Goal: Answer question/provide support: Share knowledge or assist other users

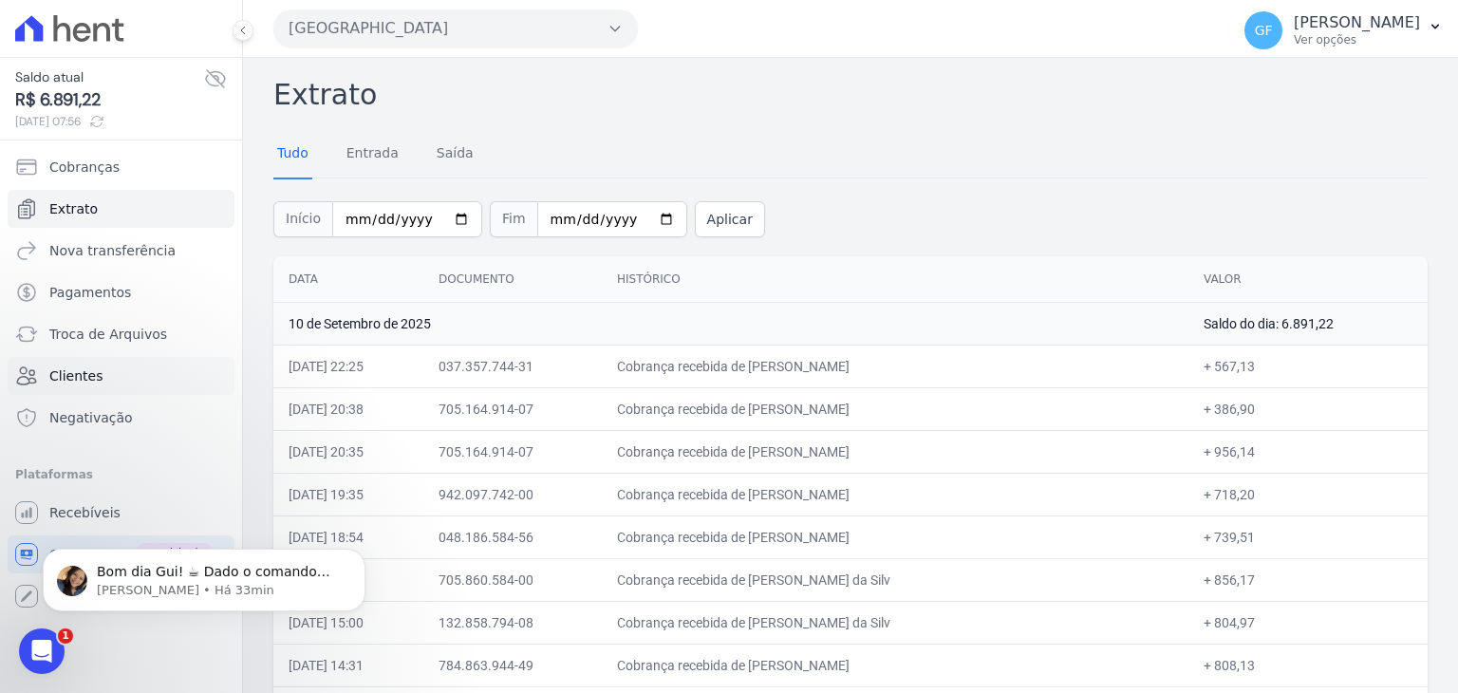
click at [68, 374] on span "Clientes" at bounding box center [75, 376] width 53 height 19
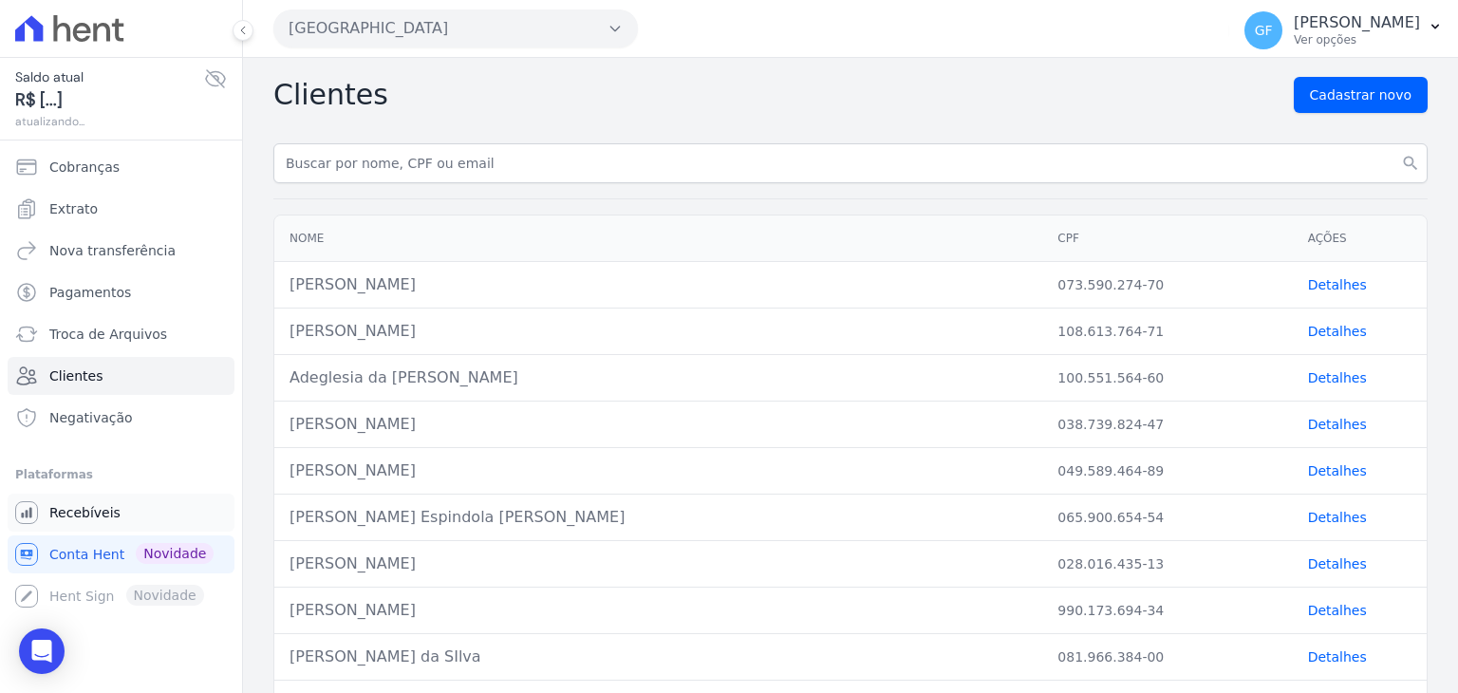
click at [86, 503] on span "Recebíveis" at bounding box center [84, 512] width 71 height 19
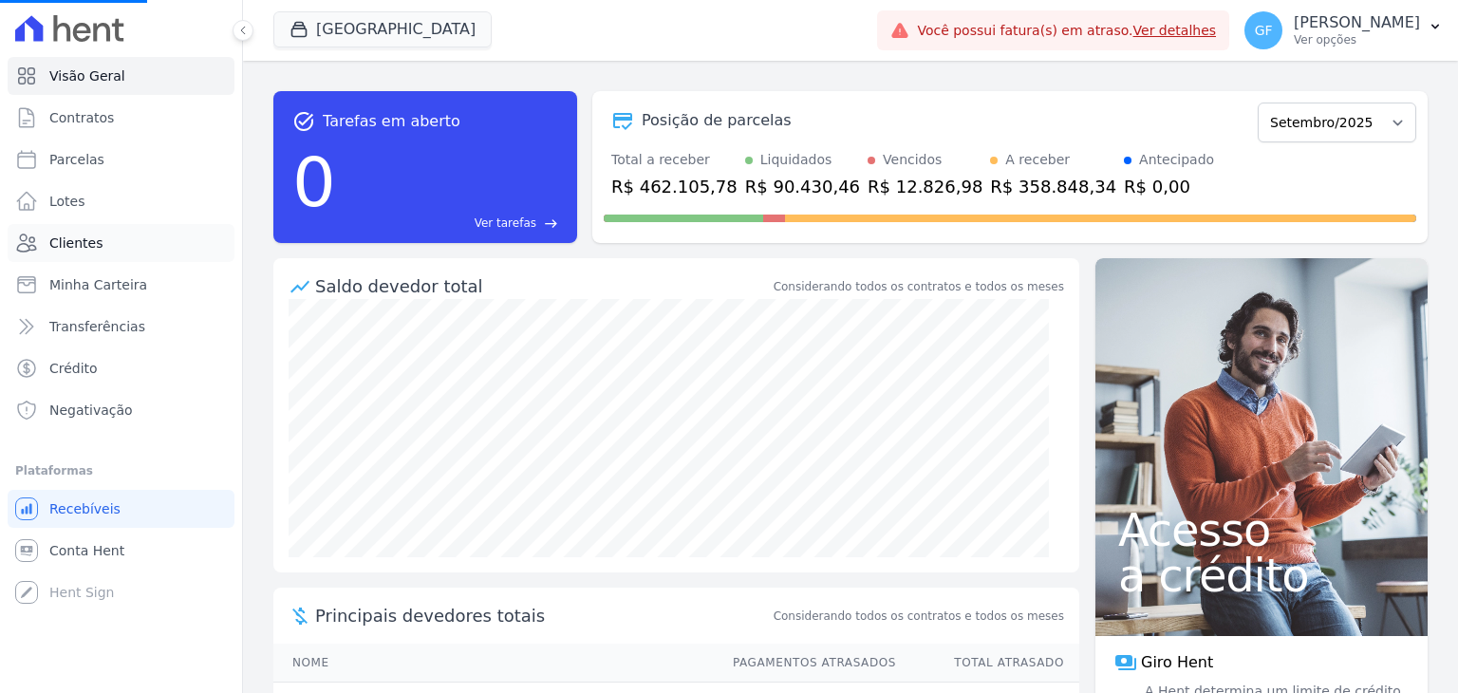
click at [85, 243] on span "Clientes" at bounding box center [75, 243] width 53 height 19
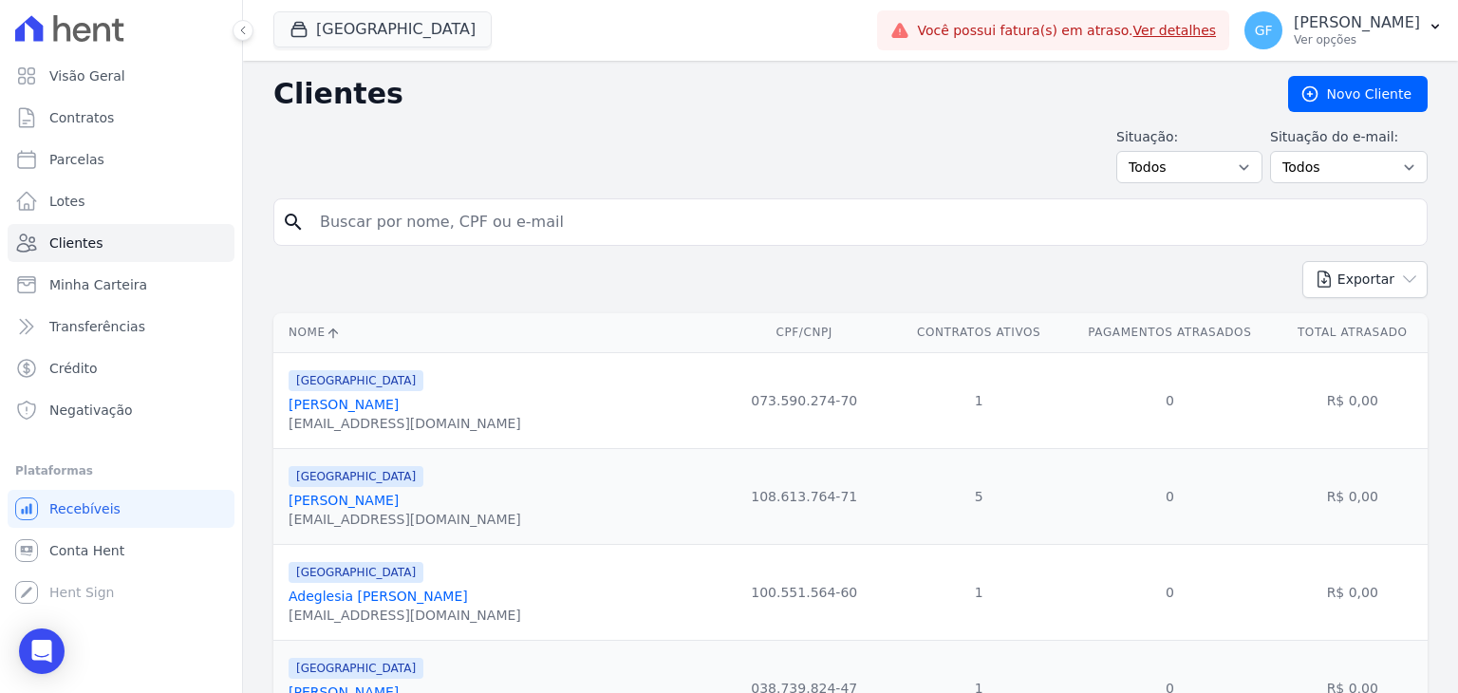
click at [479, 225] on input "search" at bounding box center [864, 222] width 1111 height 38
paste input "[PERSON_NAME]"
type input "[PERSON_NAME]"
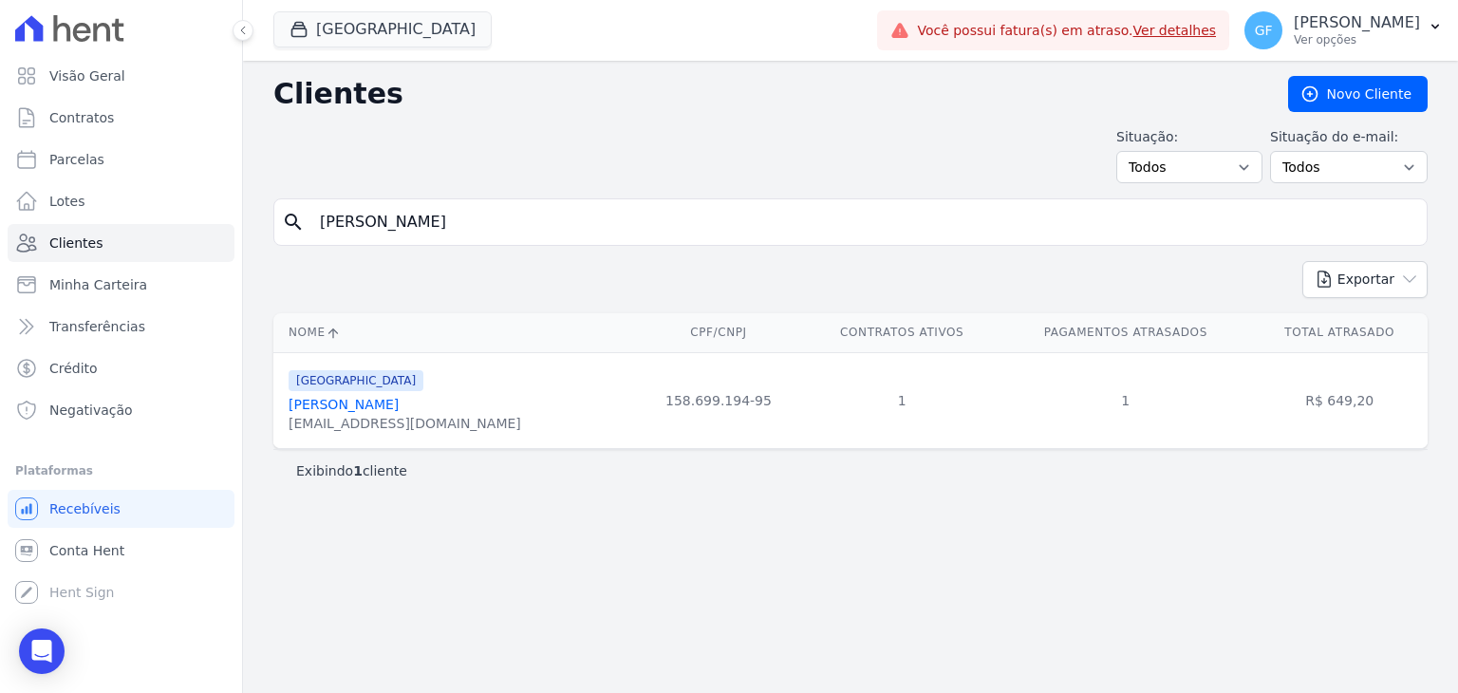
click at [251, 40] on div "[GEOGRAPHIC_DATA] Você possui apenas um empreendimento Aplicar Você possui fatu…" at bounding box center [850, 30] width 1215 height 61
click at [247, 34] on icon at bounding box center [242, 30] width 11 height 11
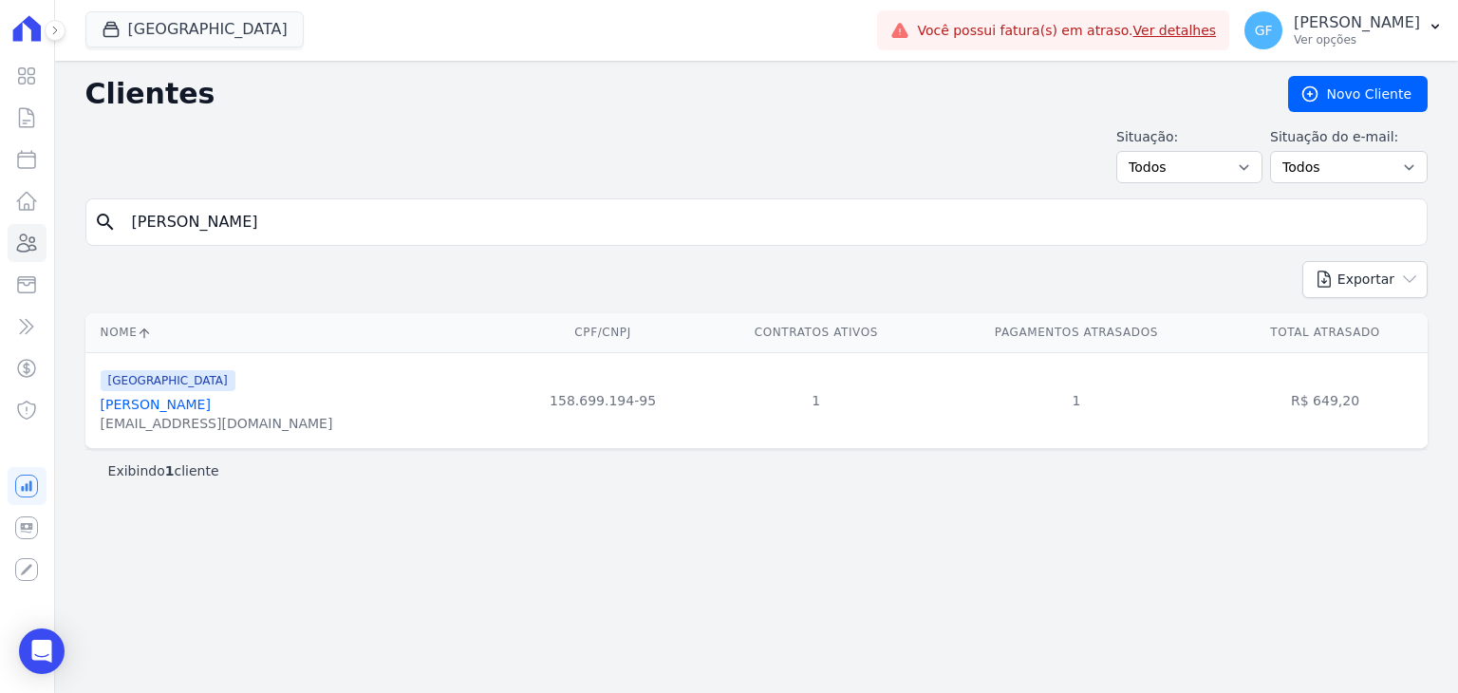
click at [200, 404] on link "[PERSON_NAME]" at bounding box center [156, 404] width 110 height 15
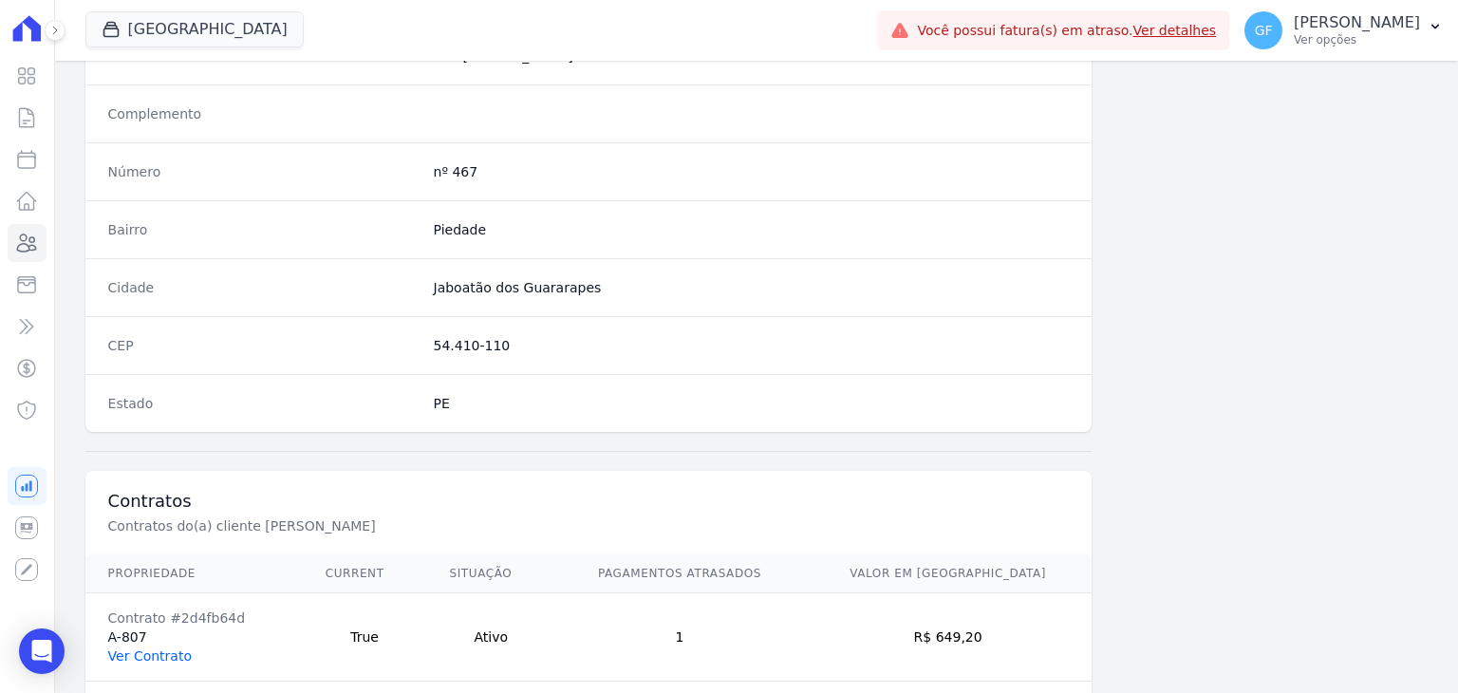
scroll to position [1078, 0]
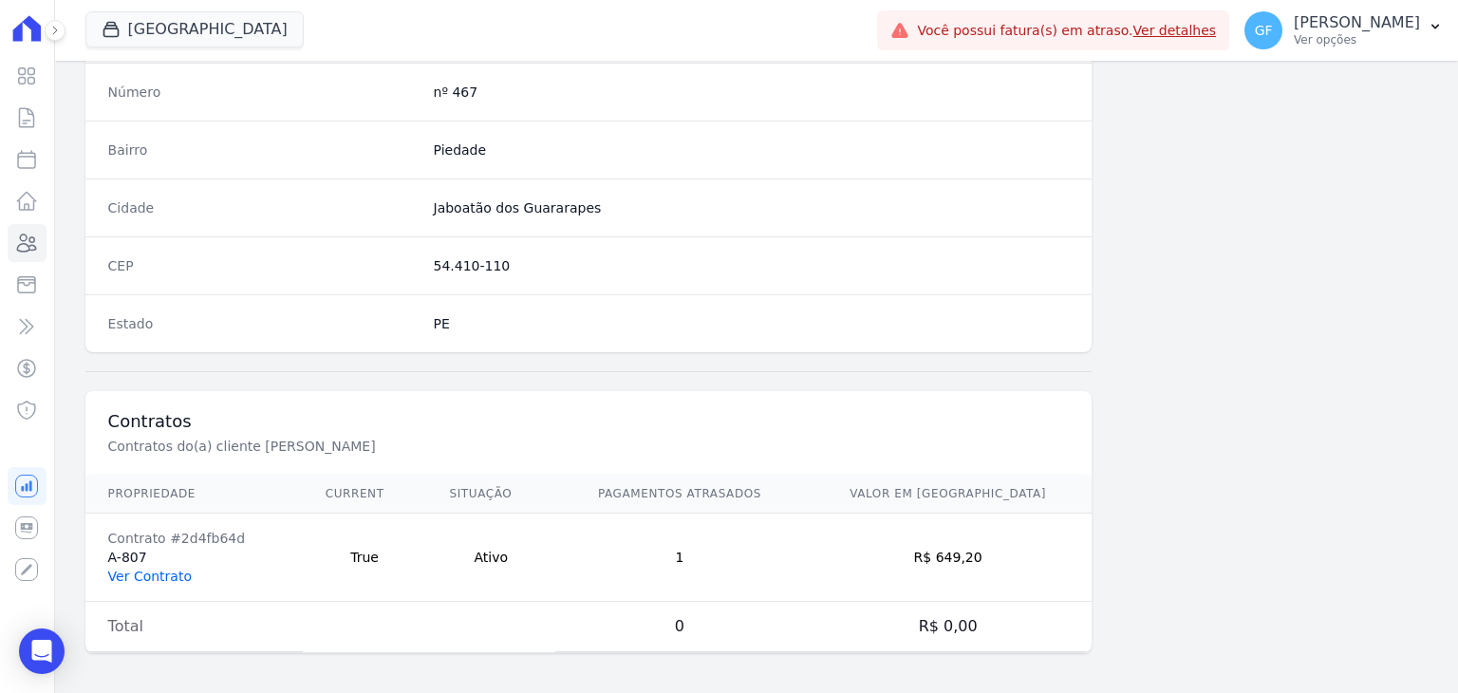
click at [171, 573] on link "Ver Contrato" at bounding box center [150, 576] width 84 height 15
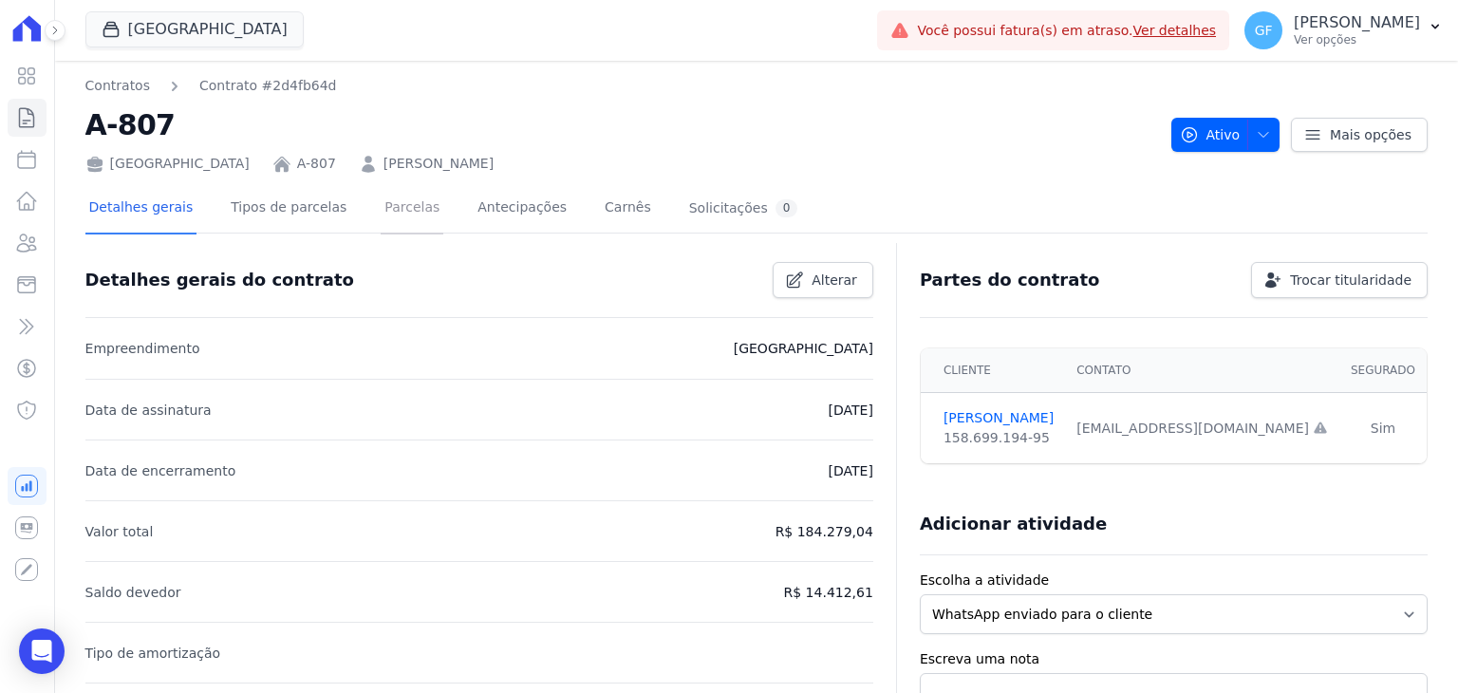
click at [407, 209] on link "Parcelas" at bounding box center [412, 209] width 63 height 50
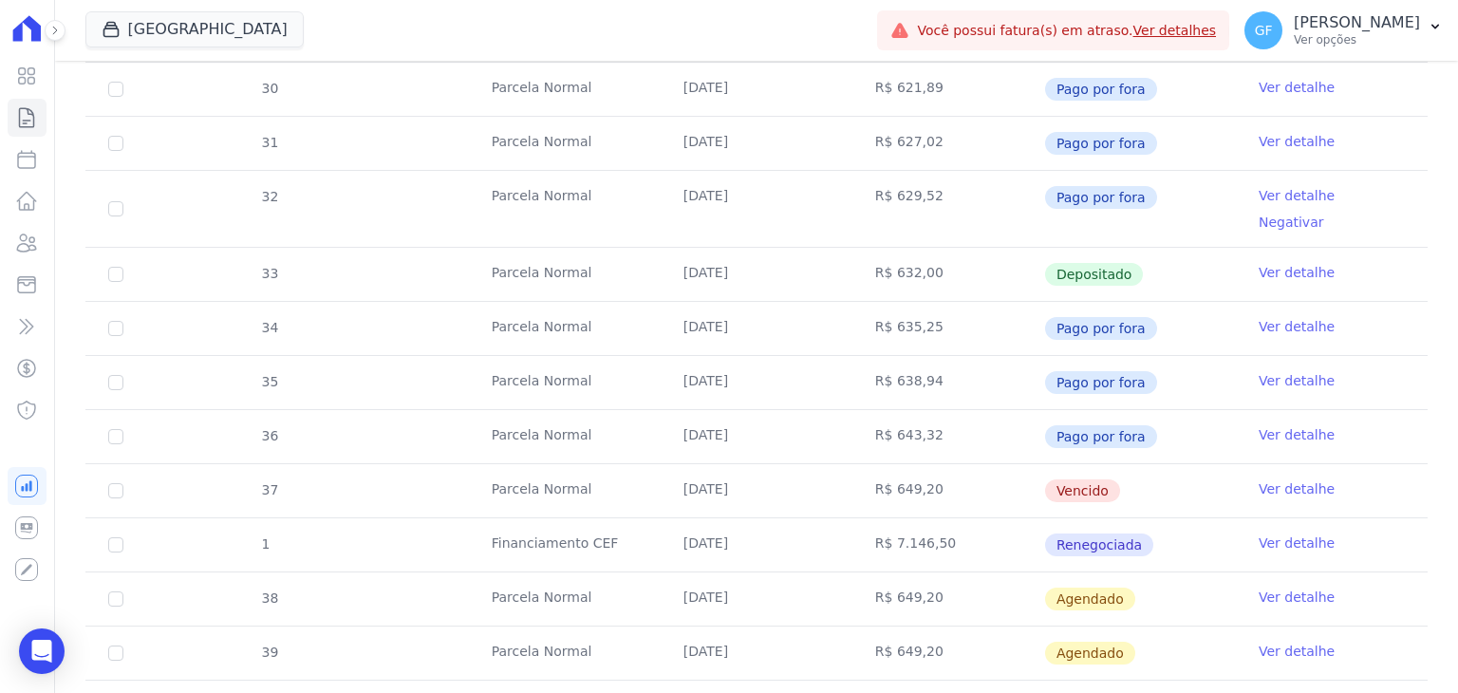
scroll to position [642, 0]
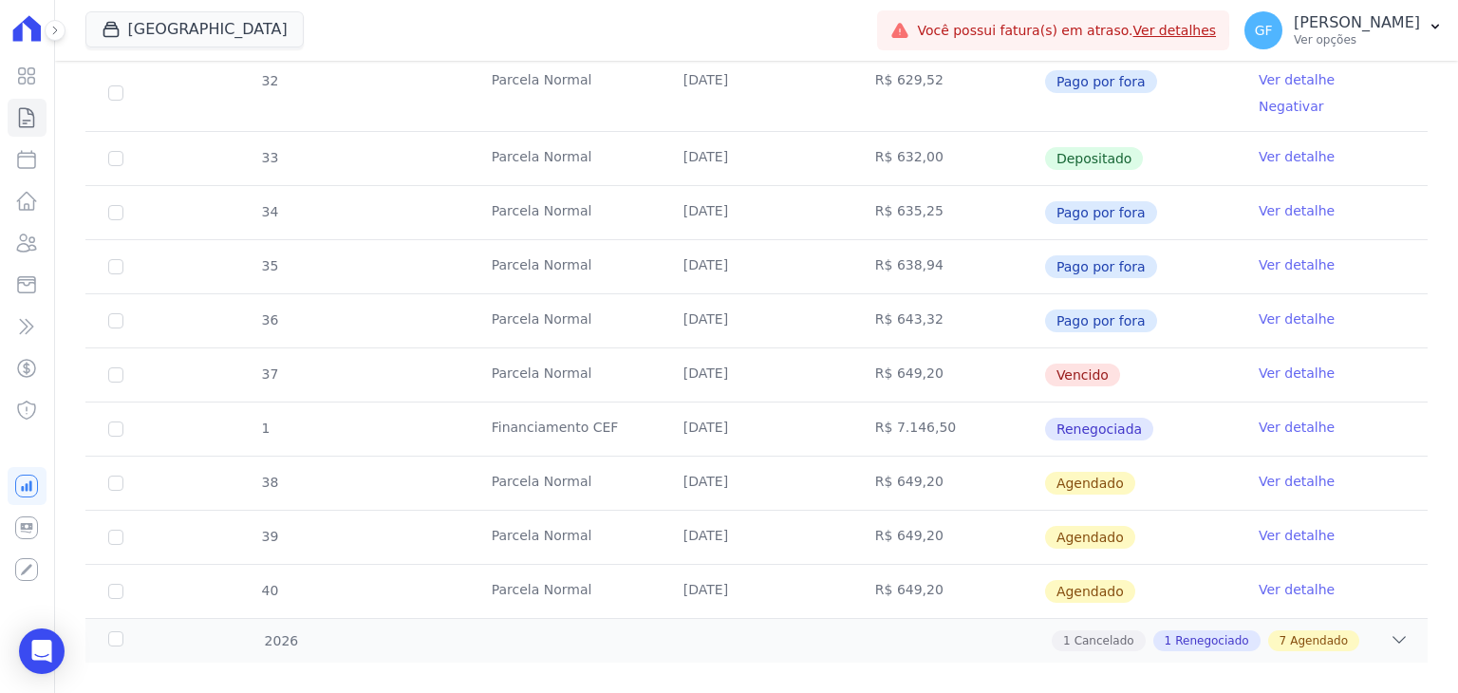
drag, startPoint x: 670, startPoint y: 339, endPoint x: 1087, endPoint y: 341, distance: 416.8
click at [1087, 348] on tr "37 [GEOGRAPHIC_DATA] [DATE] R$ 649,20 [GEOGRAPHIC_DATA] Ver detalhe" at bounding box center [756, 375] width 1343 height 54
click at [1138, 348] on td "Vencido" at bounding box center [1140, 374] width 192 height 53
click at [1280, 364] on link "Ver detalhe" at bounding box center [1297, 373] width 76 height 19
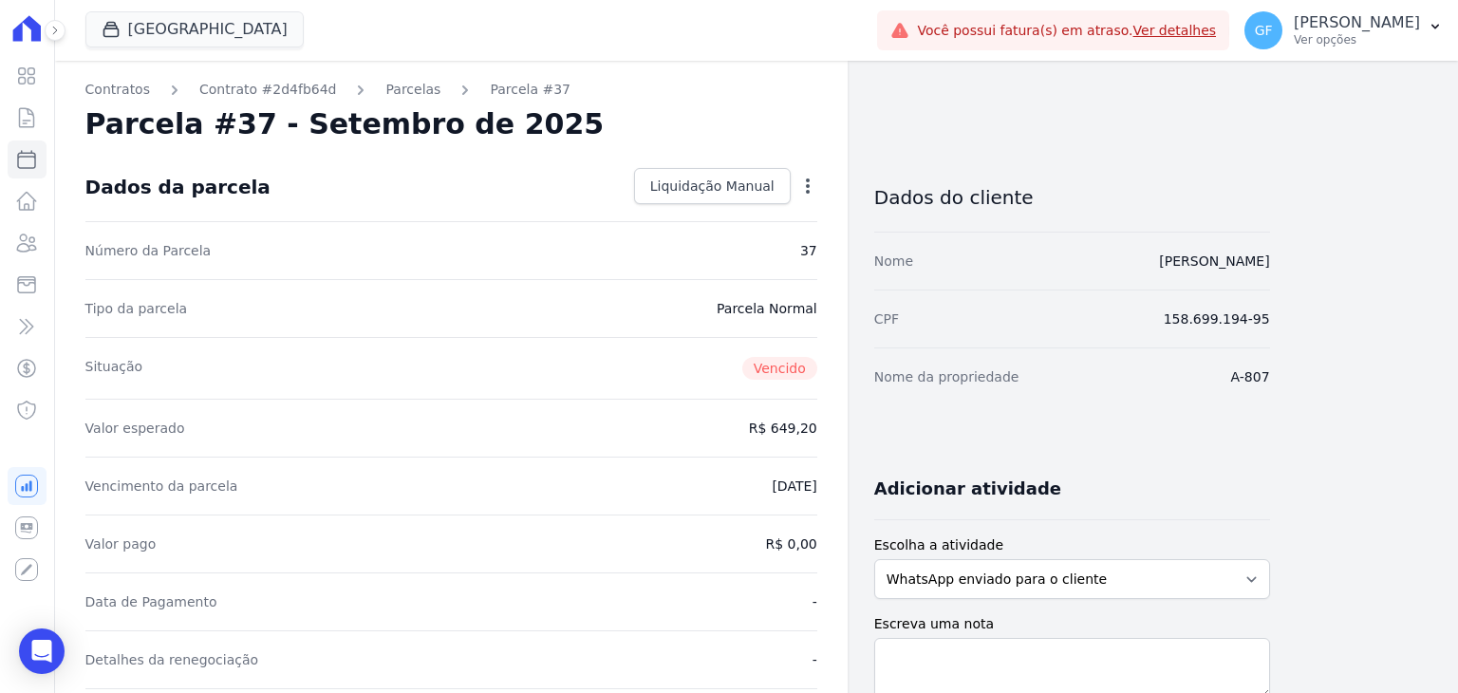
click at [799, 189] on icon "button" at bounding box center [808, 186] width 19 height 19
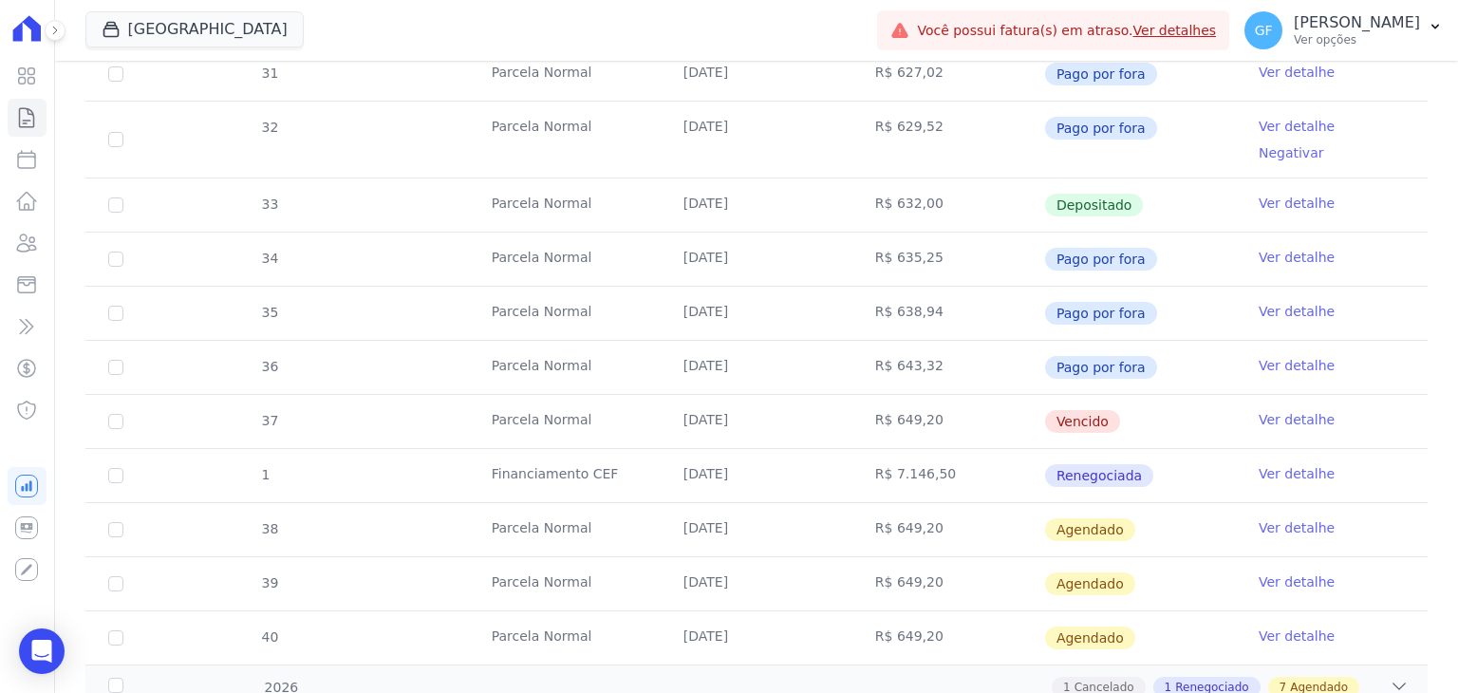
scroll to position [642, 0]
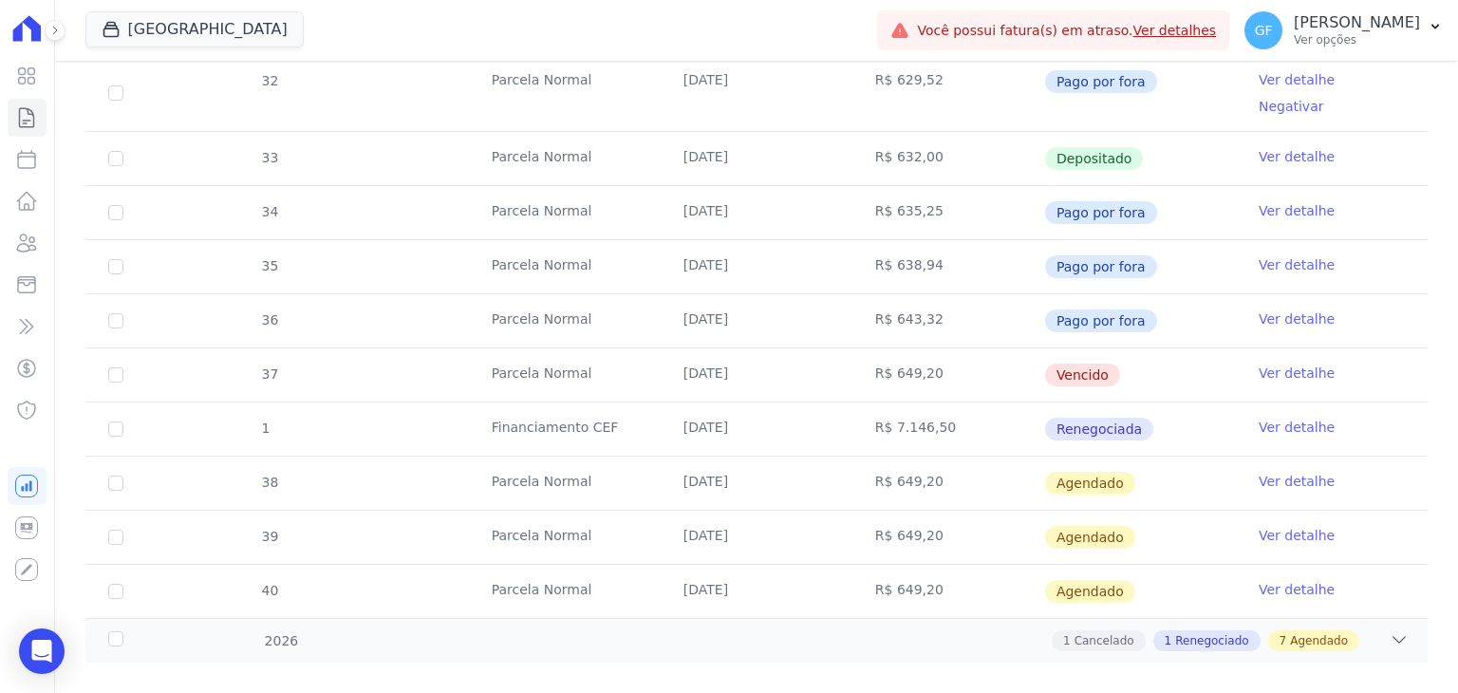
drag, startPoint x: 648, startPoint y: 348, endPoint x: 1160, endPoint y: 348, distance: 512.7
click at [1154, 348] on tr "37 Parcela Normal 10/09/2025 R$ 649,20 Vencido Ver detalhe" at bounding box center [756, 375] width 1343 height 54
click at [1162, 348] on td "Vencido" at bounding box center [1140, 374] width 192 height 53
click at [47, 673] on body "Visão Geral Contratos Parcelas Lotes Clientes Minha Carteira Transferências Cré…" at bounding box center [729, 346] width 1458 height 693
click at [46, 648] on icon "Open Intercom Messenger" at bounding box center [41, 651] width 22 height 25
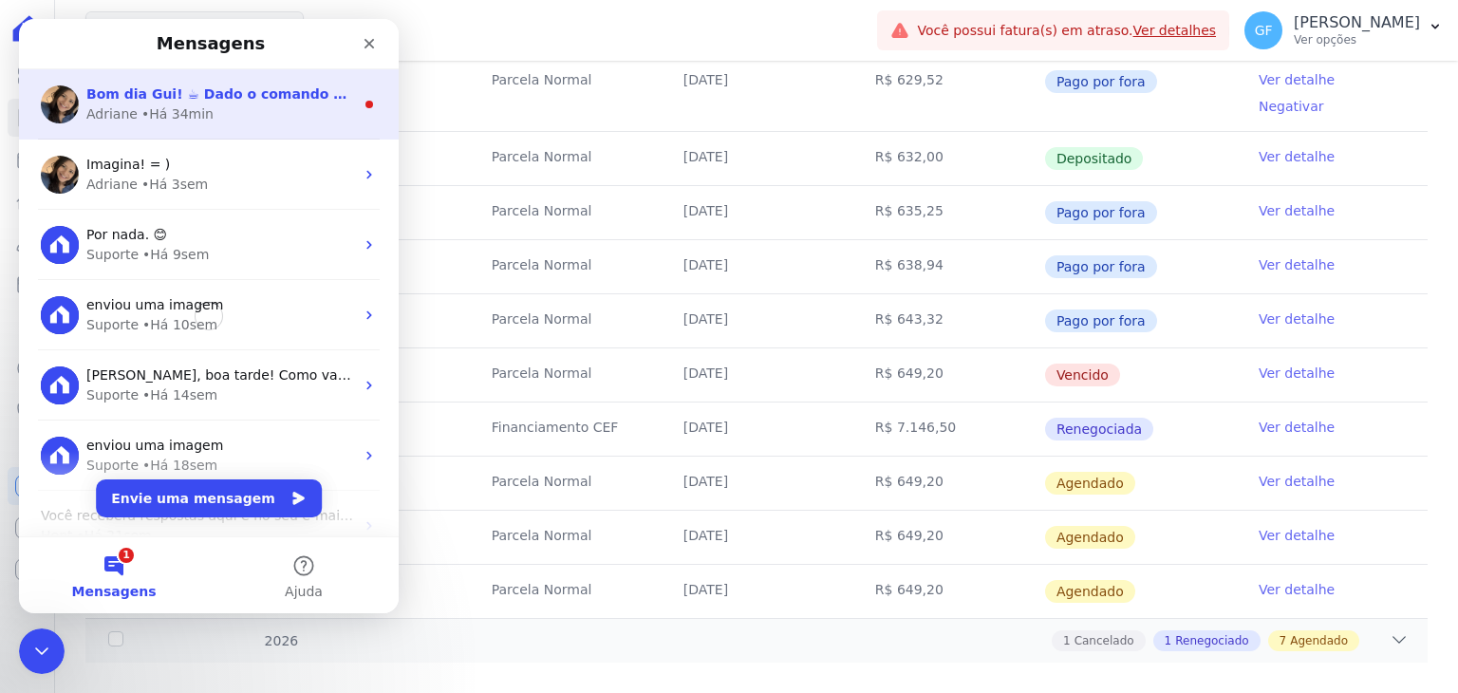
scroll to position [0, 0]
click at [144, 106] on div "• Há 34min" at bounding box center [177, 114] width 72 height 20
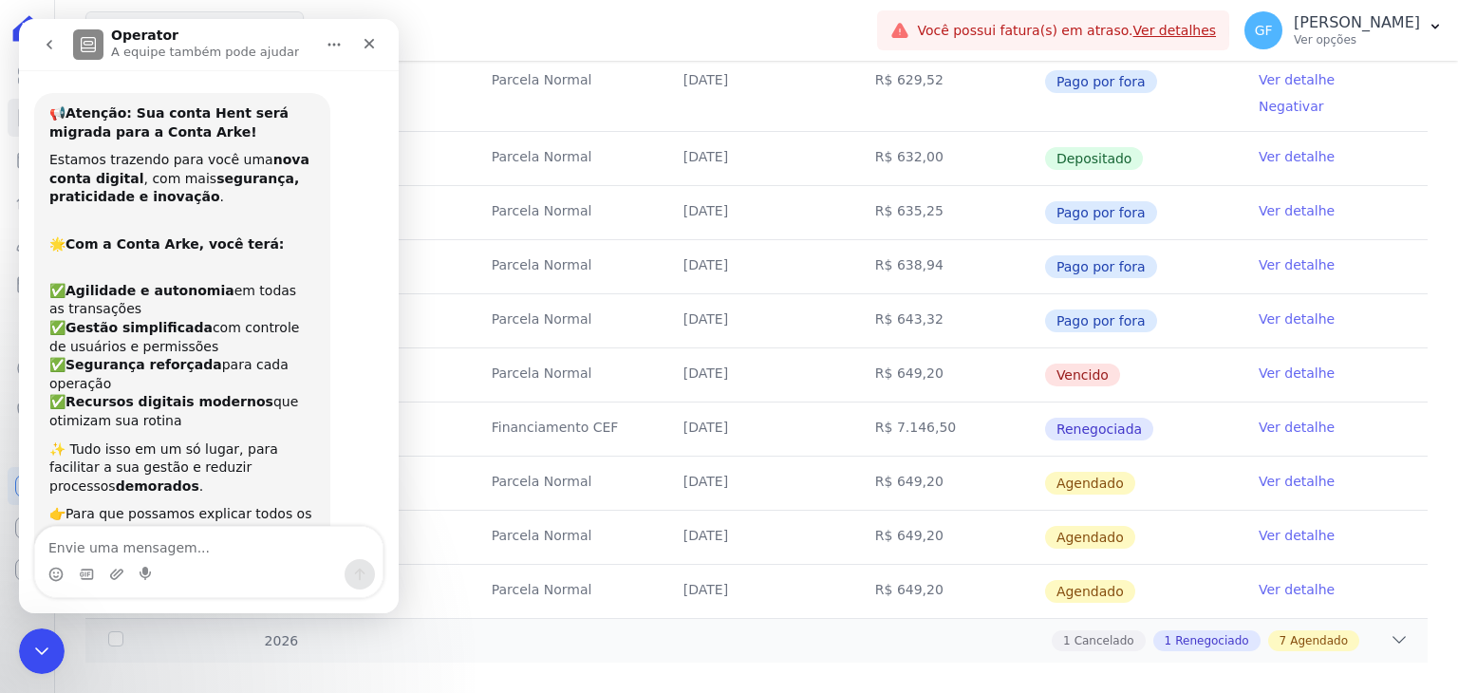
scroll to position [22, 0]
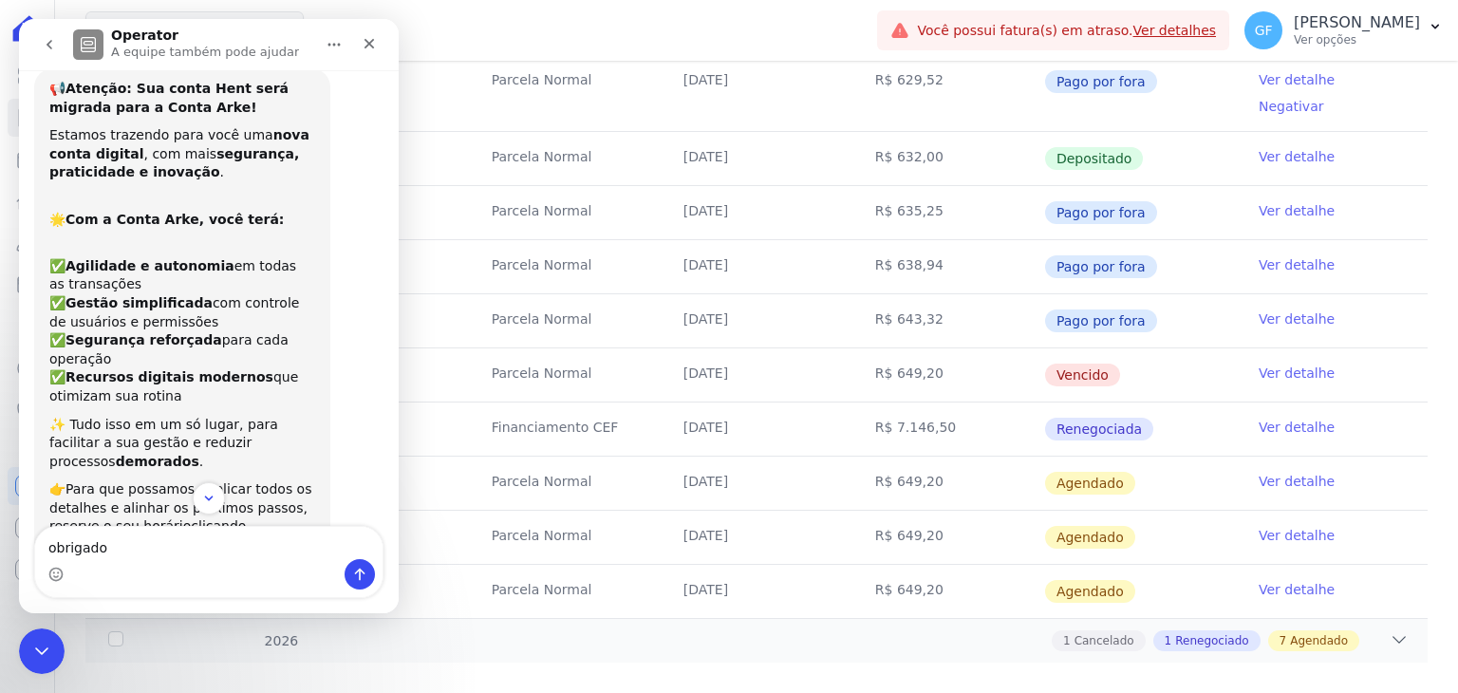
type textarea "obrigado!"
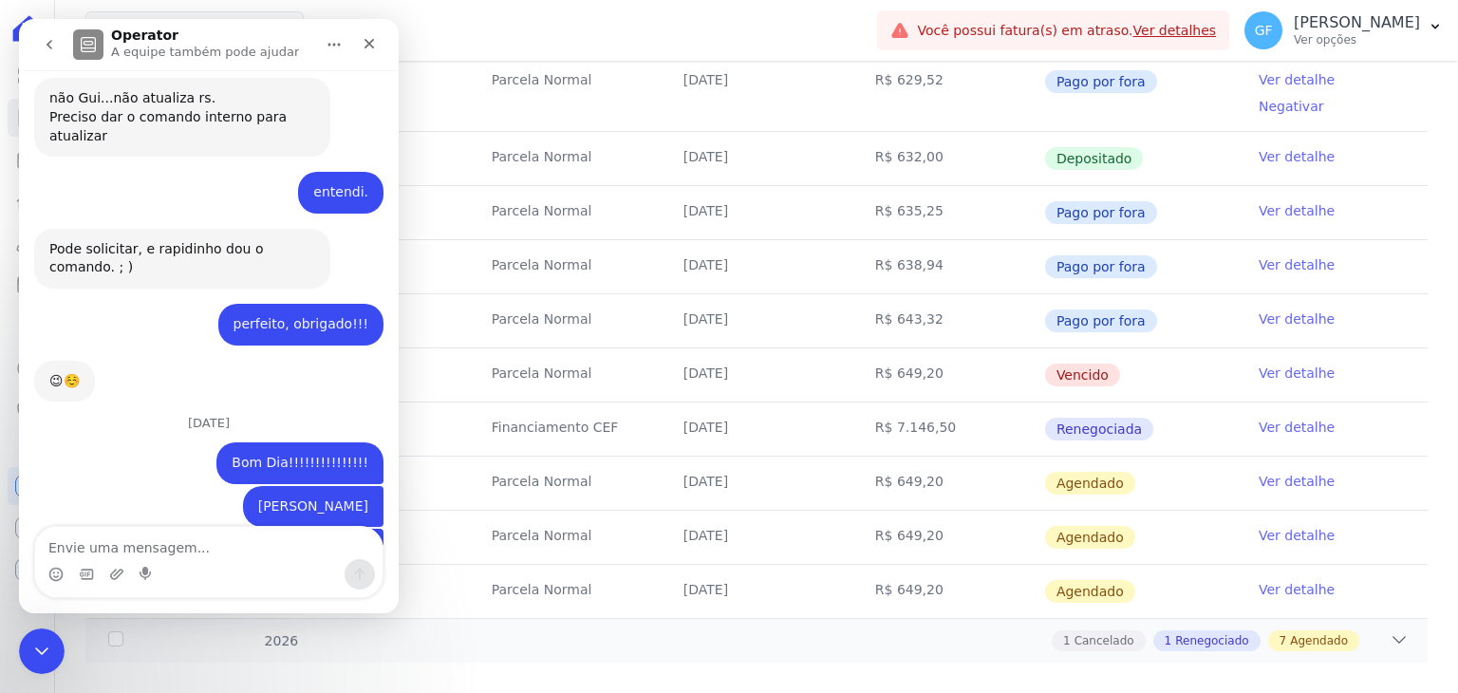
scroll to position [13285, 0]
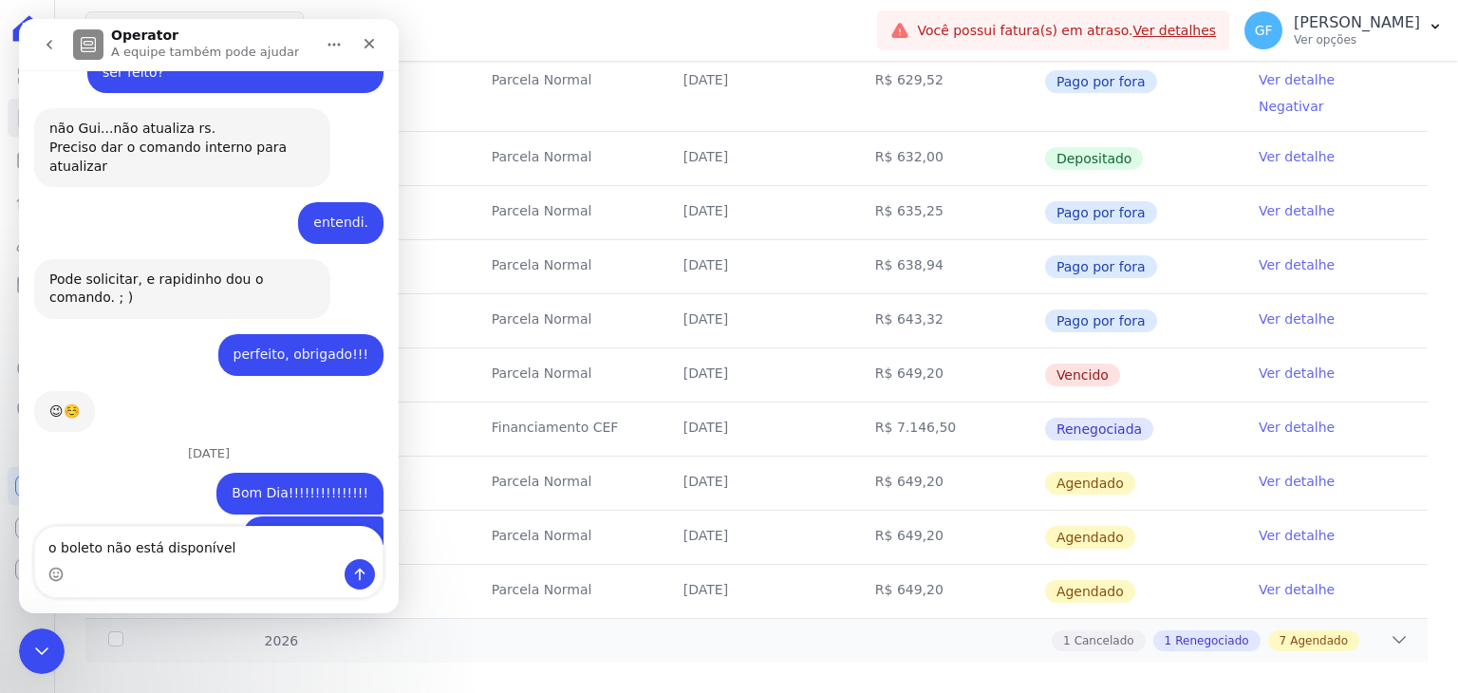
type textarea "o boleto não está disponível"
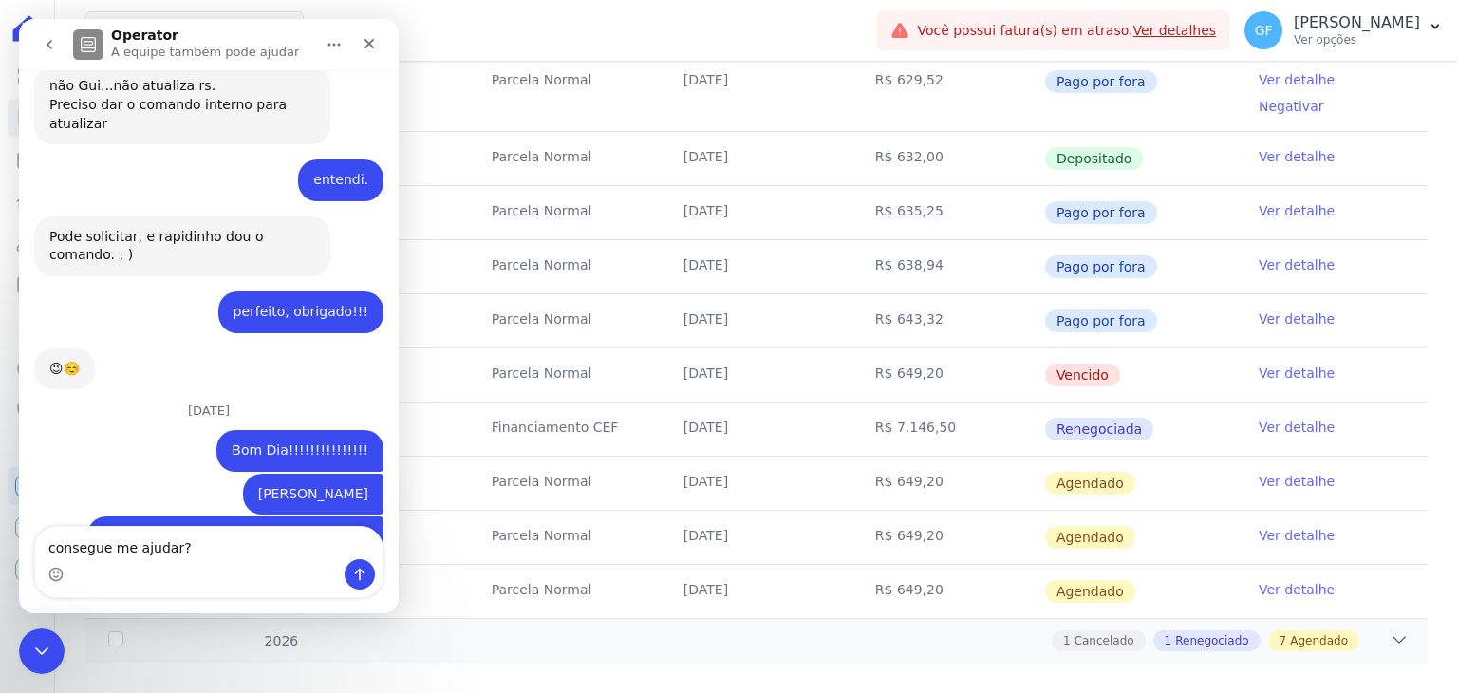
type textarea "consegue me ajudar?"
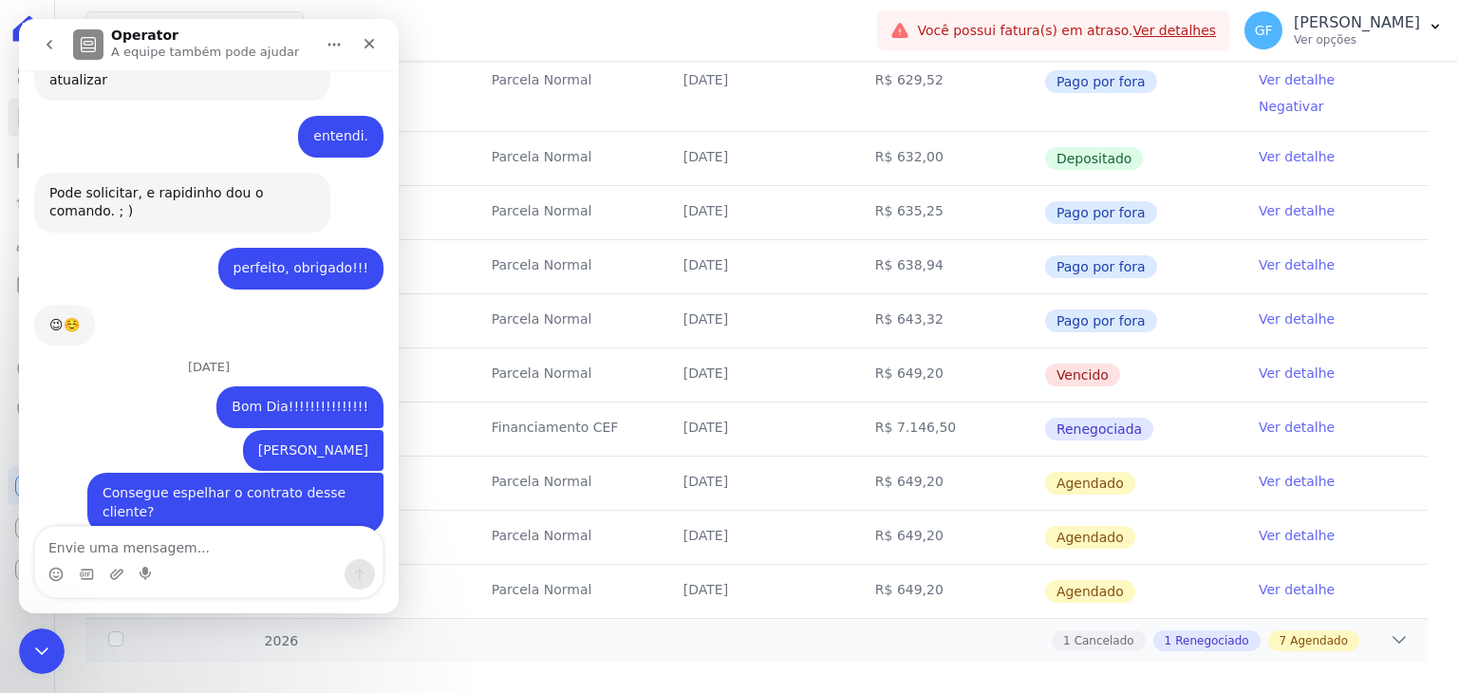
drag, startPoint x: 684, startPoint y: 344, endPoint x: 763, endPoint y: 350, distance: 80.0
click at [763, 350] on td "10/09/2025" at bounding box center [757, 374] width 192 height 53
copy td "10/09/2025"
click at [171, 554] on textarea "Envie uma mensagem..." at bounding box center [209, 543] width 348 height 32
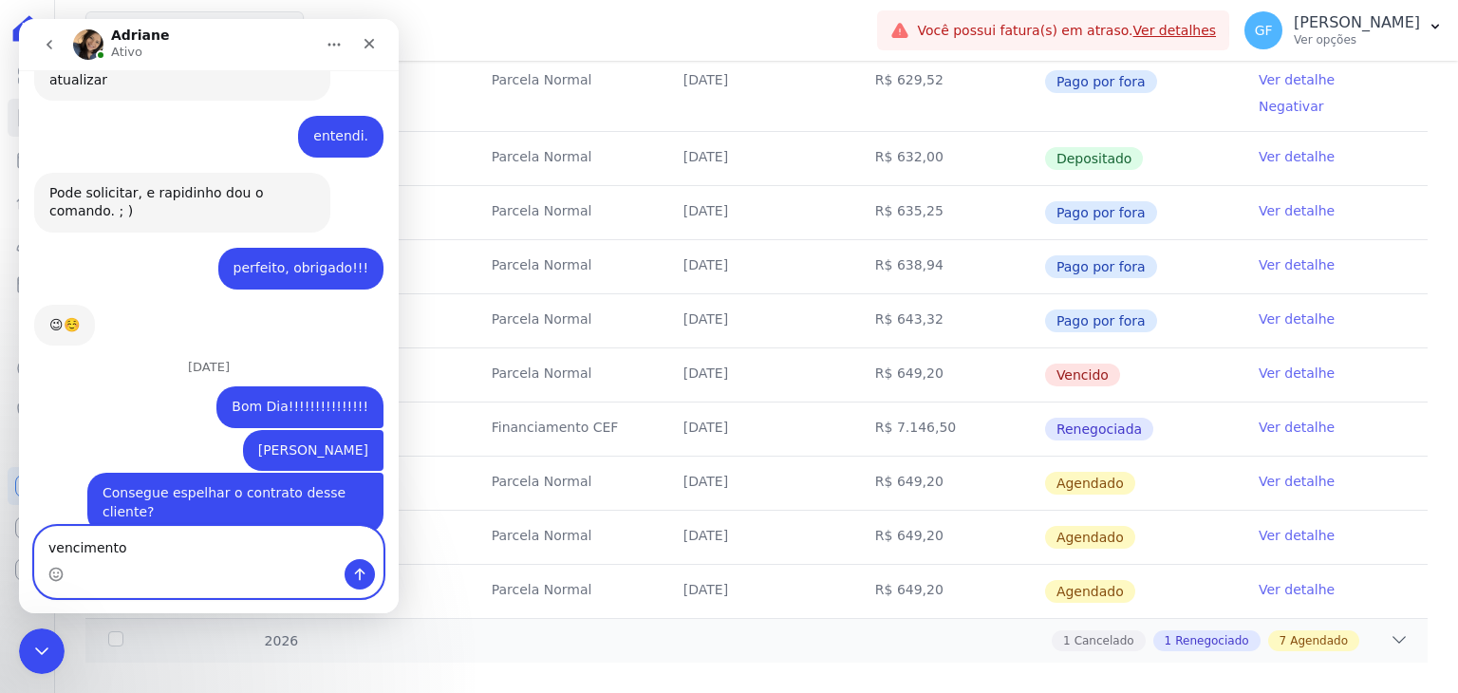
paste textarea "10/09/2025"
type textarea "vencimento [DATE]."
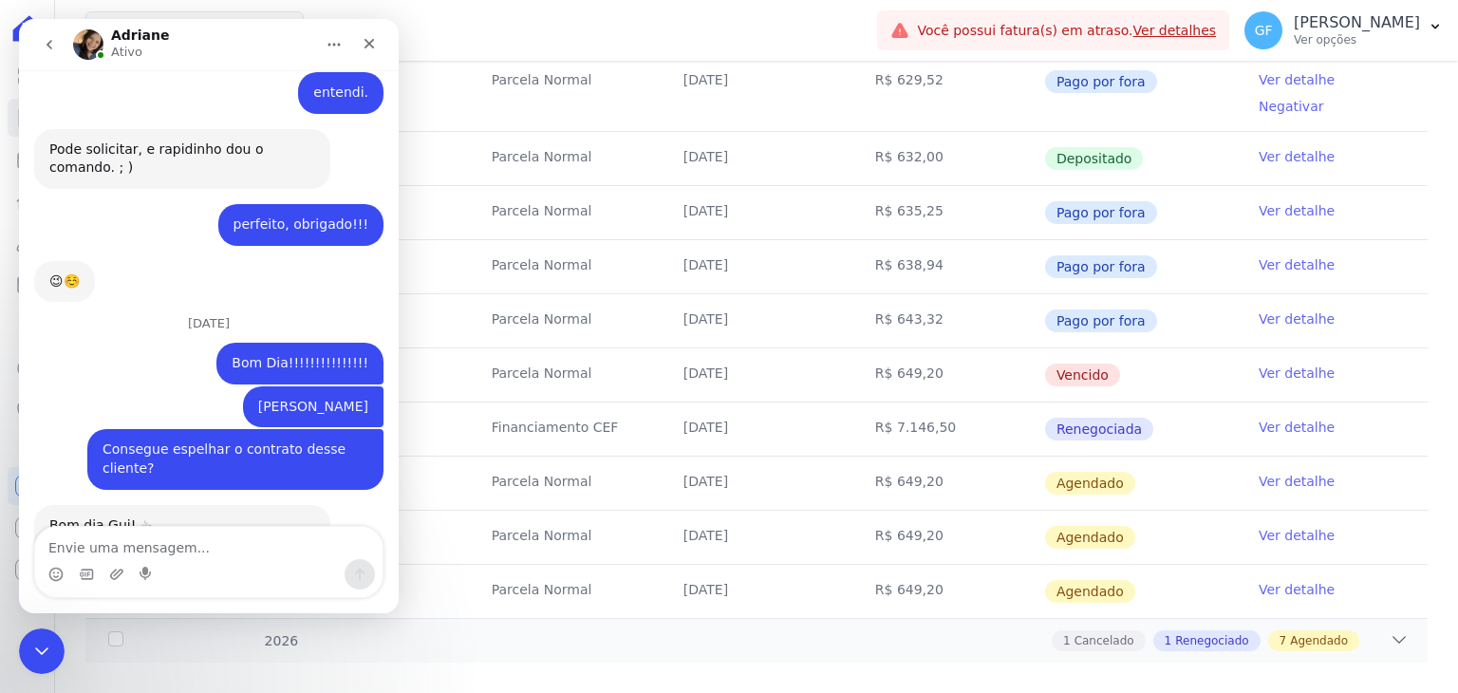
click at [1187, 362] on td "Vencido" at bounding box center [1140, 374] width 192 height 53
click at [1284, 364] on link "Ver detalhe" at bounding box center [1297, 373] width 76 height 19
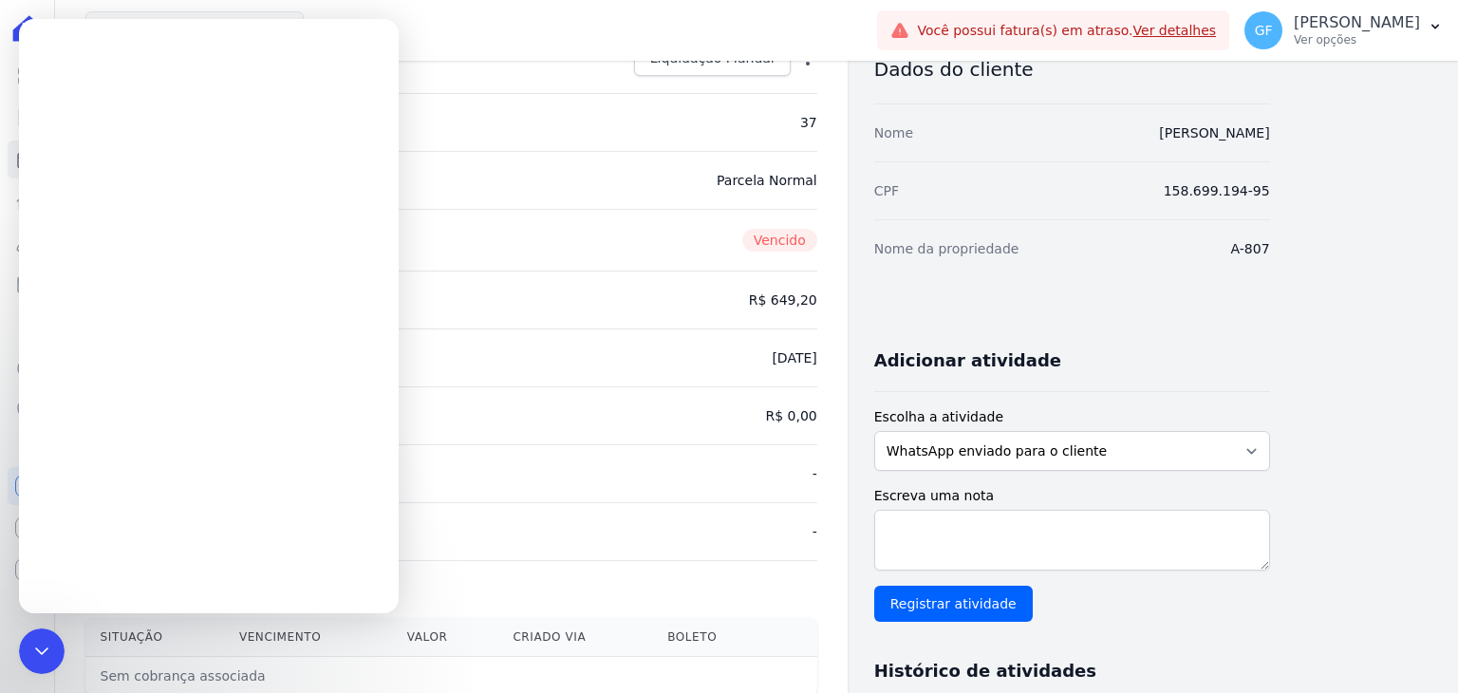
scroll to position [95, 0]
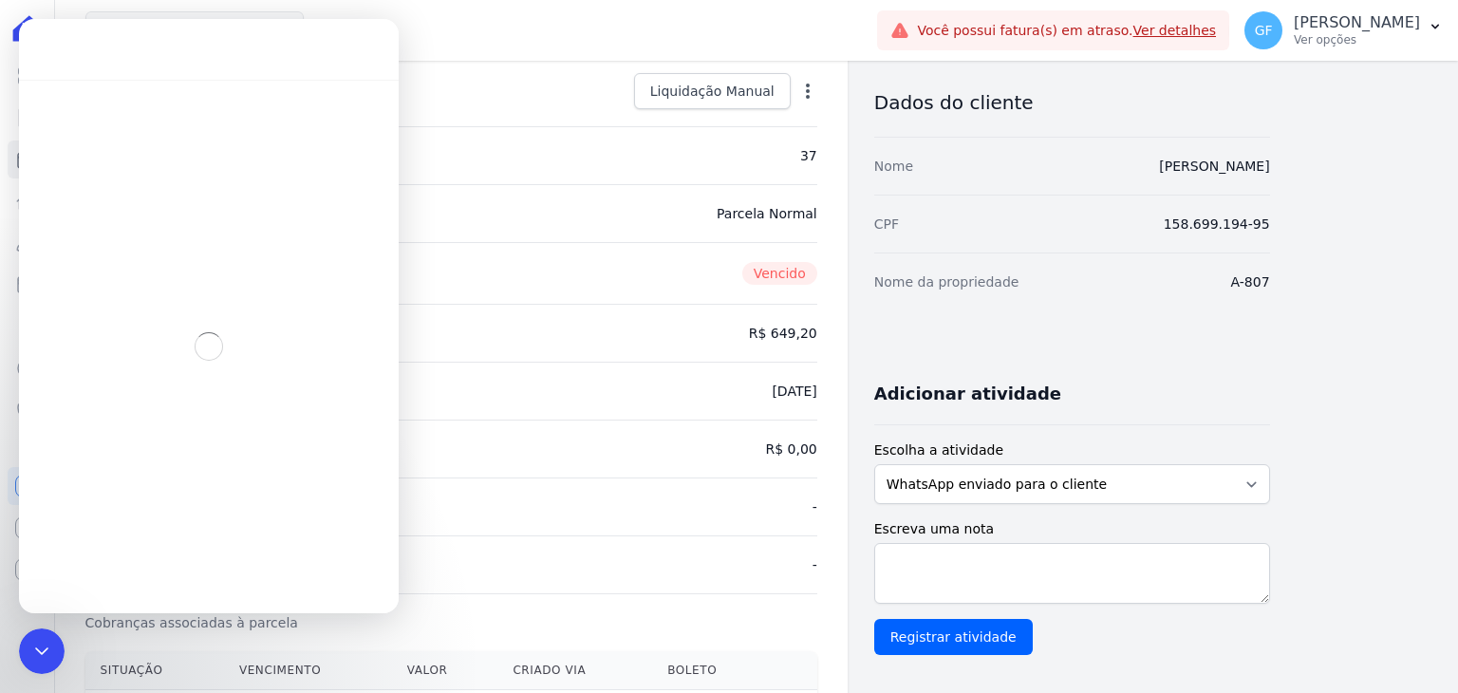
click at [619, 407] on div "Vencimento da parcela 10/09/2025" at bounding box center [451, 391] width 732 height 58
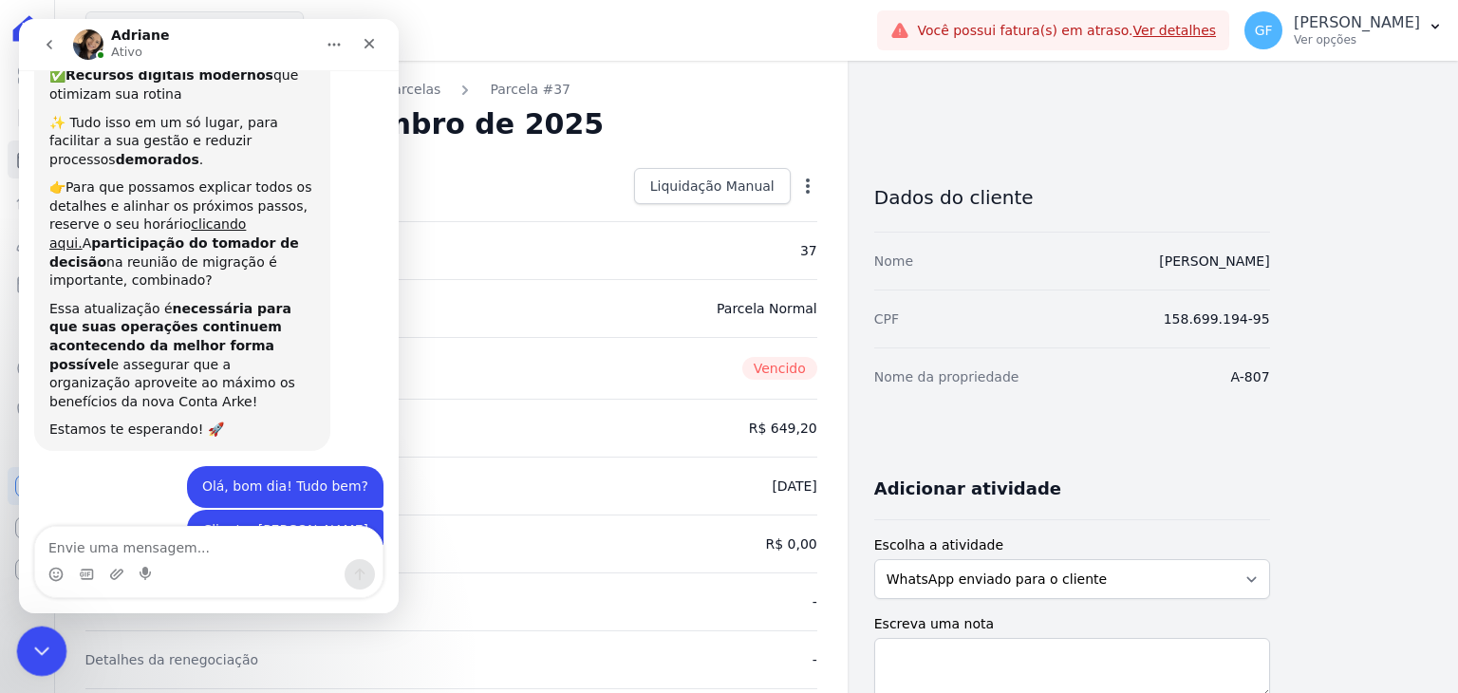
scroll to position [539, 0]
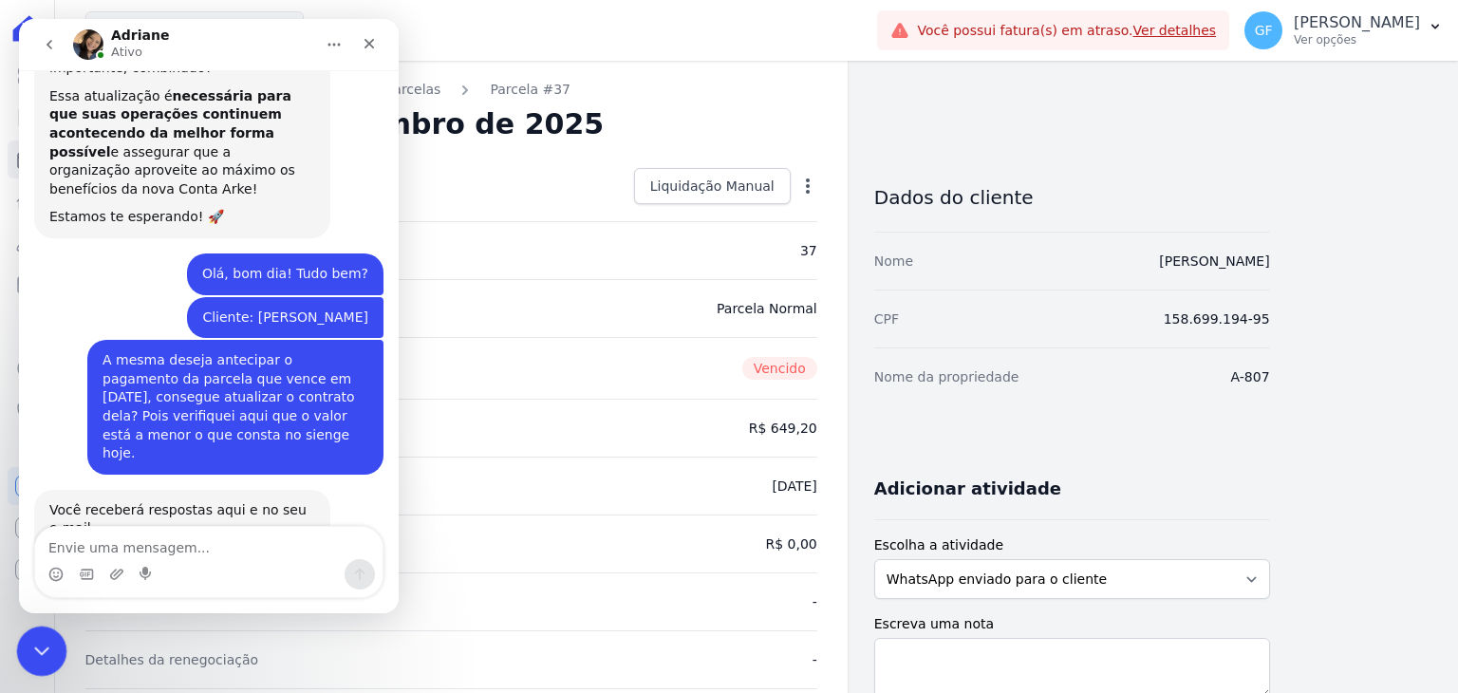
drag, startPoint x: 41, startPoint y: 644, endPoint x: 290, endPoint y: 987, distance: 423.5
click at [41, 642] on icon "Encerramento do Messenger da Intercom" at bounding box center [39, 648] width 23 height 23
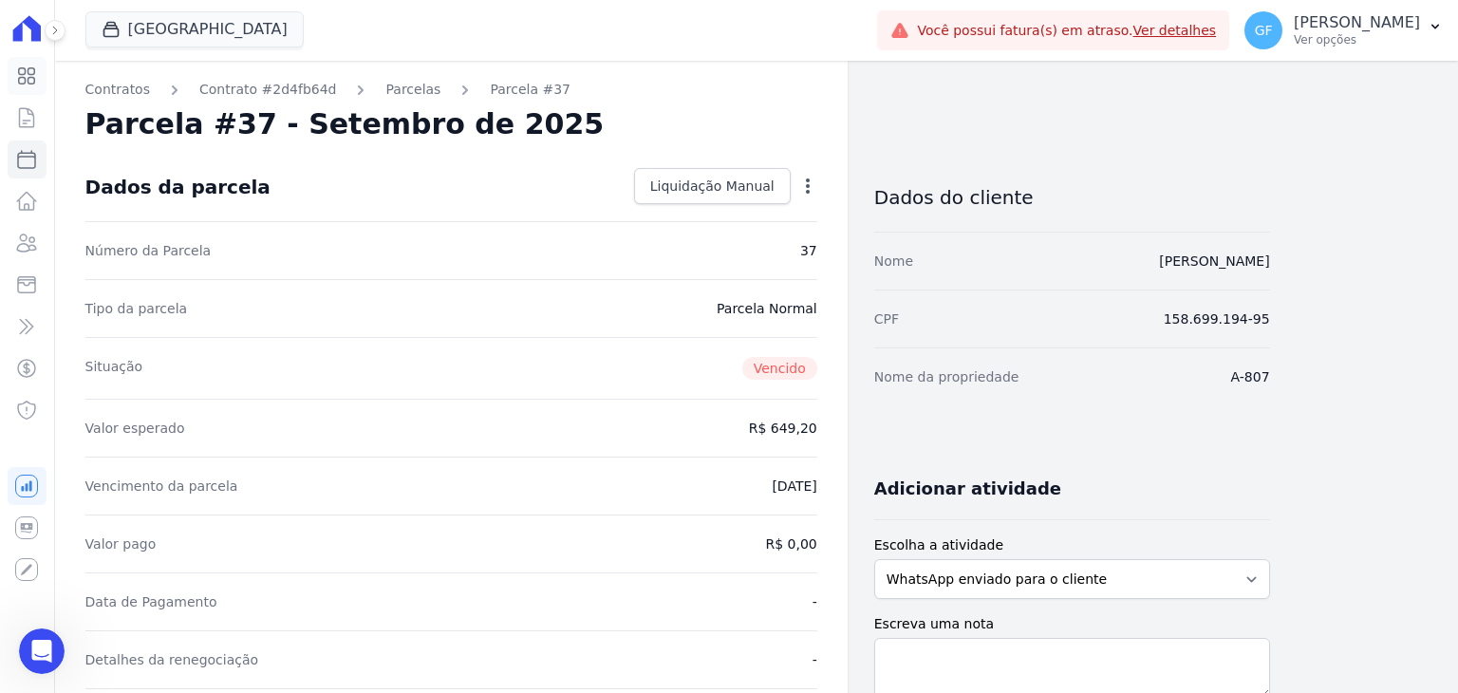
scroll to position [13084, 0]
click at [32, 75] on icon at bounding box center [26, 76] width 23 height 23
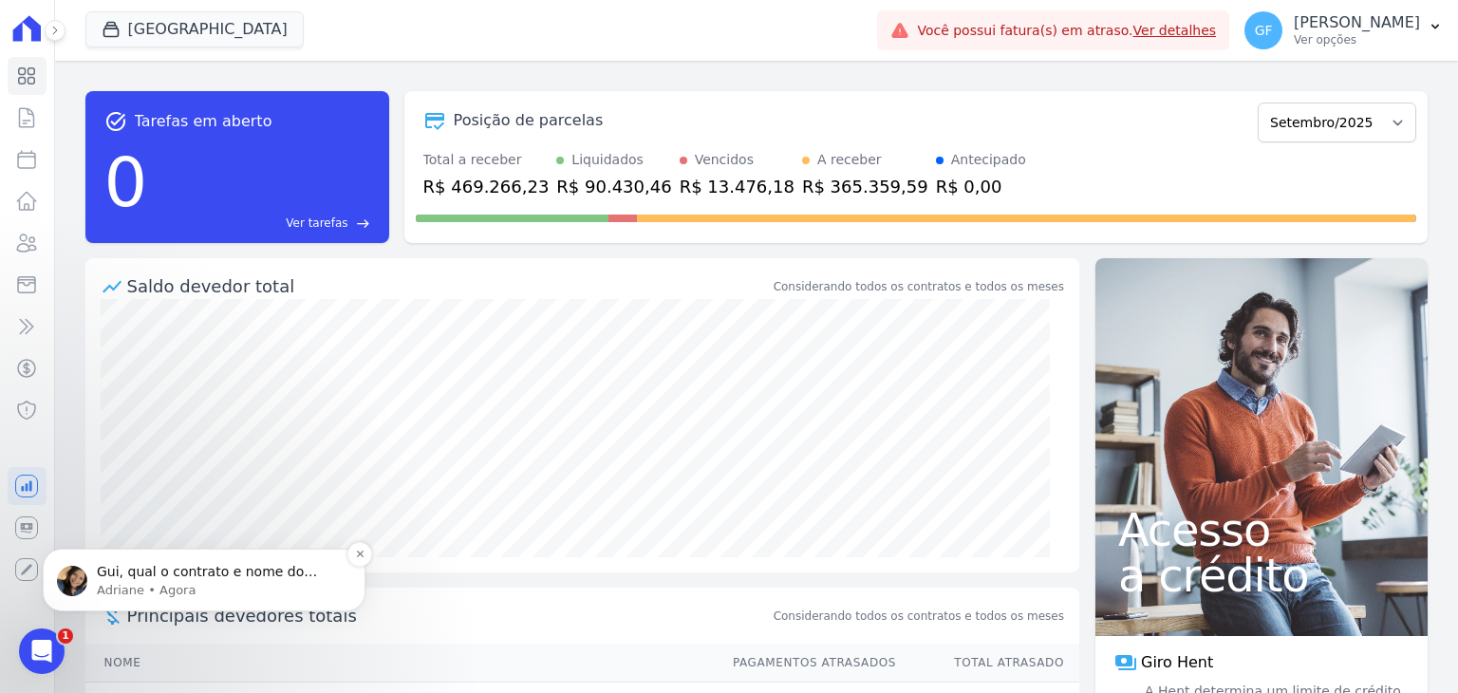
click at [212, 582] on p "Adriane • Agora" at bounding box center [219, 590] width 245 height 17
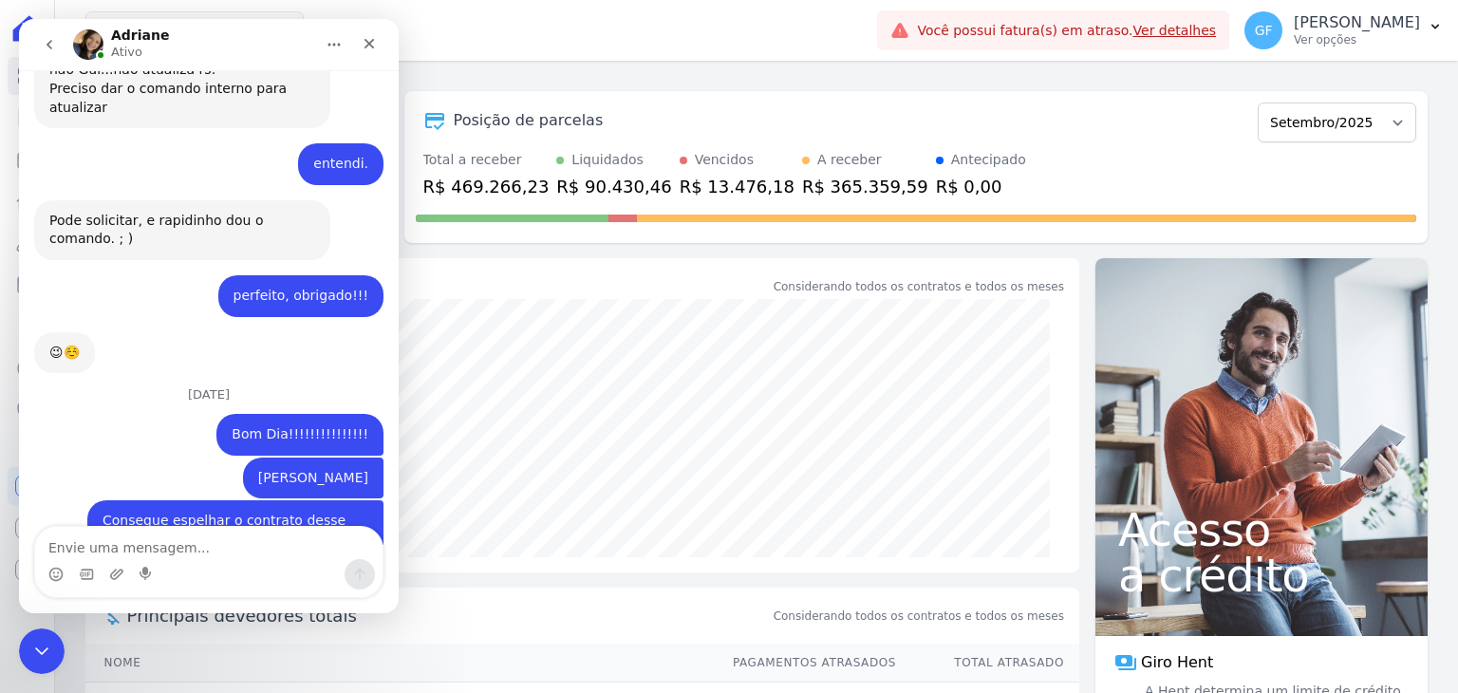
scroll to position [13236, 0]
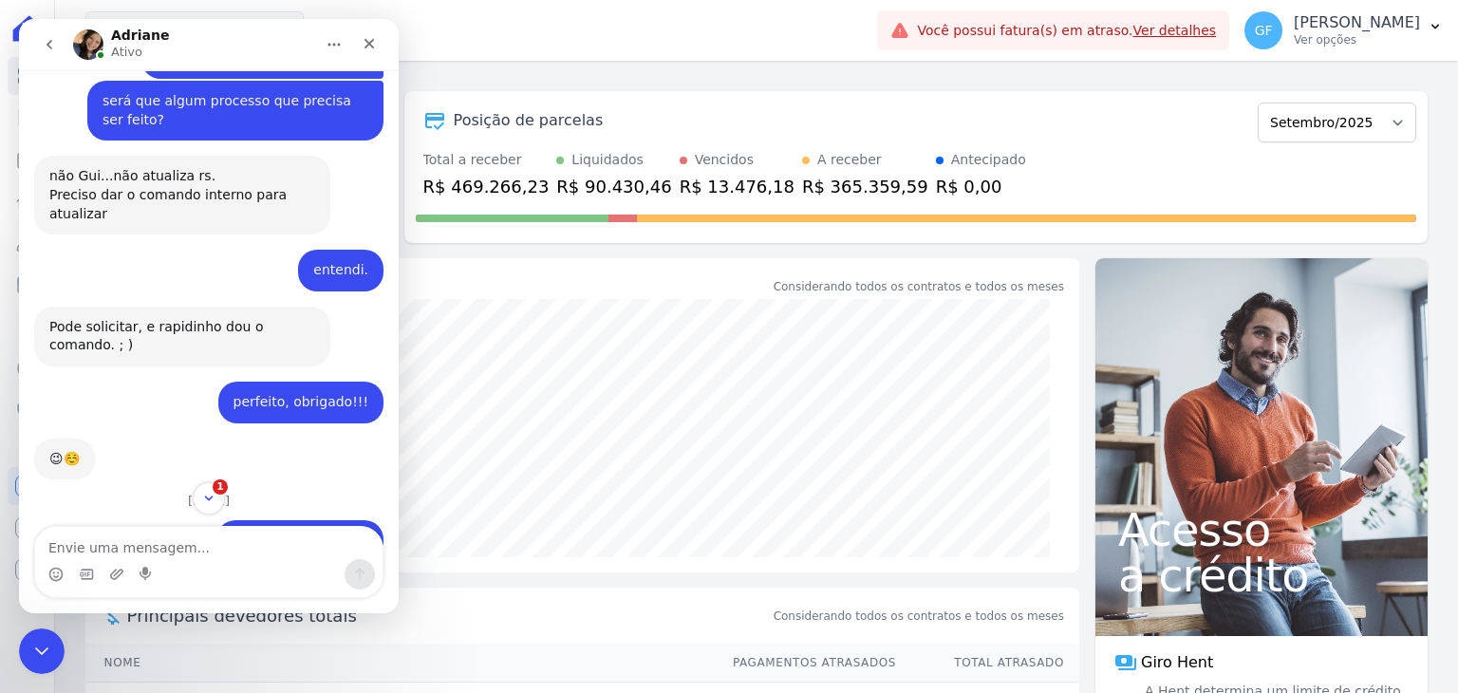
drag, startPoint x: 195, startPoint y: 289, endPoint x: 389, endPoint y: 286, distance: 194.7
click at [389, 286] on div "📢 Atenção: Sua conta Hent será migrada para a Conta Arke! Estamos trazendo para…" at bounding box center [209, 307] width 380 height 475
copy div "[PERSON_NAME]"
click at [163, 540] on textarea "Envie uma mensagem..." at bounding box center [209, 543] width 348 height 32
paste textarea "[PERSON_NAME]"
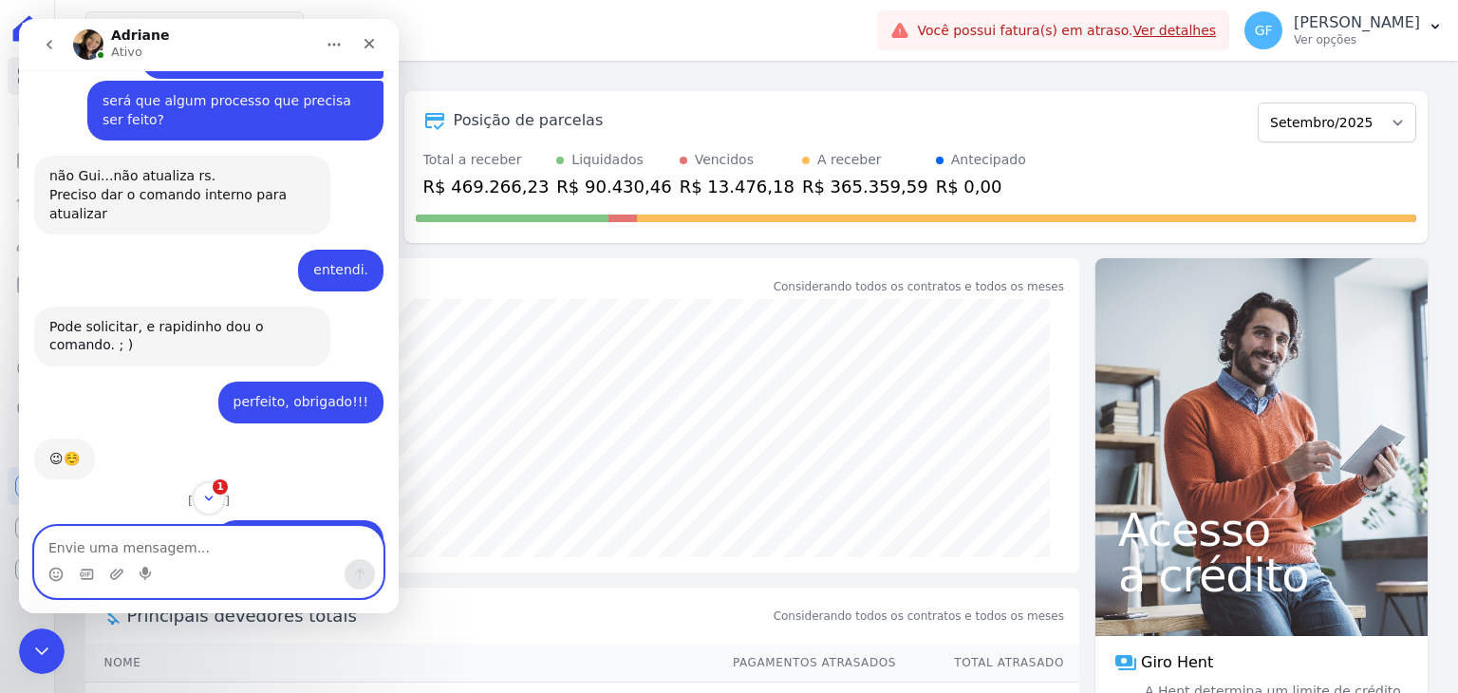
type textarea "[PERSON_NAME]"
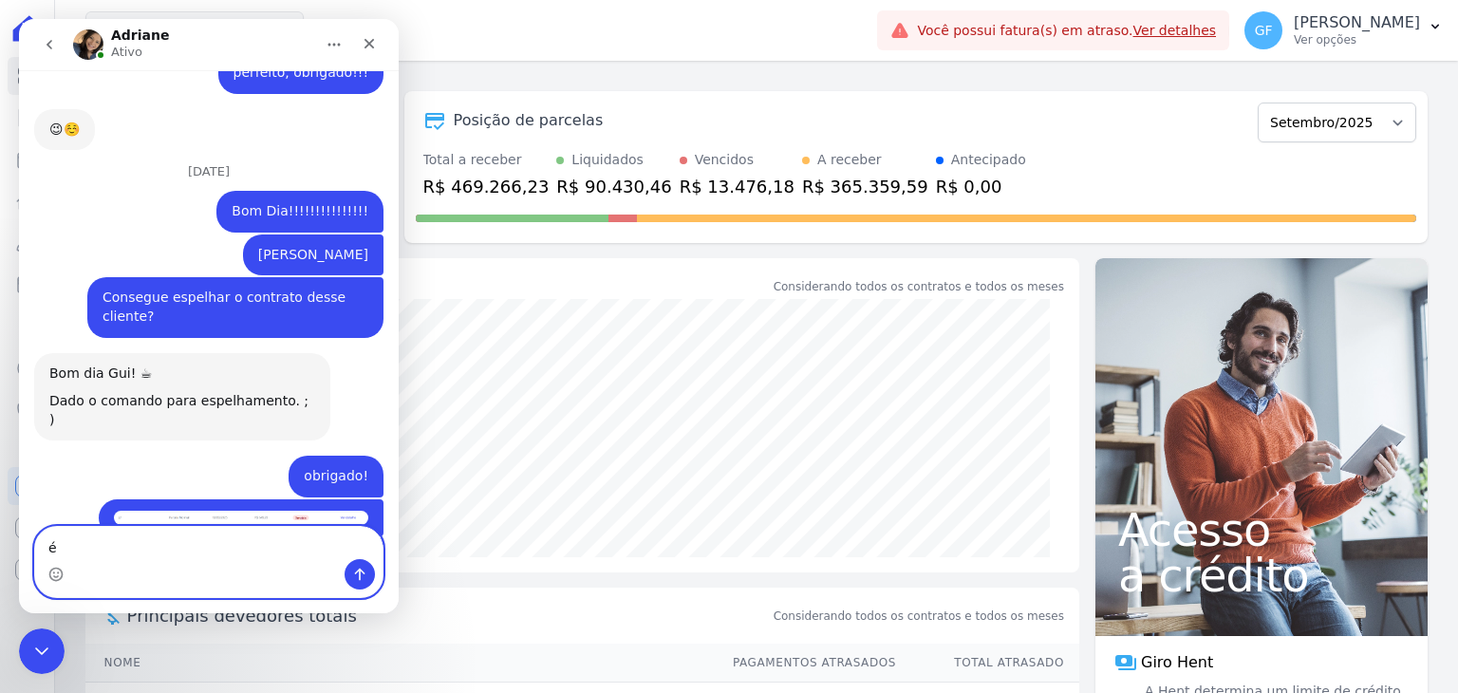
scroll to position [13578, 0]
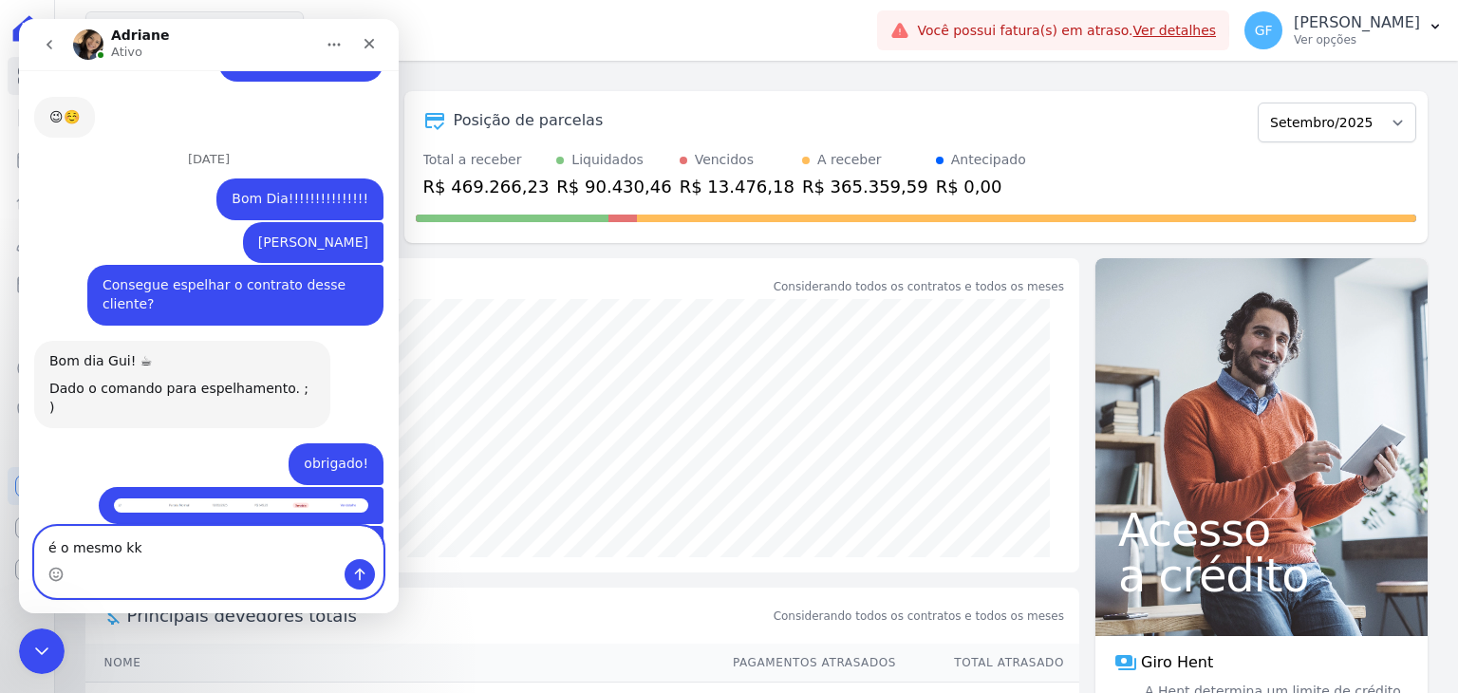
type textarea "é o mesmo kkk"
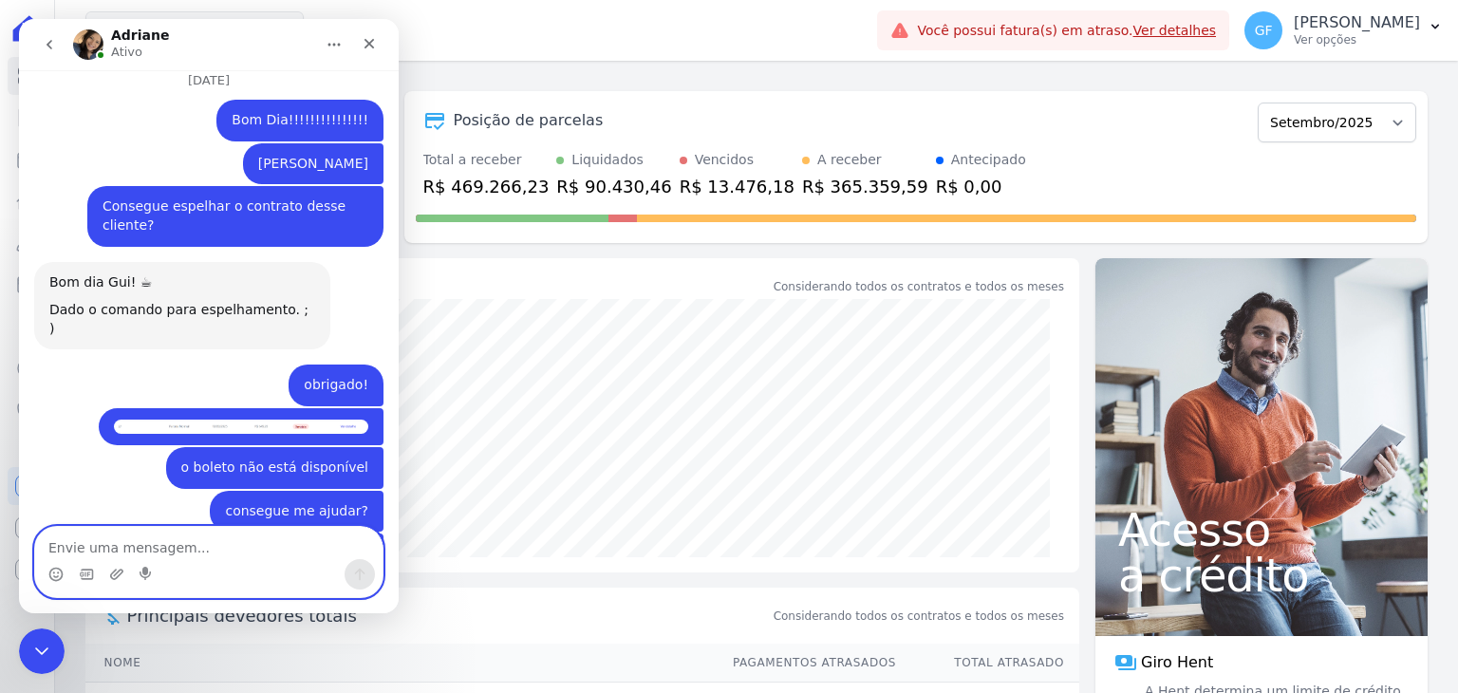
scroll to position [13646, 0]
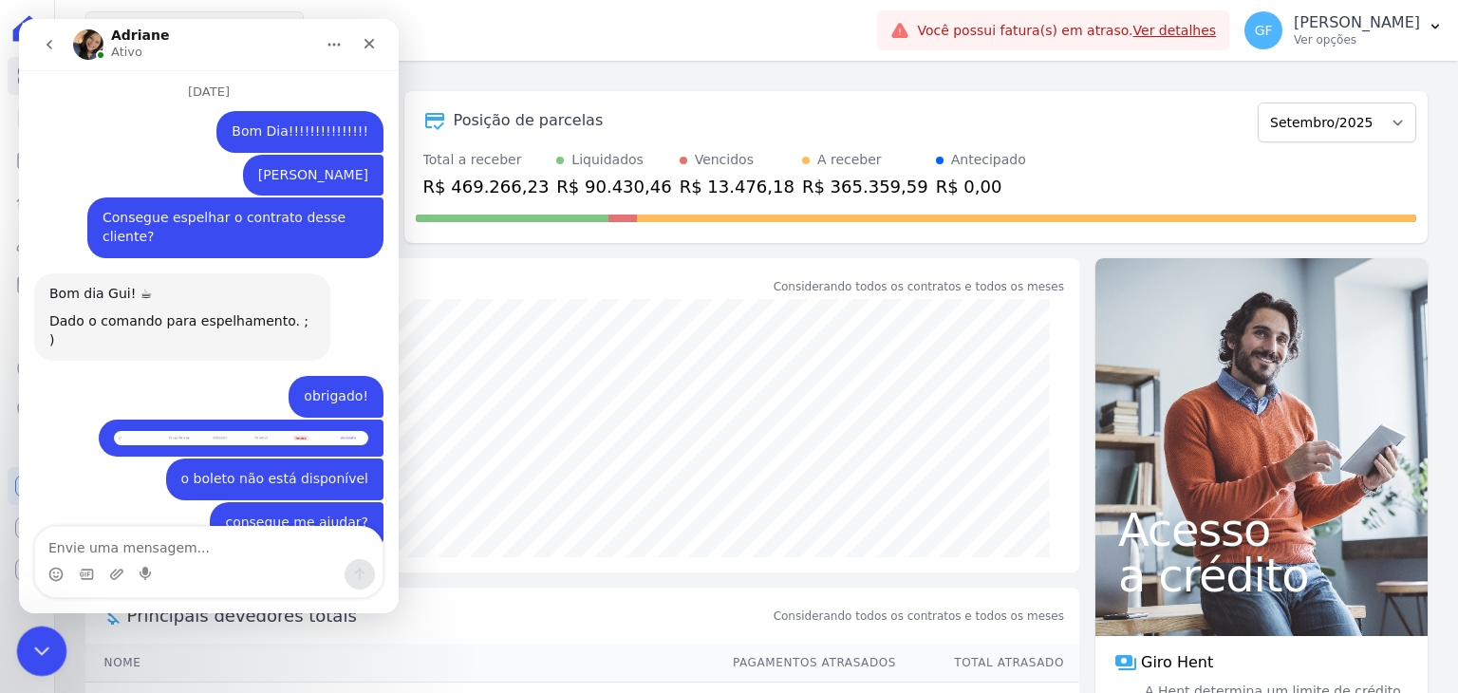
click at [36, 646] on icon "Encerramento do Messenger da Intercom" at bounding box center [39, 648] width 23 height 23
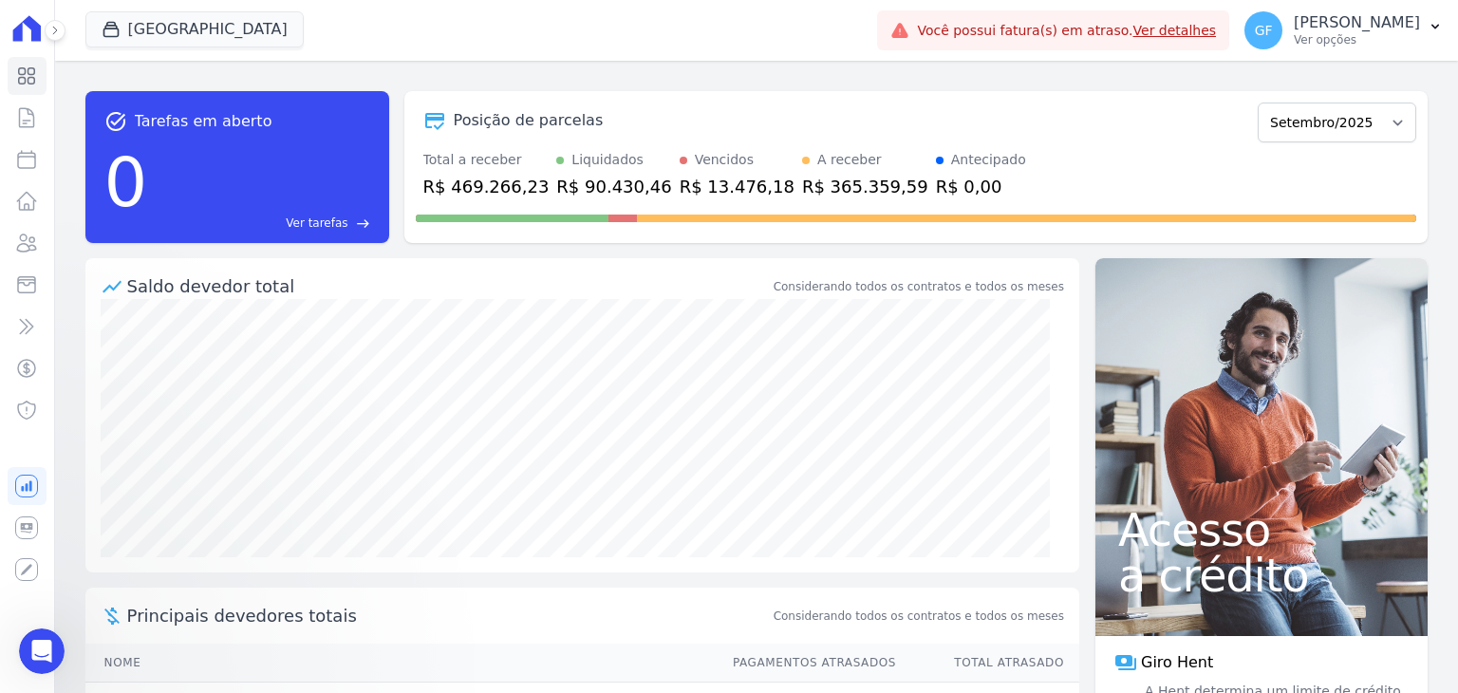
scroll to position [0, 0]
click at [1335, 47] on p "Ver opções" at bounding box center [1357, 39] width 126 height 15
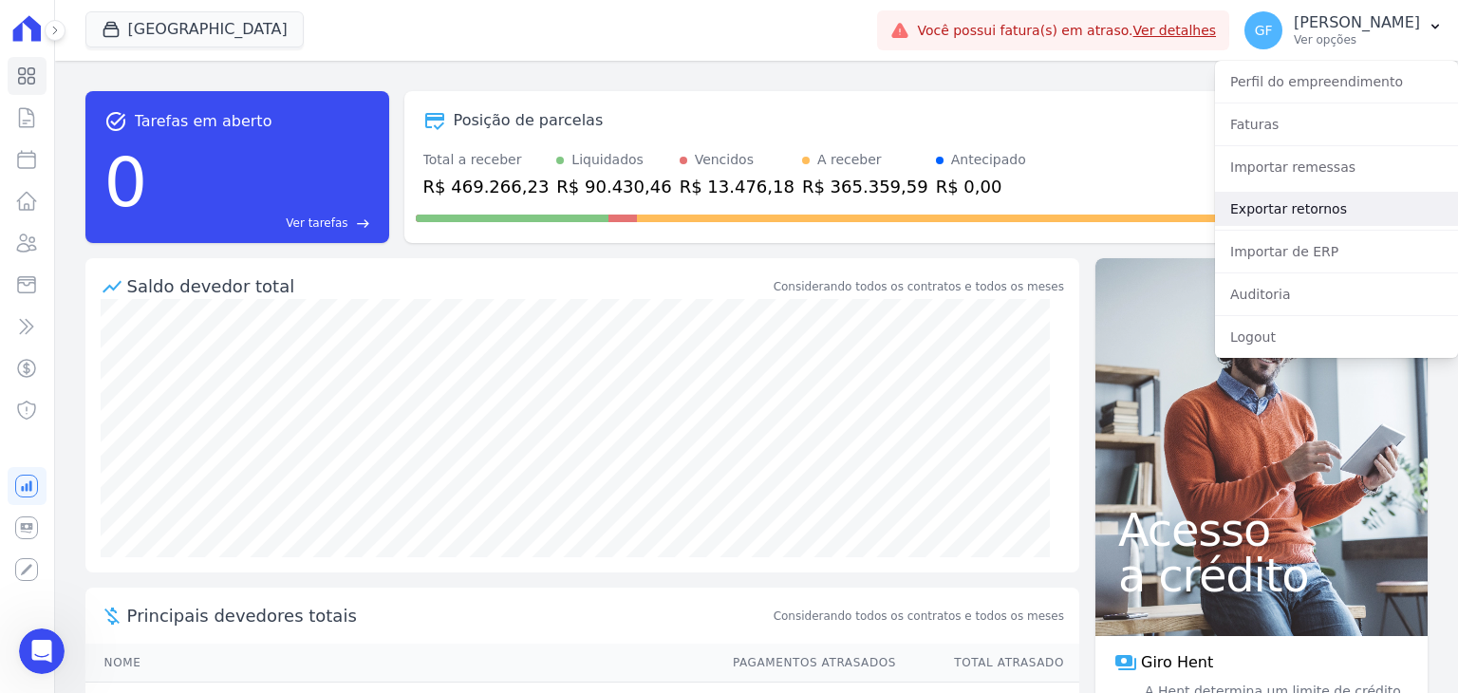
scroll to position [13597, 0]
click at [1303, 207] on link "Exportar retornos" at bounding box center [1336, 209] width 243 height 34
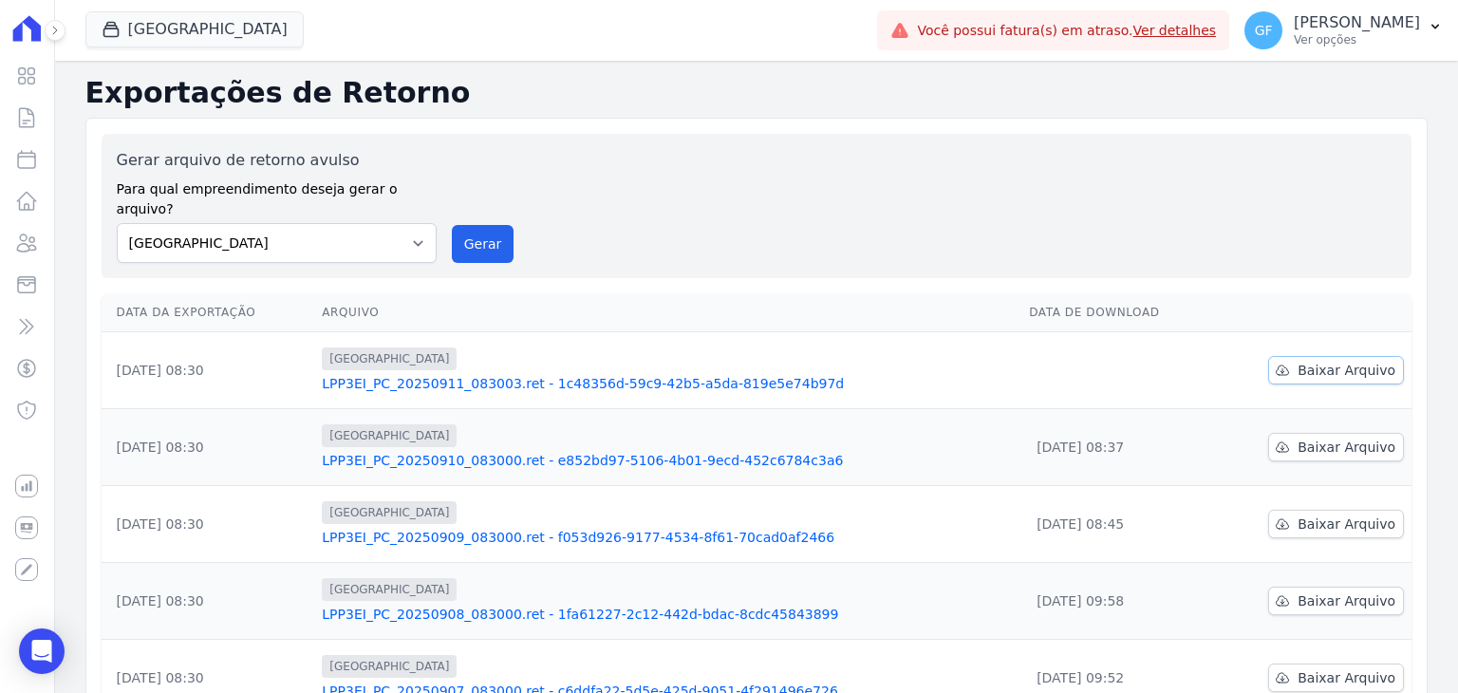
click at [1278, 366] on icon at bounding box center [1283, 370] width 12 height 9
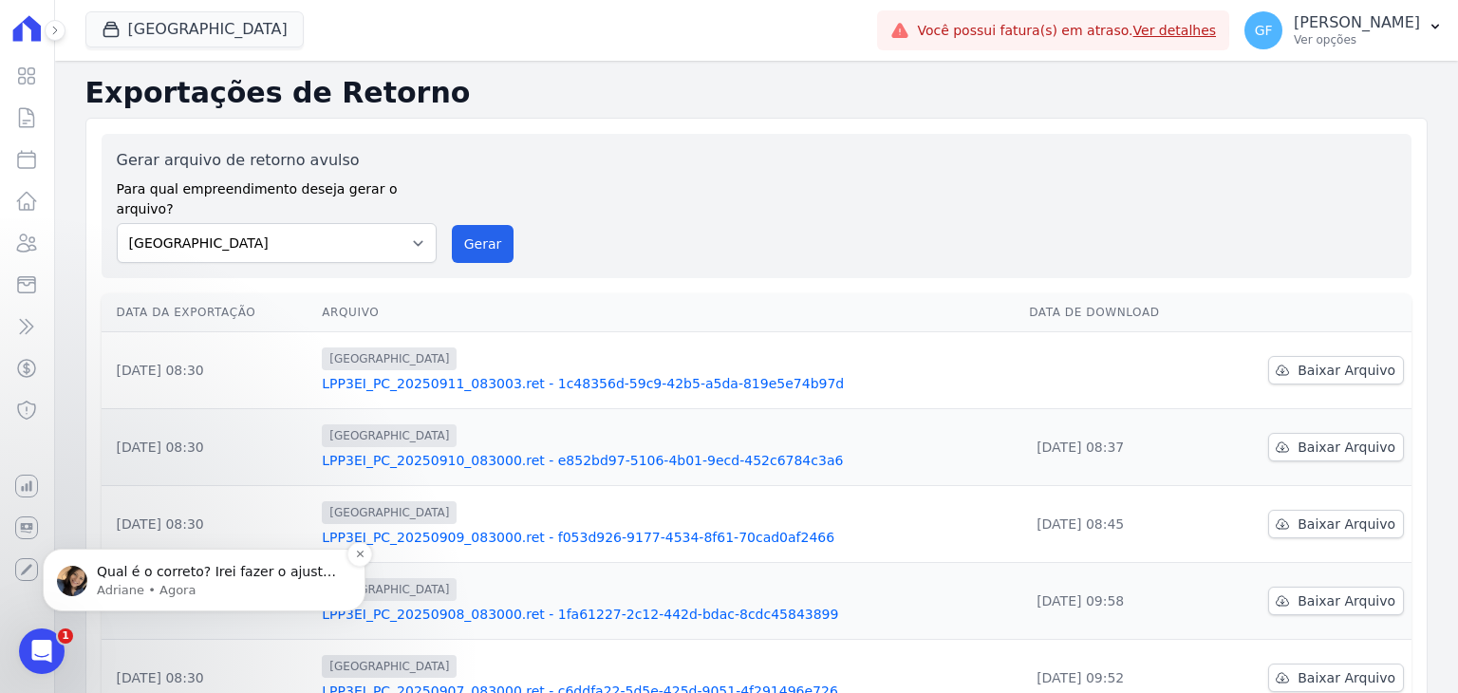
click at [156, 578] on p "Qual é o correto? Irei fazer o ajuste e a emissão da cobrança." at bounding box center [219, 572] width 245 height 19
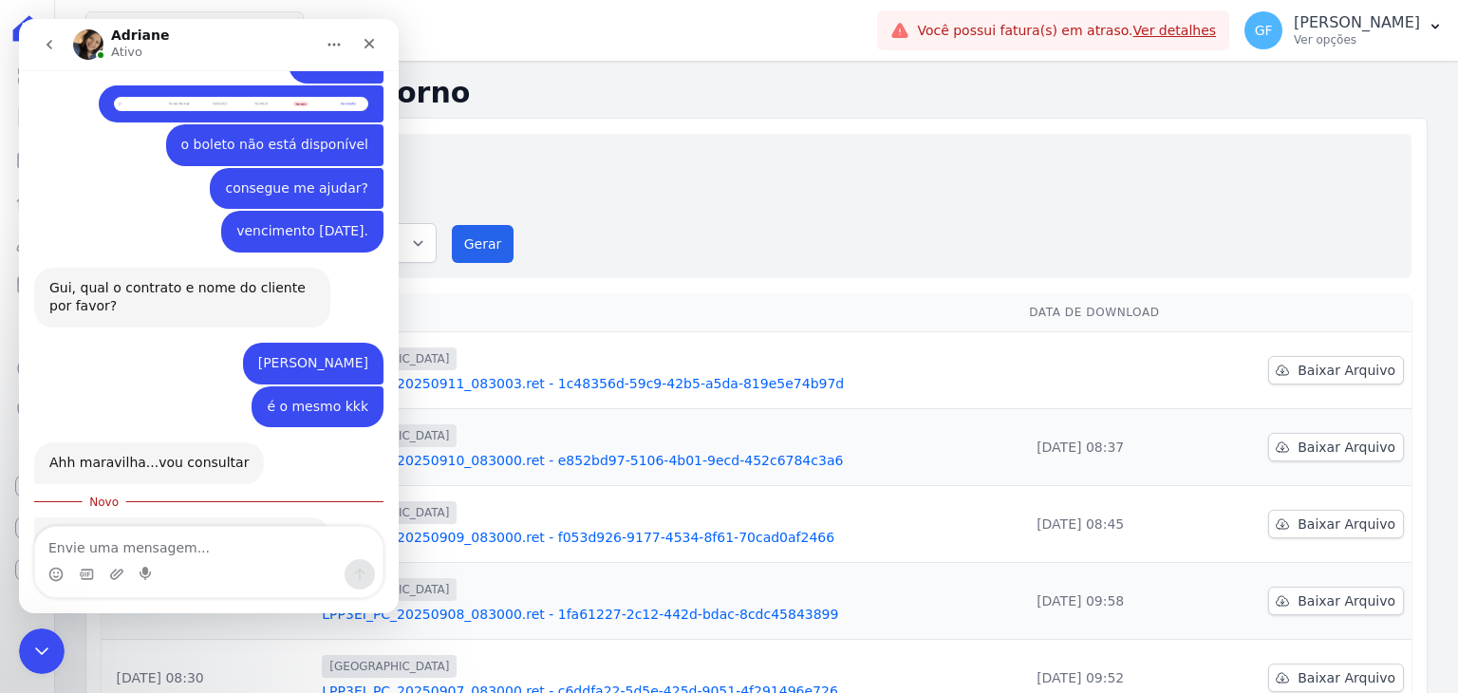
scroll to position [14057, 0]
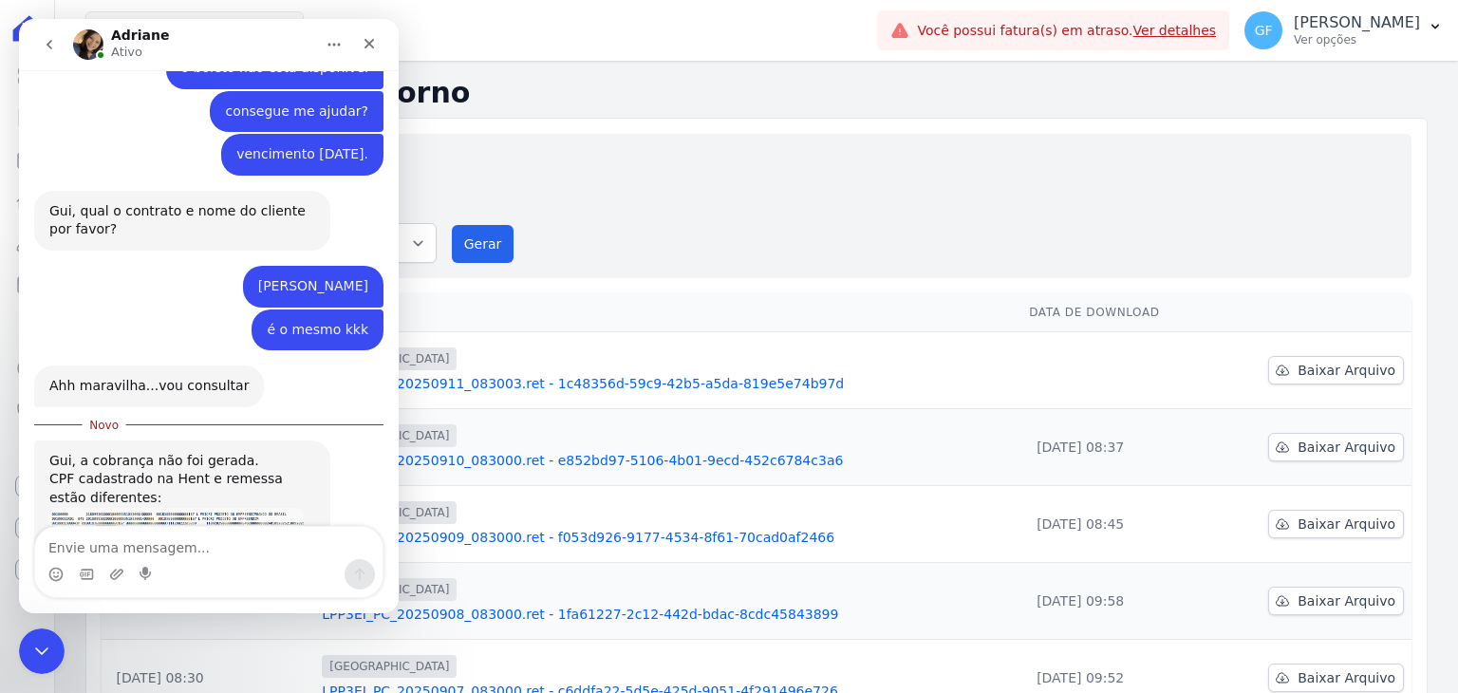
click at [195, 562] on img "Adriane diz…" at bounding box center [176, 653] width 254 height 182
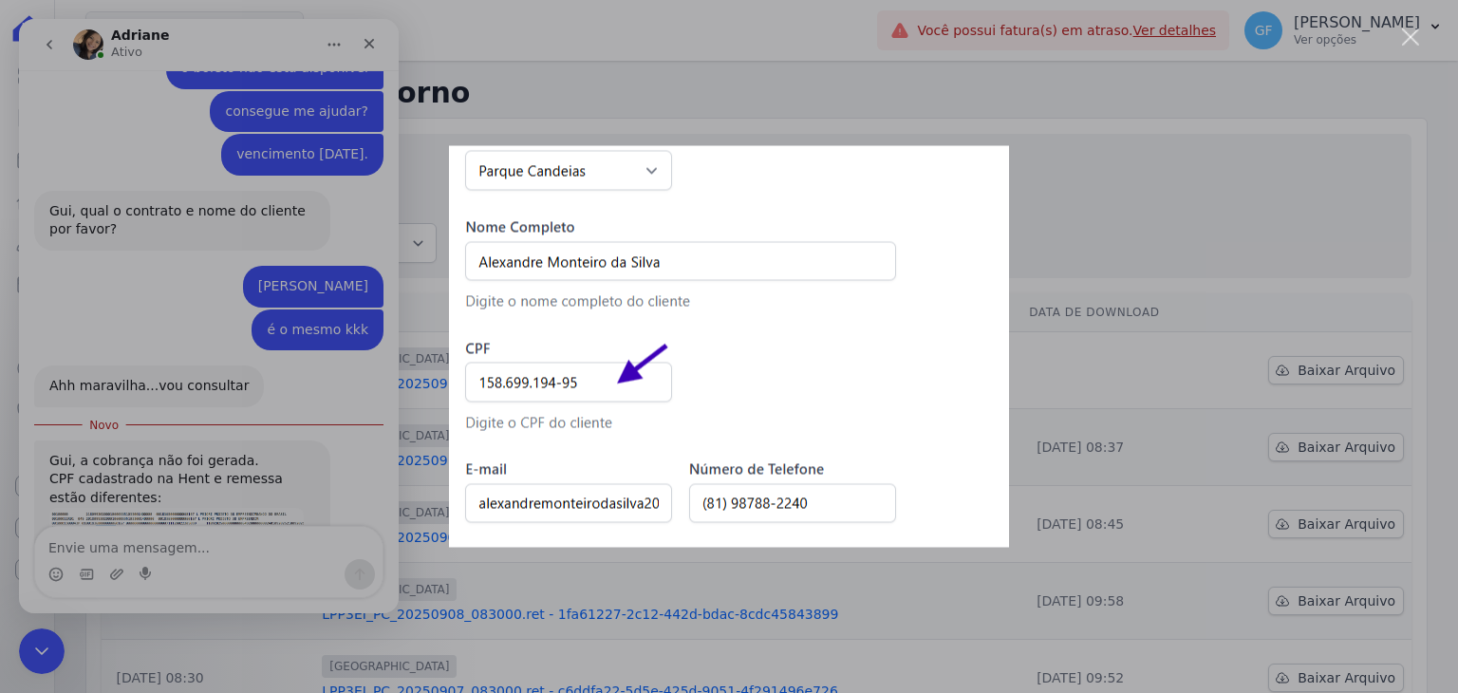
click at [235, 443] on div "Messenger da Intercom" at bounding box center [729, 346] width 1458 height 693
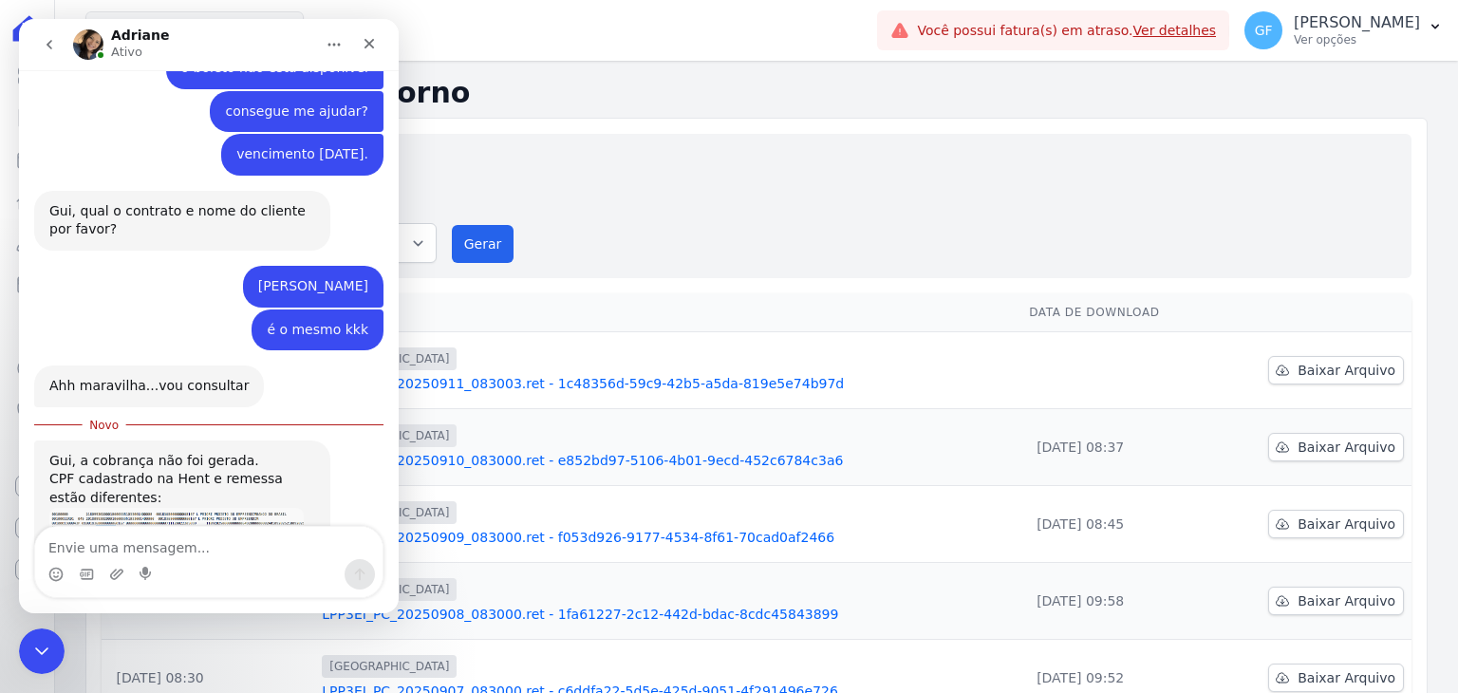
scroll to position [13962, 0]
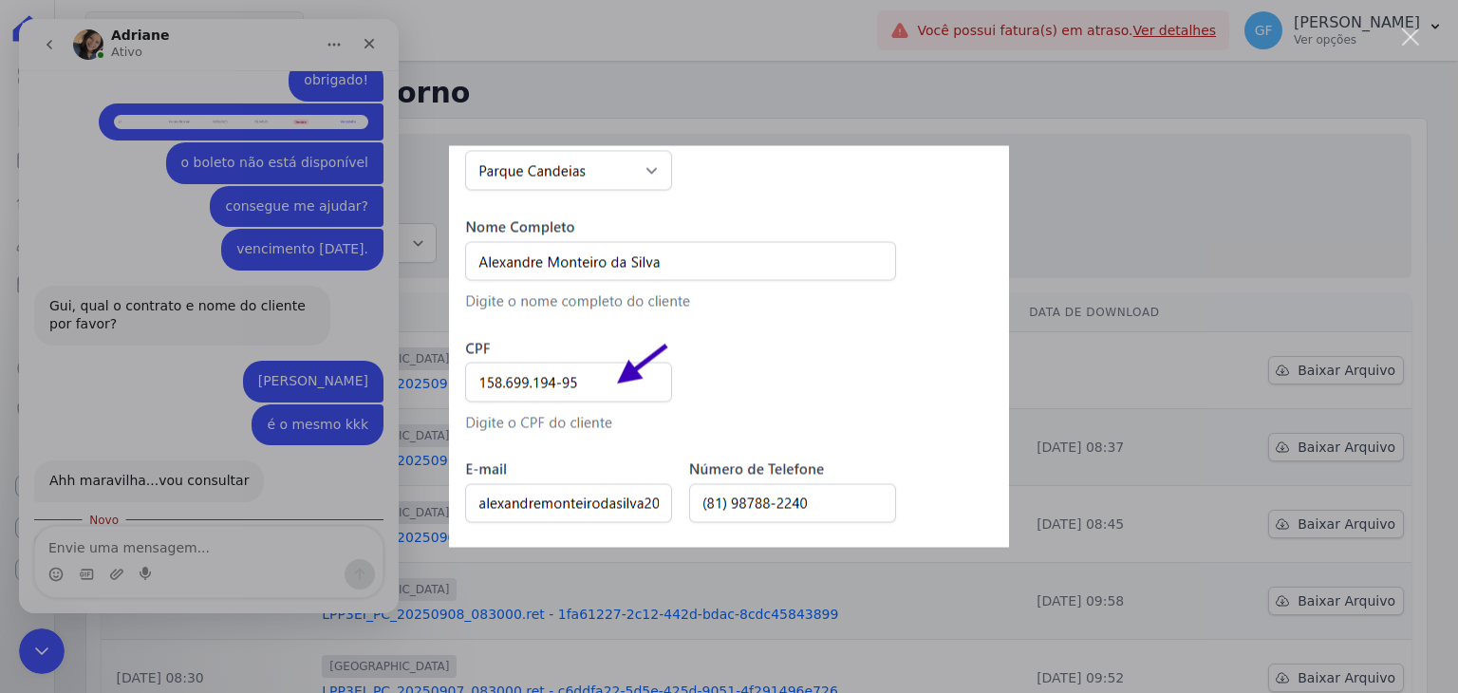
click at [131, 305] on div "Messenger da Intercom" at bounding box center [729, 346] width 1458 height 693
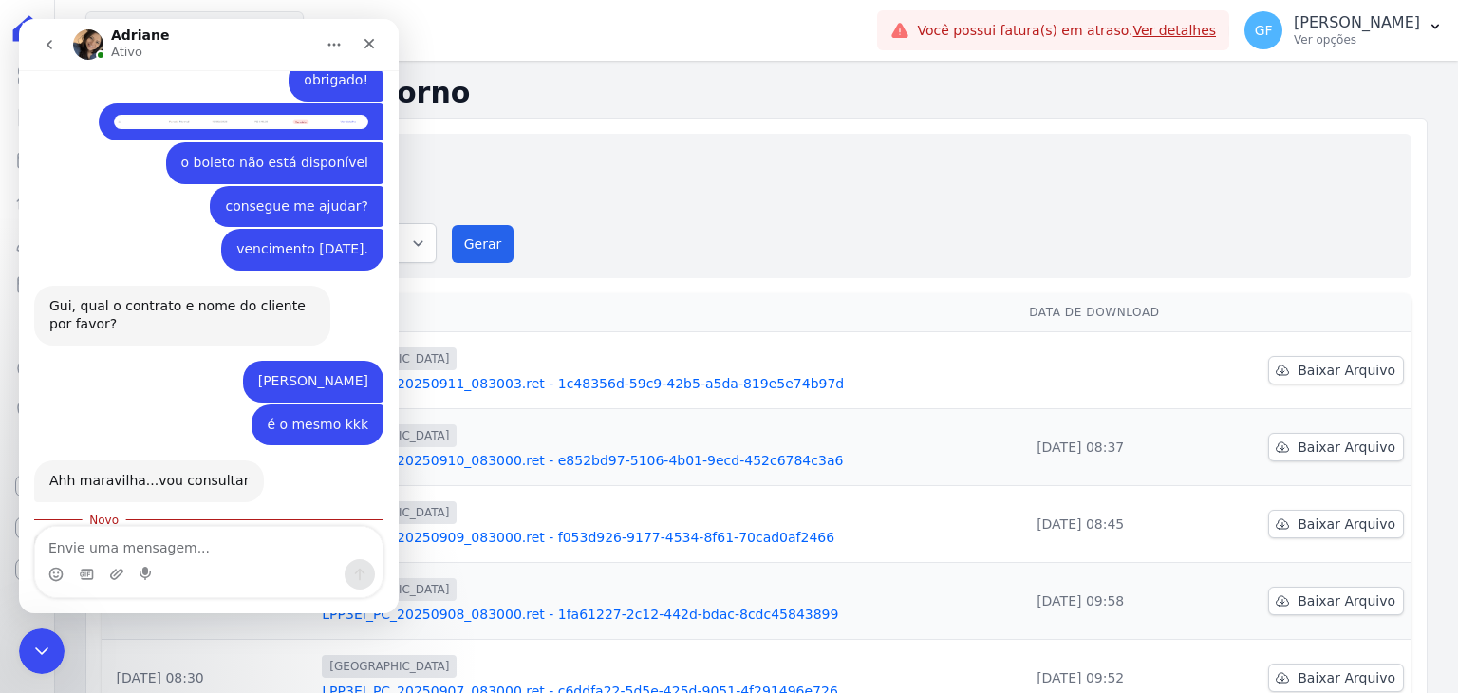
click at [161, 603] on img "Adriane diz…" at bounding box center [176, 625] width 254 height 45
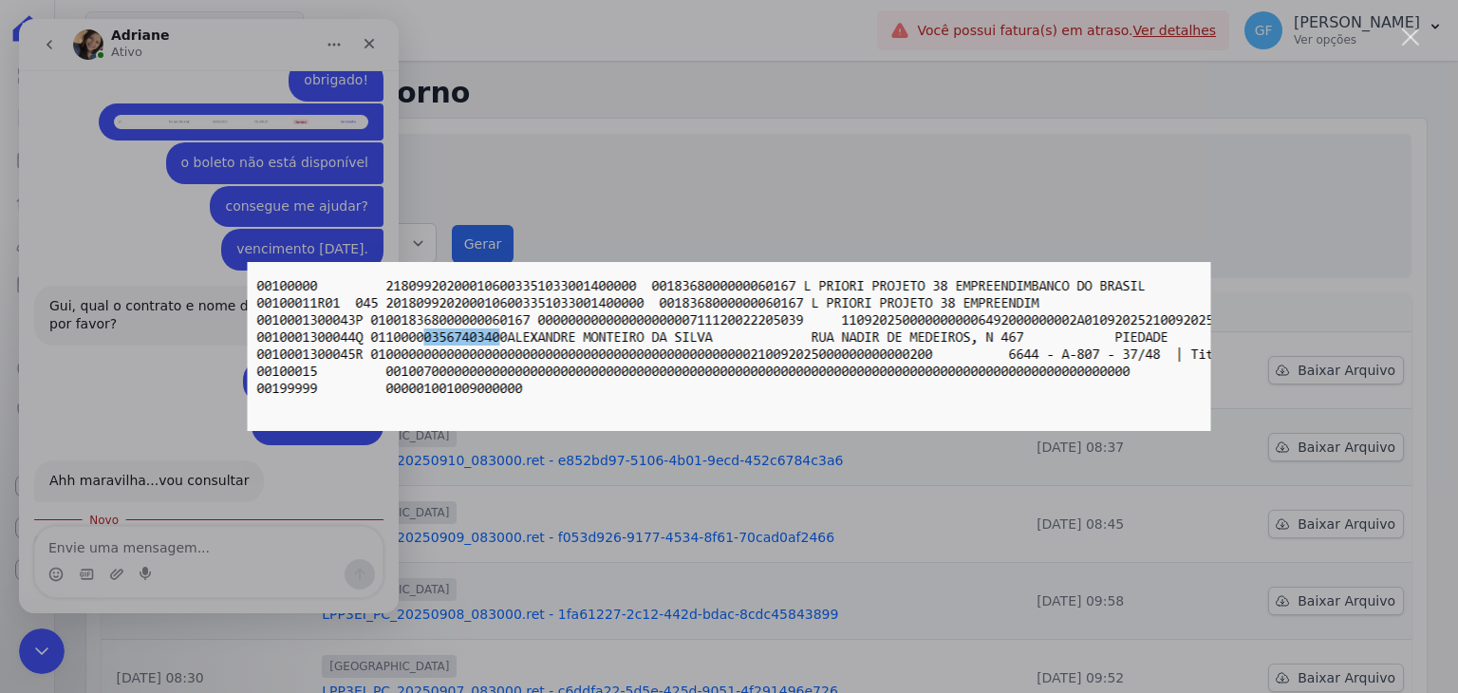
click at [163, 386] on div "Messenger da Intercom" at bounding box center [729, 346] width 1458 height 693
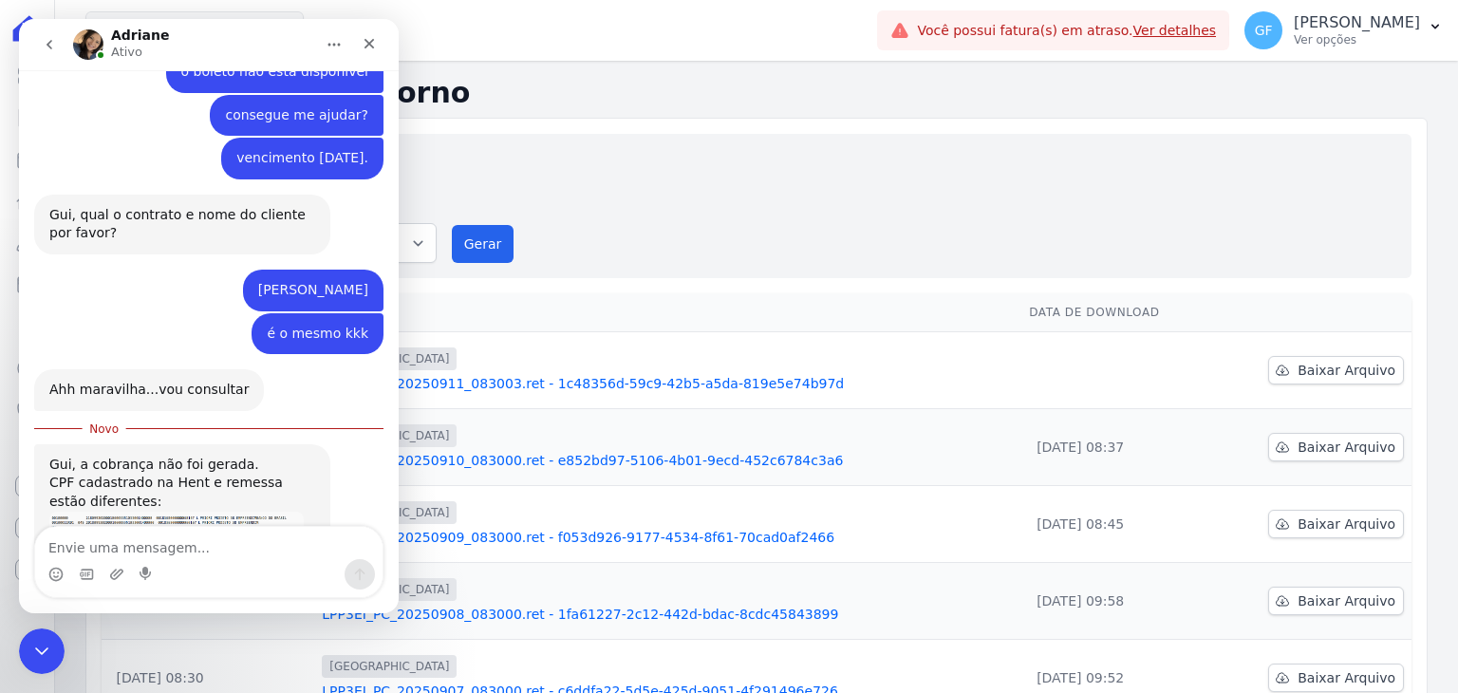
scroll to position [14057, 0]
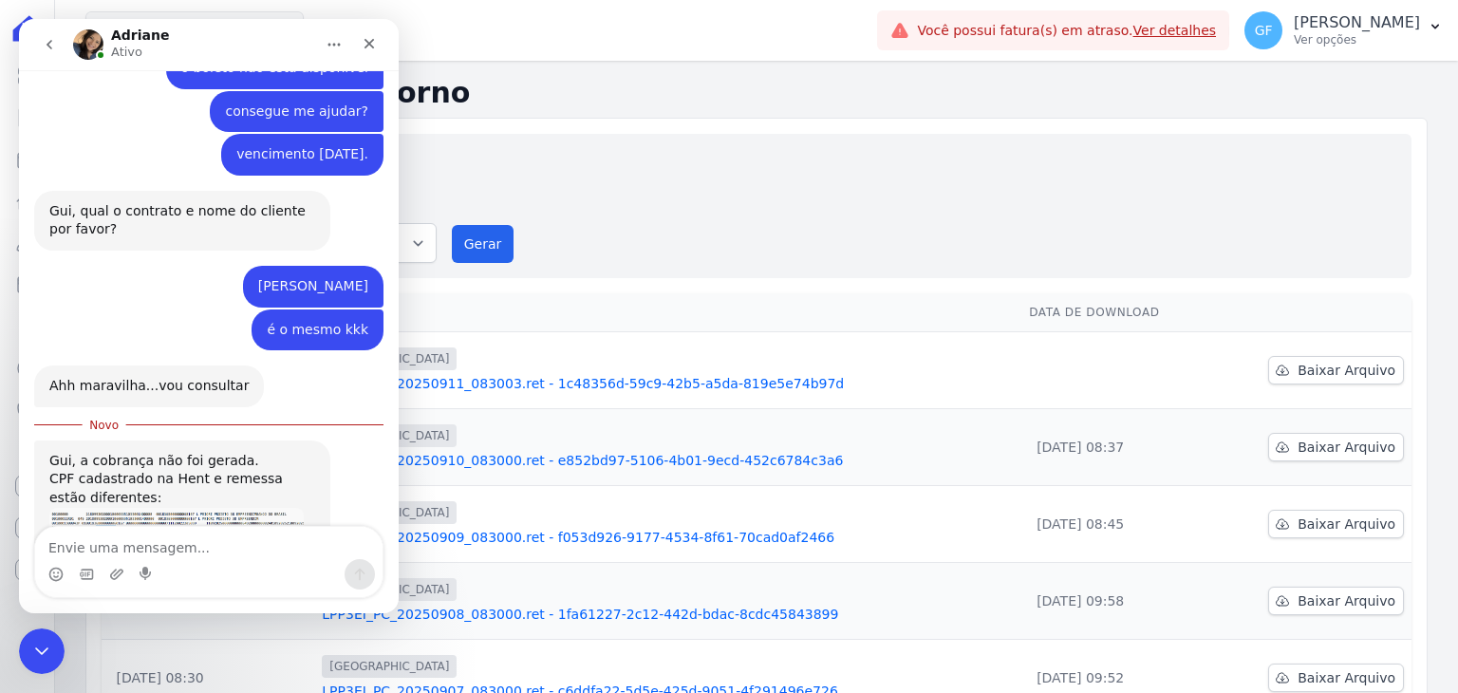
click at [176, 562] on img "Adriane diz…" at bounding box center [176, 653] width 254 height 182
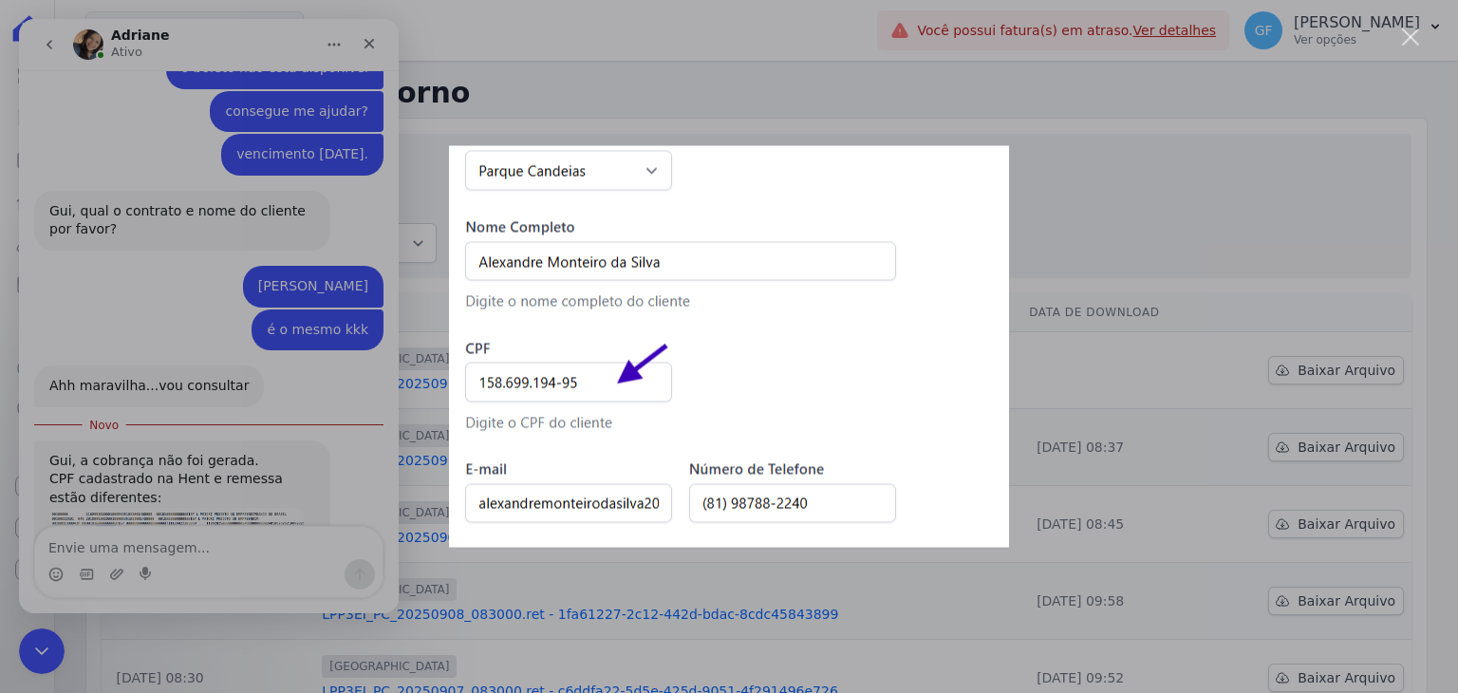
click at [176, 350] on div "Messenger da Intercom" at bounding box center [729, 346] width 1458 height 693
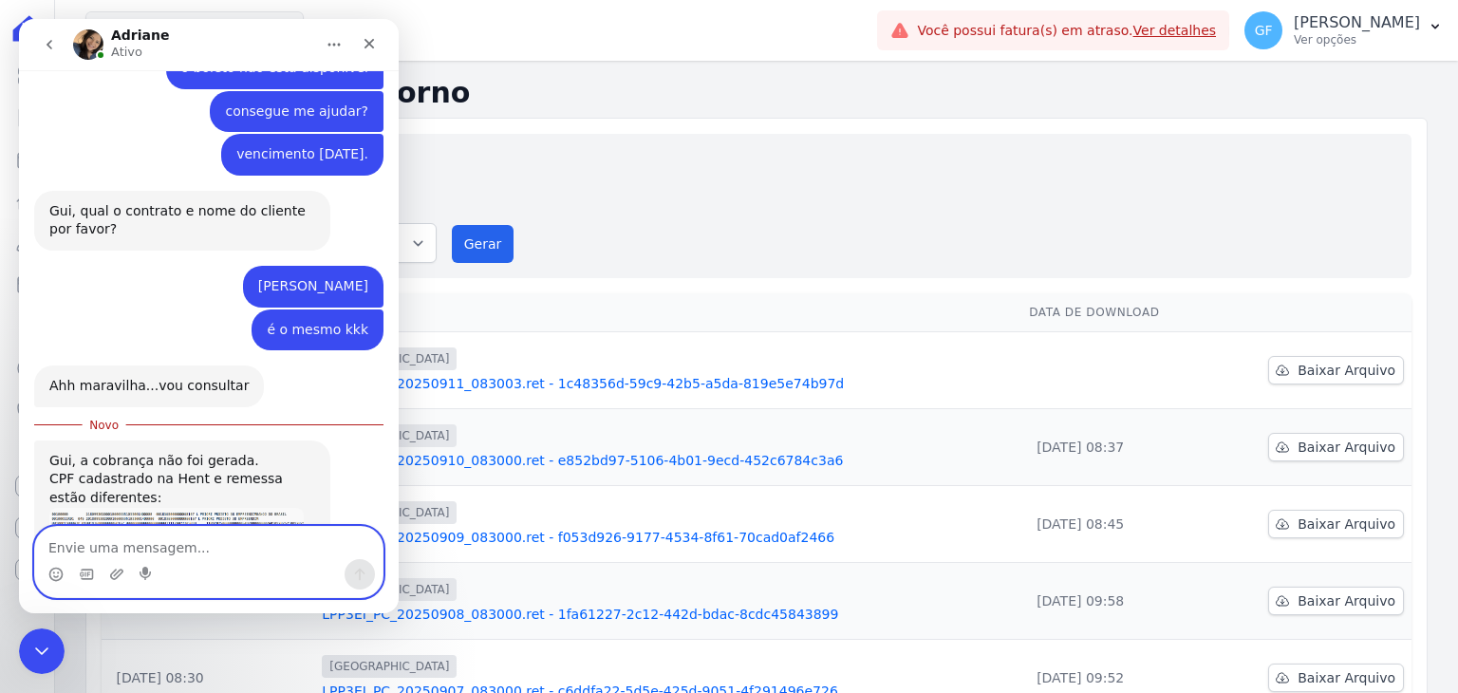
click at [187, 531] on textarea "Envie uma mensagem..." at bounding box center [209, 543] width 348 height 32
paste textarea "035.674.034-00"
type textarea "035.674.034-00"
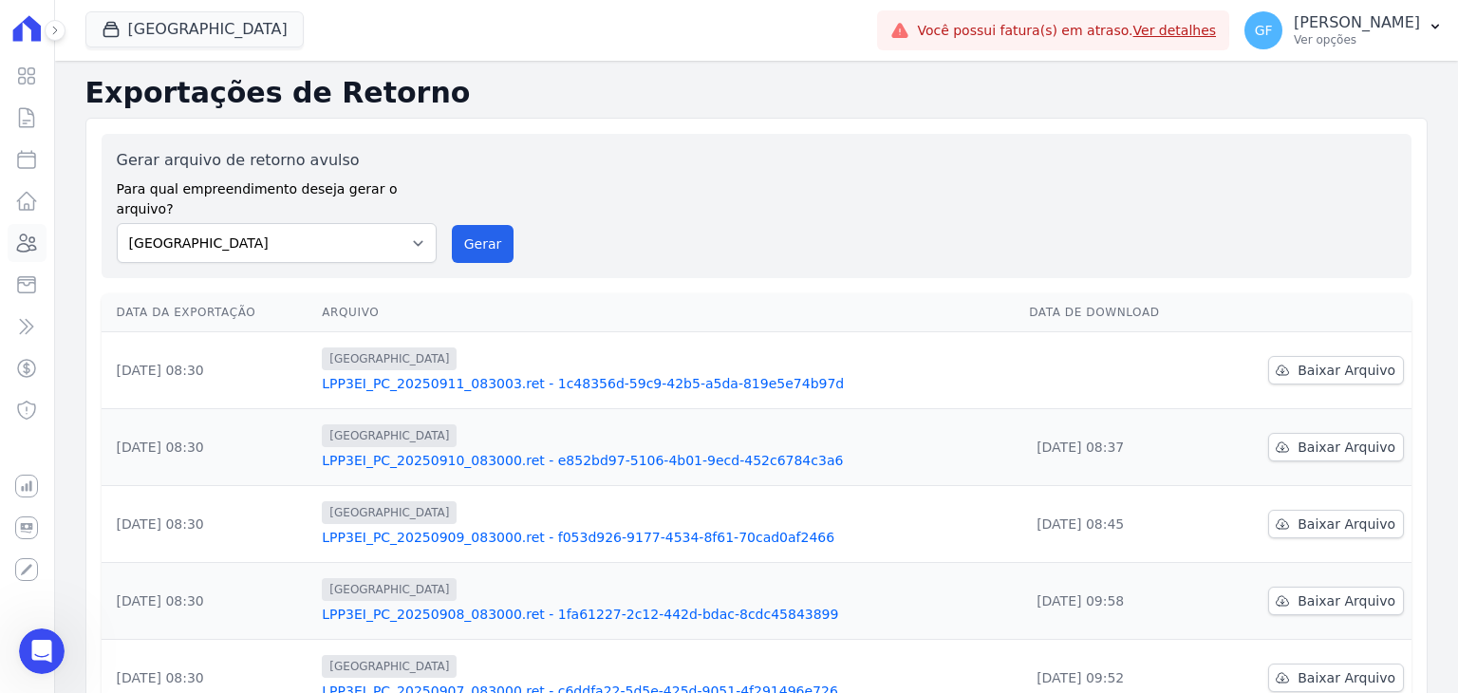
scroll to position [14081, 0]
click at [23, 236] on icon at bounding box center [26, 243] width 23 height 23
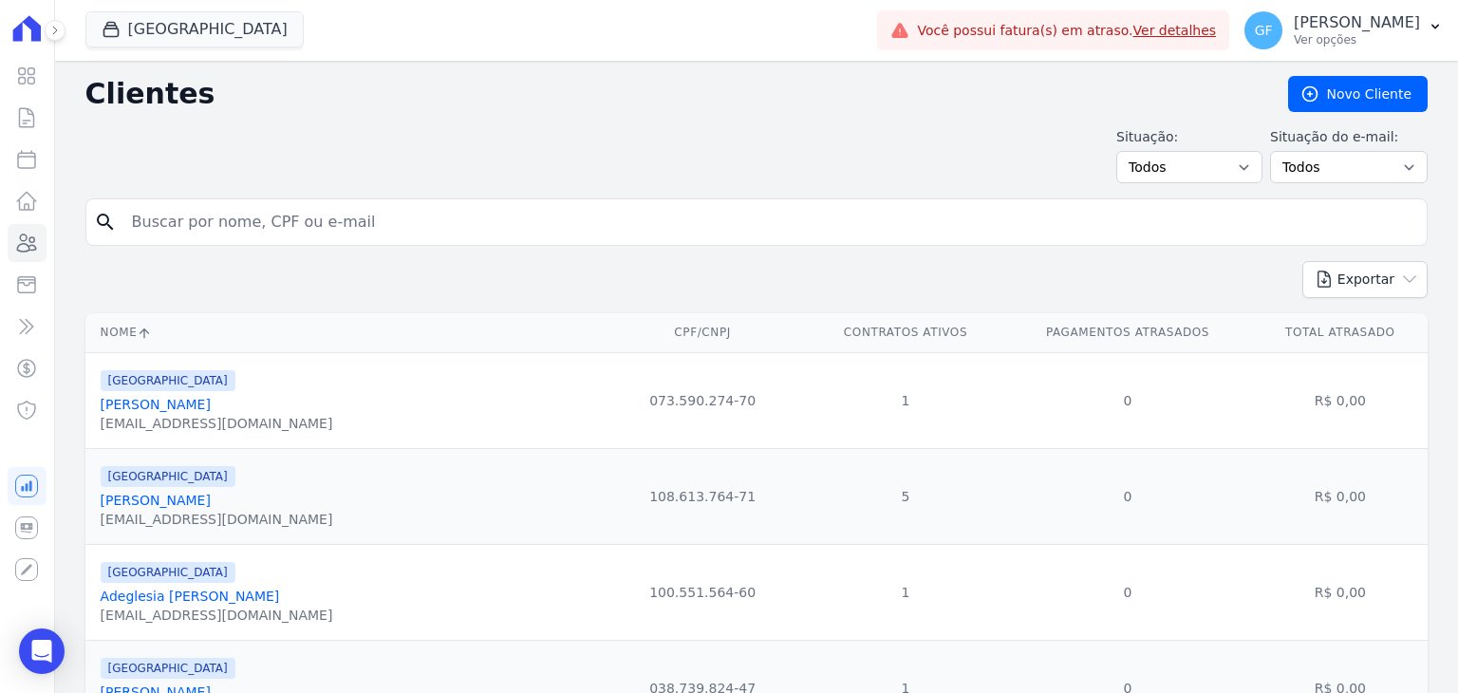
click at [247, 222] on input "search" at bounding box center [770, 222] width 1299 height 38
type input "ALEXANDRE JOSE DA SILVA"
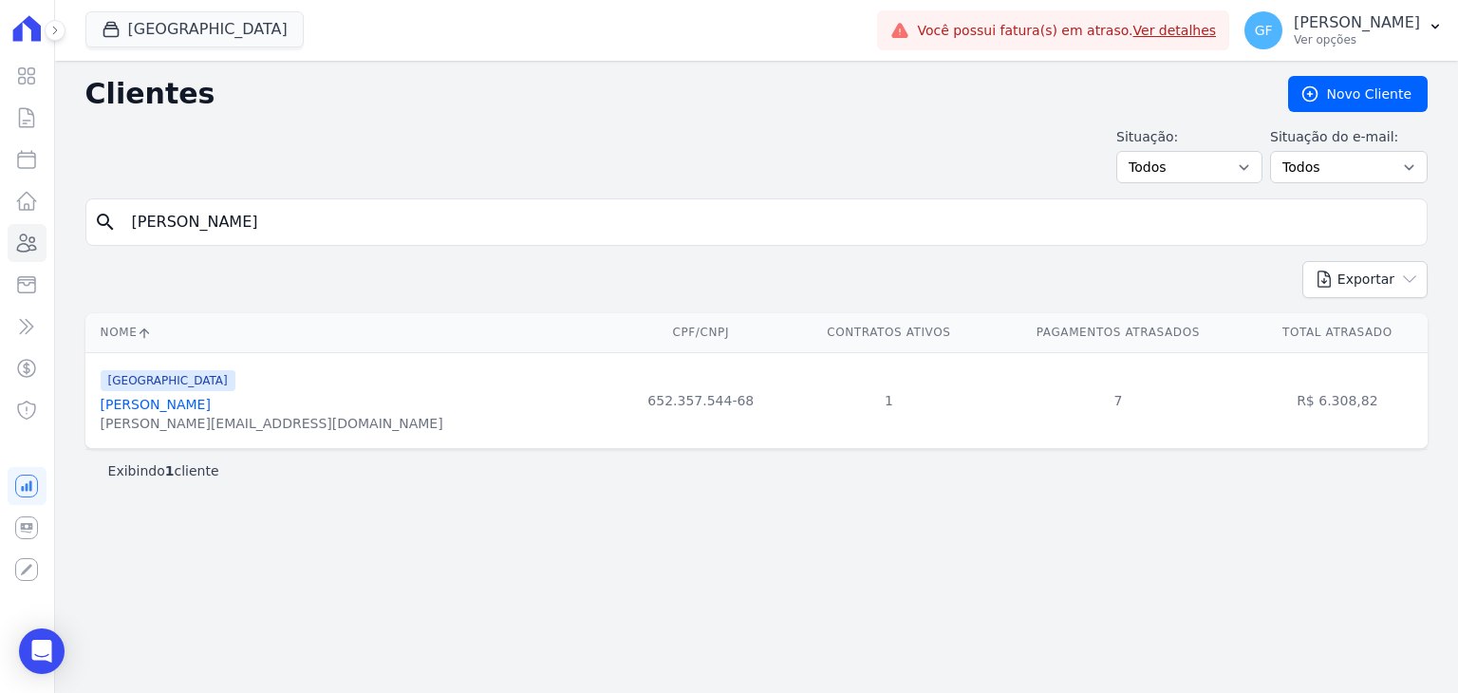
click at [180, 400] on link "Alexandre Jose Da Silva" at bounding box center [156, 404] width 110 height 15
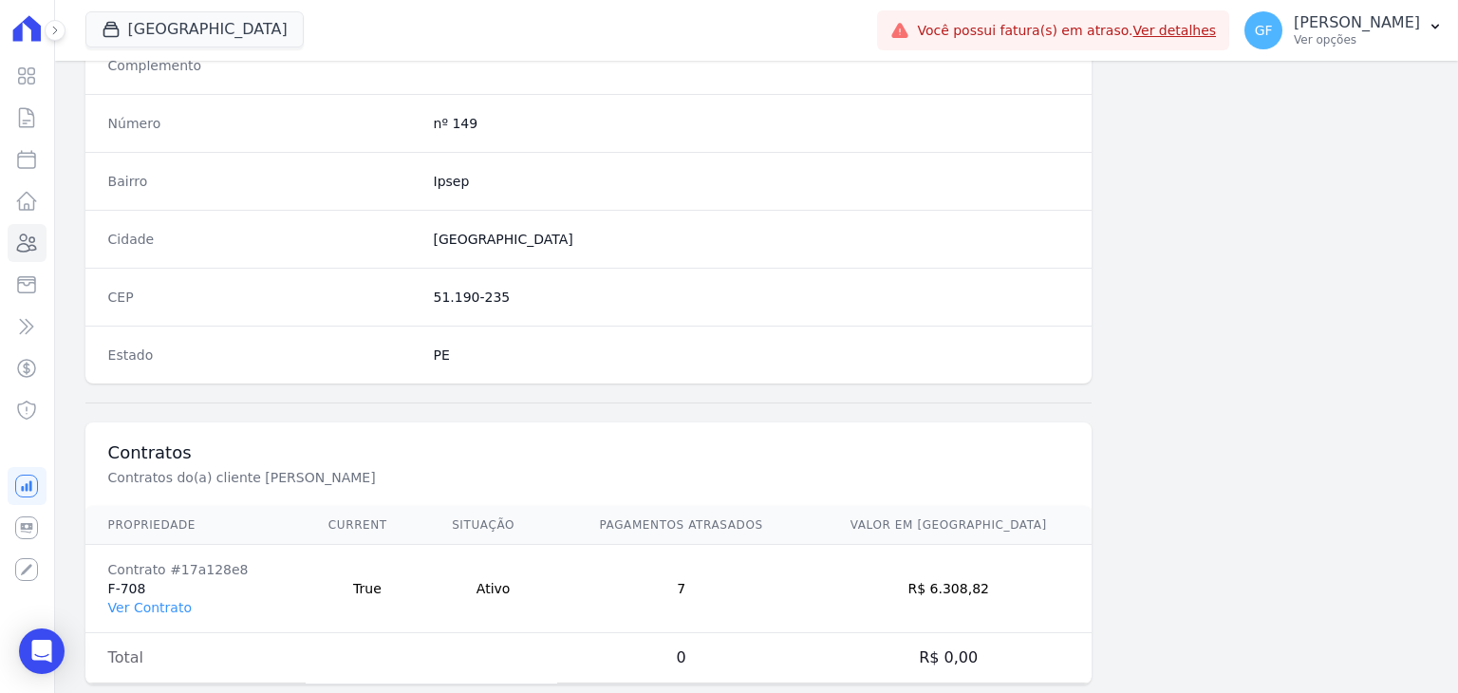
scroll to position [1078, 0]
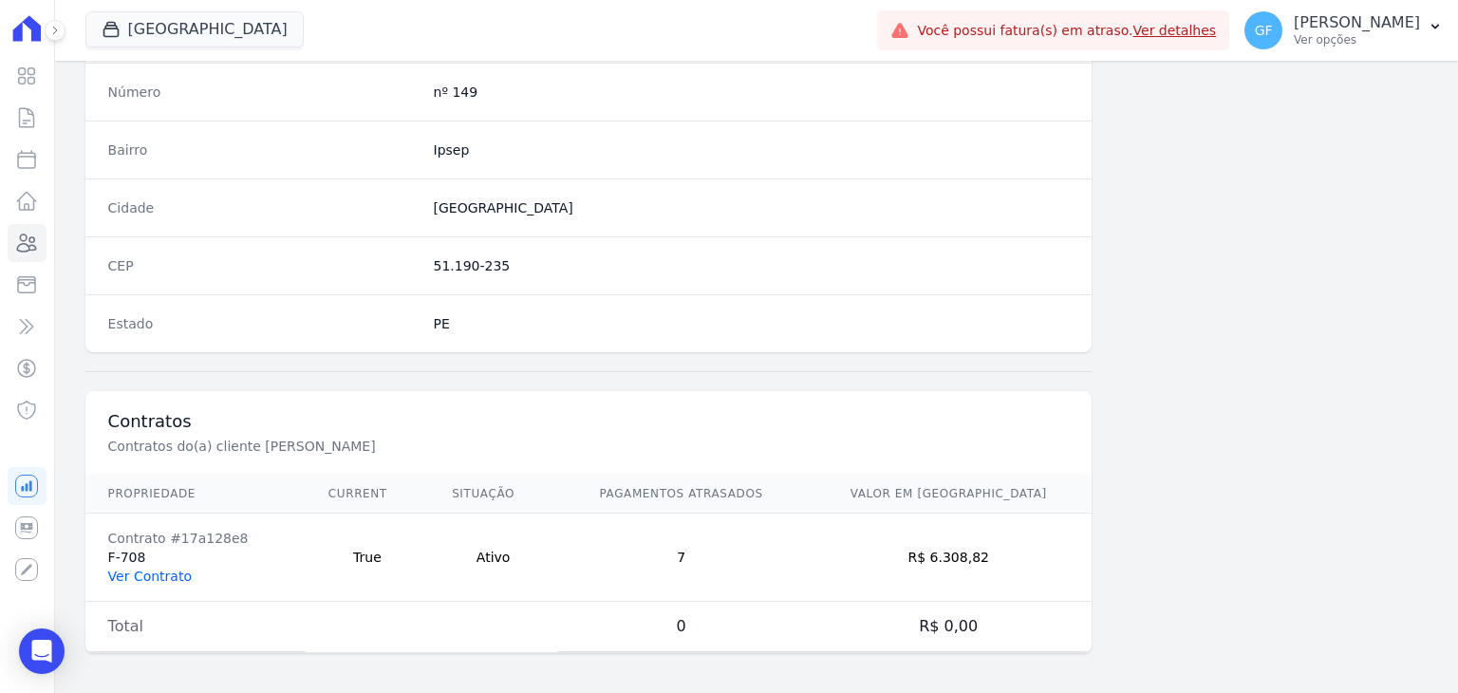
click at [150, 571] on link "Ver Contrato" at bounding box center [150, 576] width 84 height 15
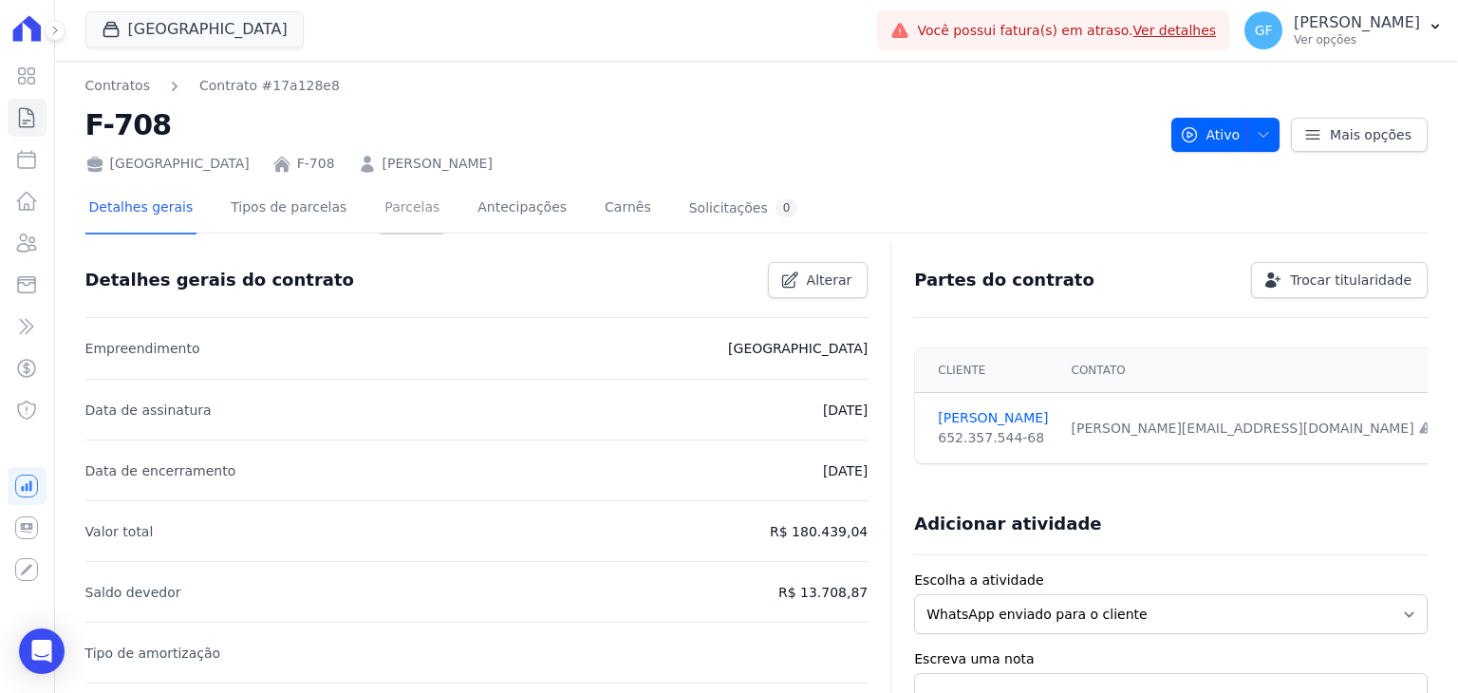
click at [381, 221] on link "Parcelas" at bounding box center [412, 209] width 63 height 50
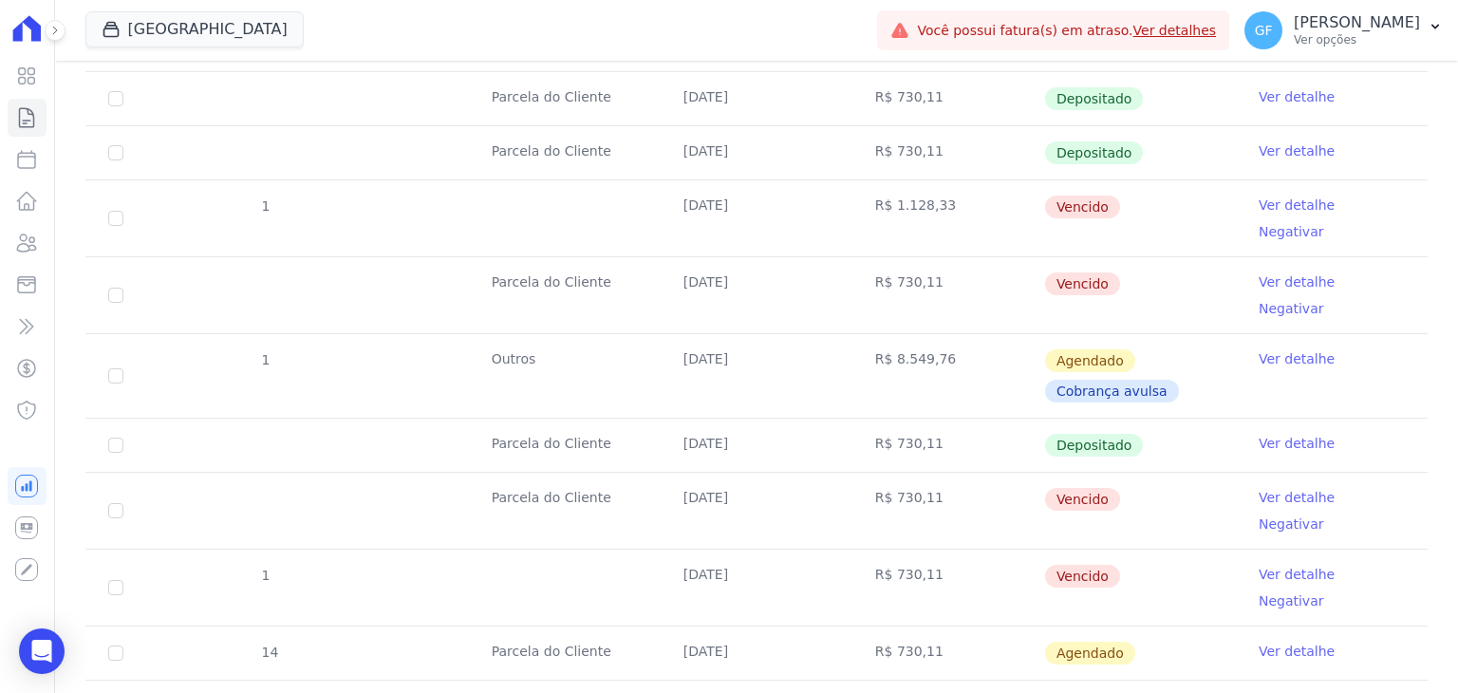
scroll to position [843, 0]
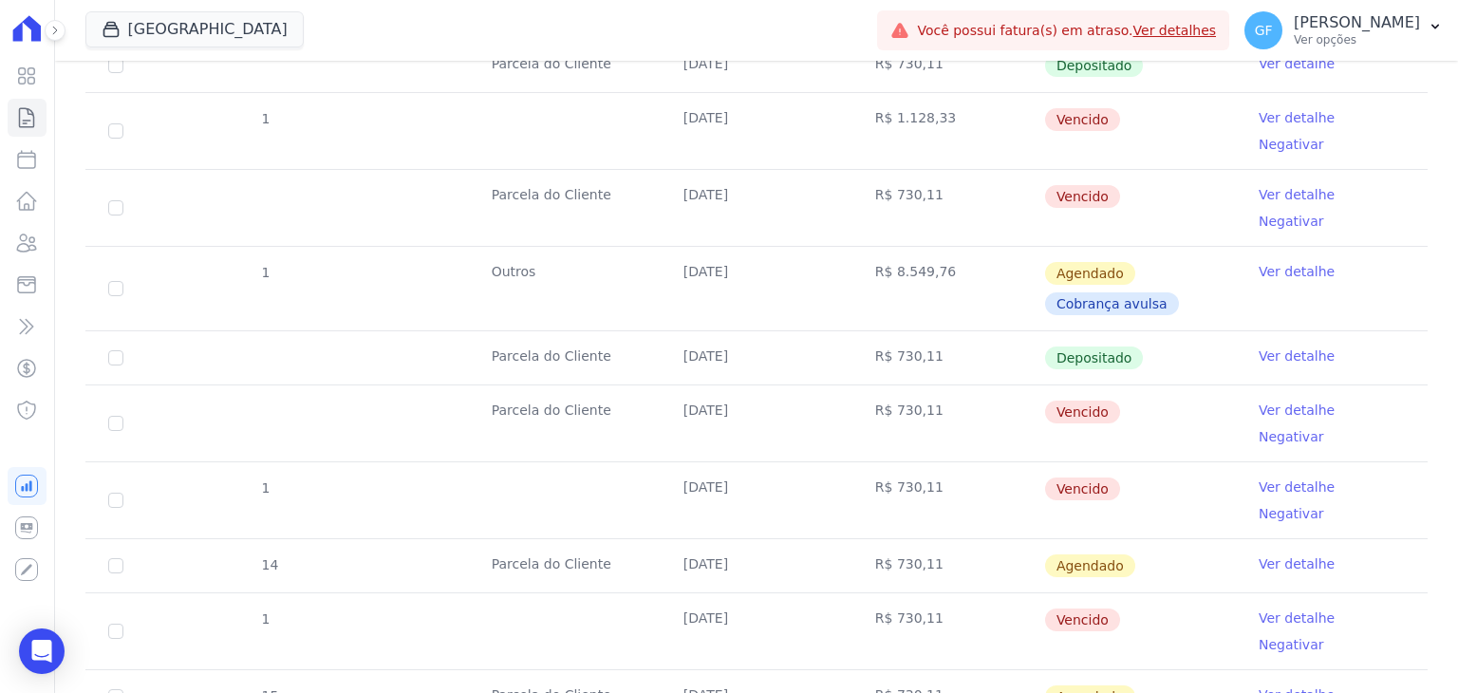
drag, startPoint x: 681, startPoint y: 338, endPoint x: 1147, endPoint y: 384, distance: 468.4
click at [1147, 384] on tbody "6 Parcela do Cliente 21/01/2025 R$ 730,11 Pago Ver detalhe 1 21/02/2025 R$ 730,…" at bounding box center [756, 234] width 1343 height 1086
click at [1145, 386] on td "Vencido" at bounding box center [1140, 424] width 192 height 76
click at [1266, 401] on link "Ver detalhe" at bounding box center [1297, 410] width 76 height 19
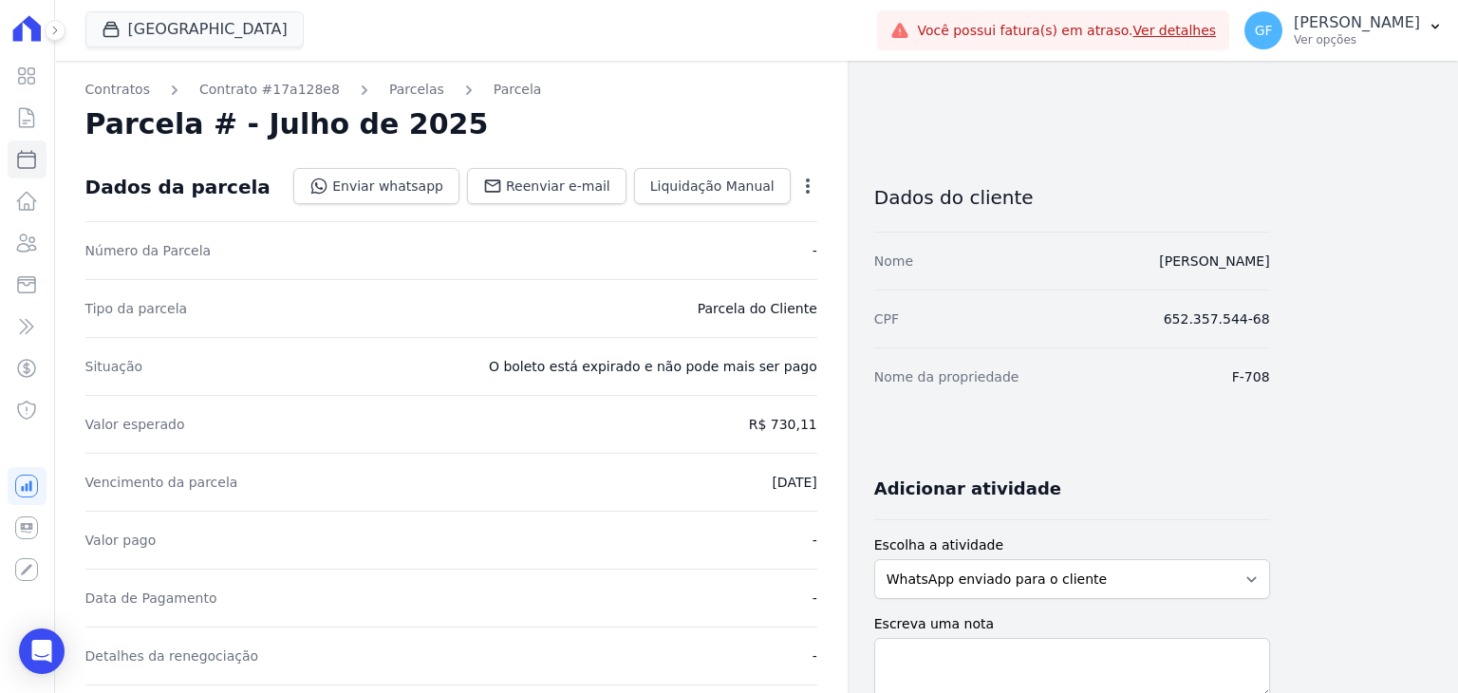
click at [814, 187] on icon "button" at bounding box center [808, 186] width 19 height 19
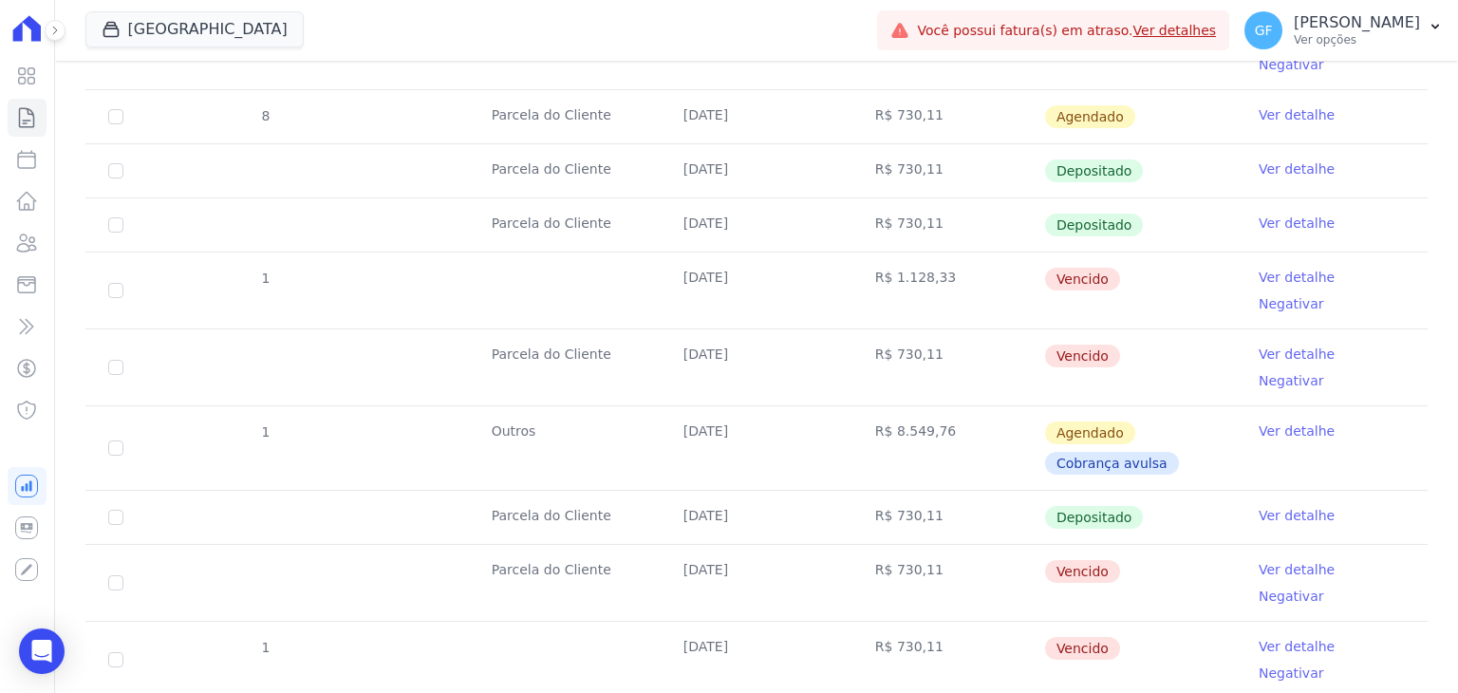
scroll to position [843, 0]
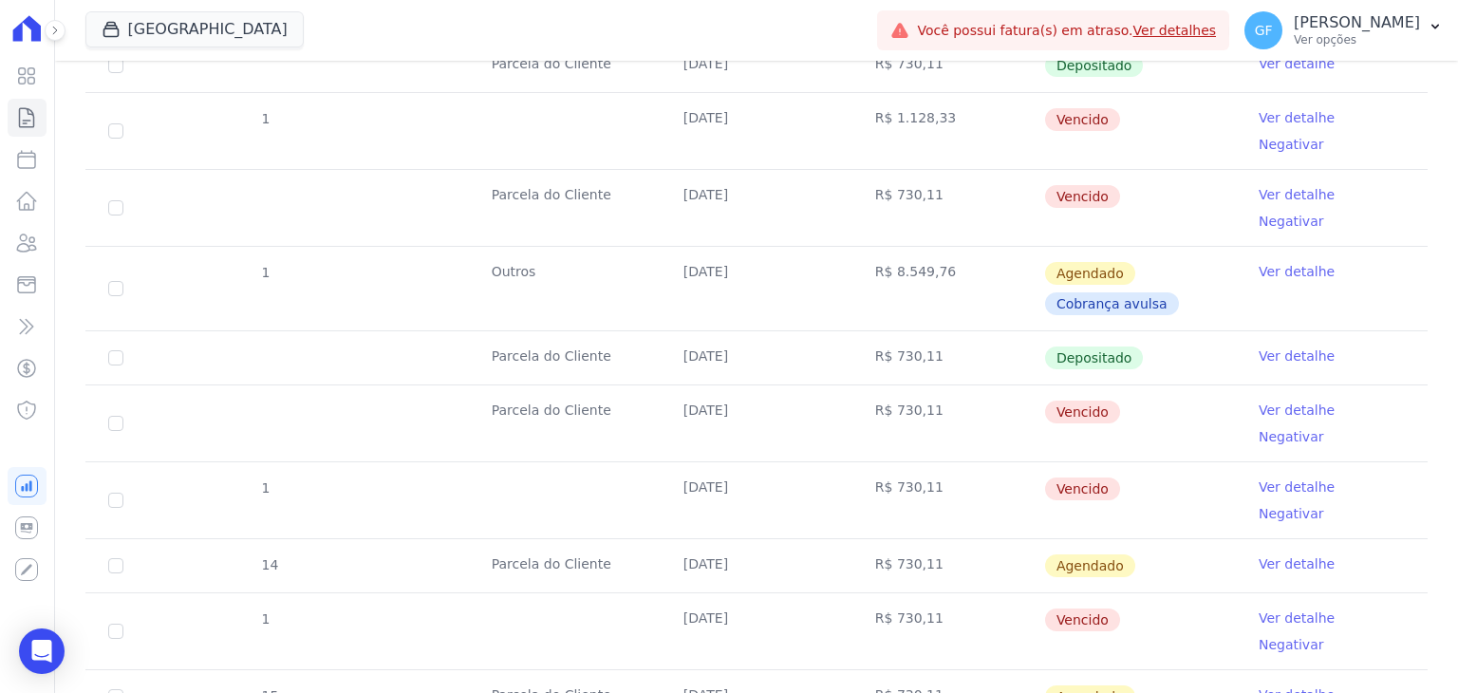
drag, startPoint x: 675, startPoint y: 397, endPoint x: 1033, endPoint y: 396, distance: 358.0
click at [1033, 461] on tr "1 21/07/2025 R$ 730,11 Vencido Ver detalhe Negativar" at bounding box center [756, 499] width 1343 height 77
click at [1157, 462] on td "Vencido" at bounding box center [1140, 500] width 192 height 76
click at [1281, 478] on link "Ver detalhe" at bounding box center [1297, 487] width 76 height 19
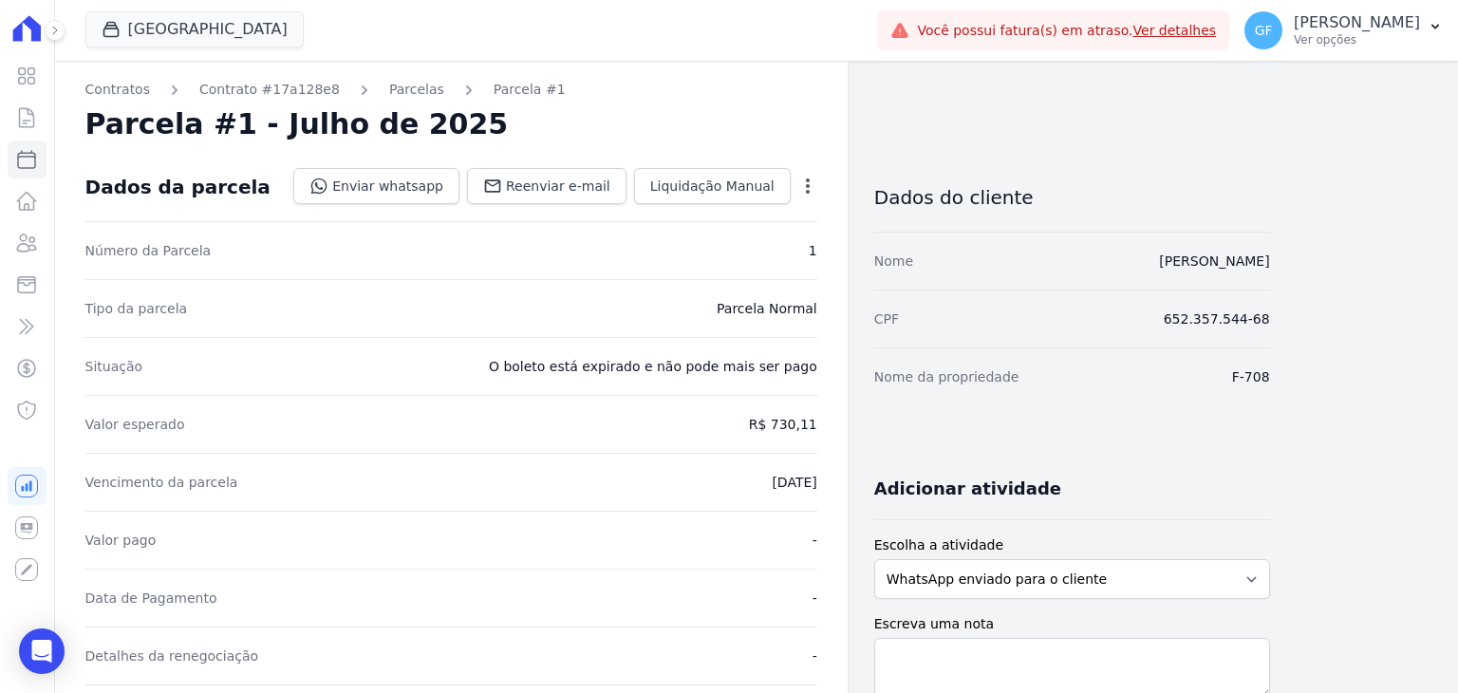
click at [810, 187] on icon "button" at bounding box center [808, 186] width 19 height 19
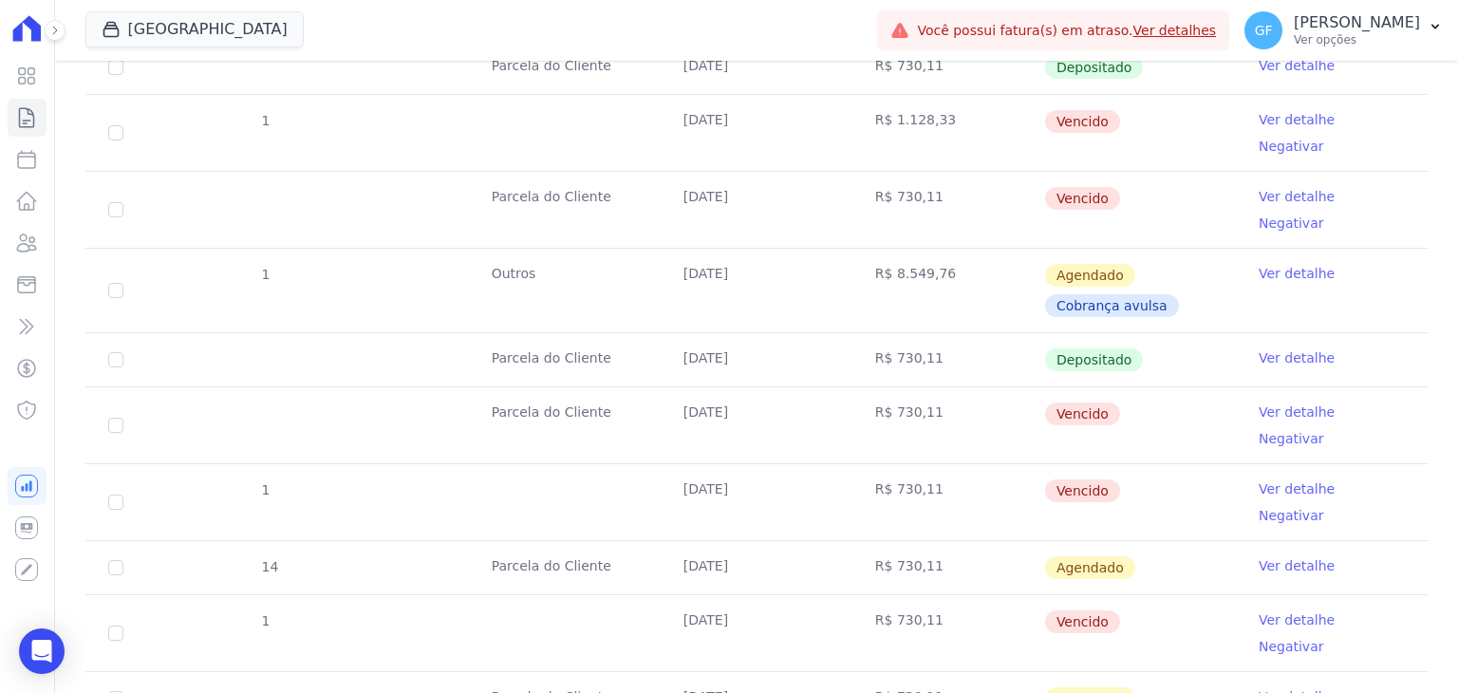
scroll to position [843, 0]
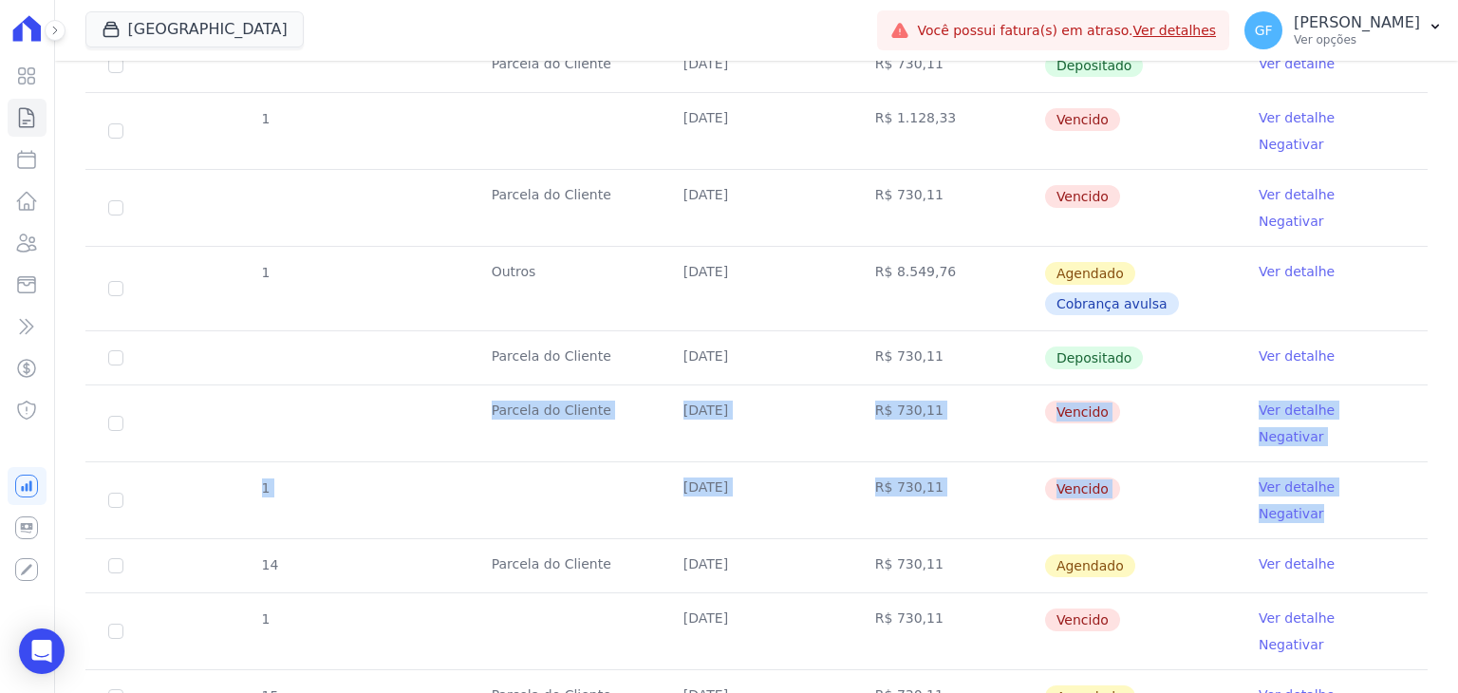
drag, startPoint x: 97, startPoint y: 331, endPoint x: 1405, endPoint y: 387, distance: 1309.6
click at [1405, 387] on tbody "6 Parcela do Cliente 21/01/2025 R$ 730,11 Pago Ver detalhe 1 21/02/2025 R$ 730,…" at bounding box center [756, 234] width 1343 height 1086
drag, startPoint x: 798, startPoint y: 346, endPoint x: 783, endPoint y: 346, distance: 14.2
click at [798, 386] on td "21/07/2025" at bounding box center [757, 424] width 192 height 76
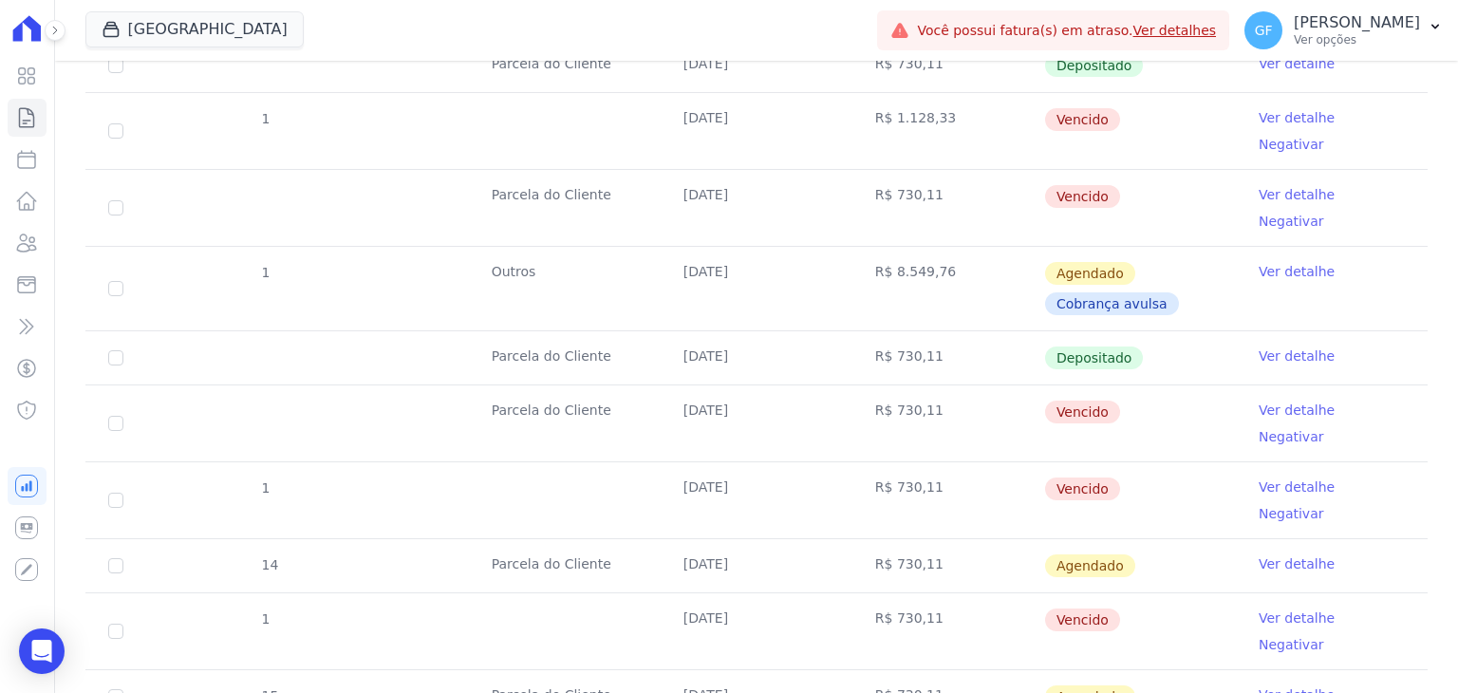
drag, startPoint x: 460, startPoint y: 334, endPoint x: 1416, endPoint y: 399, distance: 958.3
click at [1416, 399] on div "6 Parcela do Cliente 21/01/2025 R$ 730,11 Pago Ver detalhe 1 21/02/2025 R$ 730,…" at bounding box center [756, 234] width 1403 height 1101
drag, startPoint x: 594, startPoint y: 384, endPoint x: 545, endPoint y: 367, distance: 51.9
click at [594, 462] on td at bounding box center [565, 500] width 192 height 76
click at [469, 386] on td "Parcela do Cliente" at bounding box center [565, 424] width 192 height 76
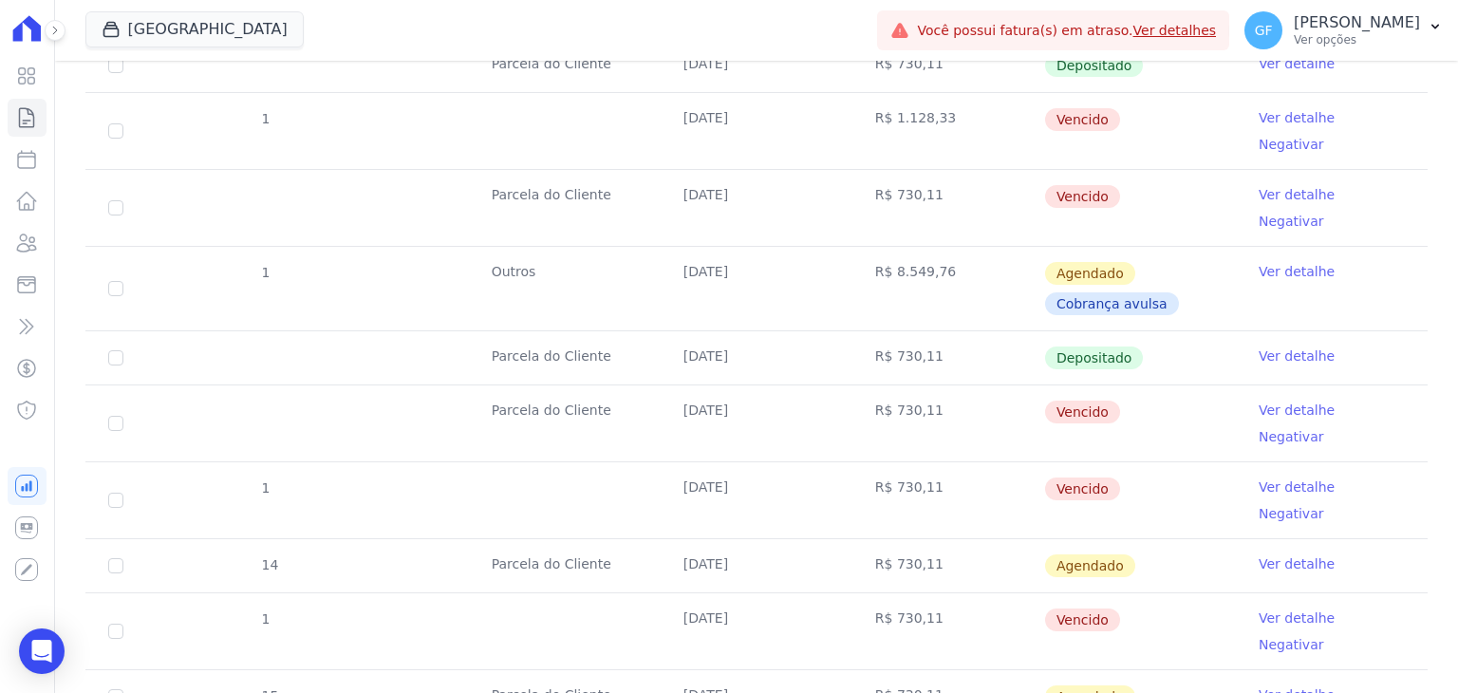
drag, startPoint x: 485, startPoint y: 335, endPoint x: 1391, endPoint y: 384, distance: 907.1
click at [1391, 384] on tbody "6 Parcela do Cliente 21/01/2025 R$ 730,11 Pago Ver detalhe 1 21/02/2025 R$ 730,…" at bounding box center [756, 234] width 1343 height 1086
click at [46, 656] on icon "Open Intercom Messenger" at bounding box center [41, 651] width 25 height 25
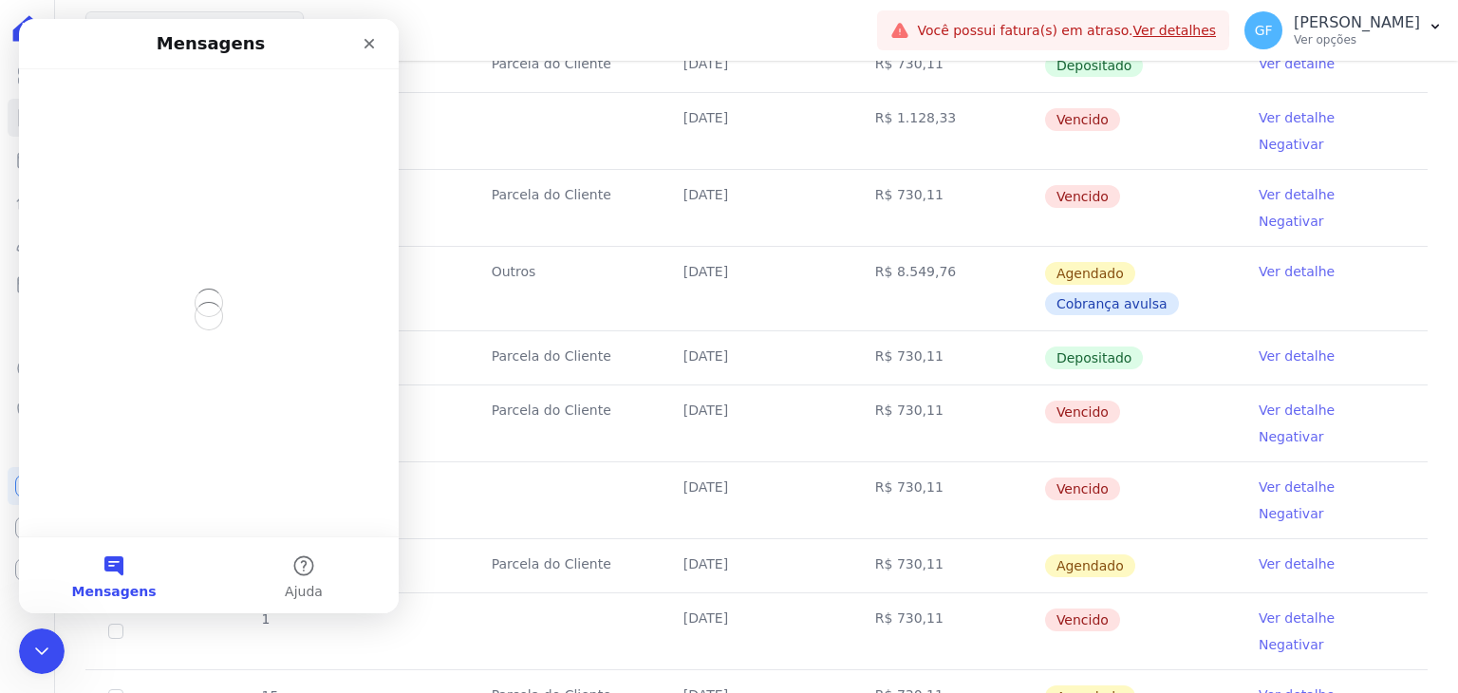
scroll to position [0, 0]
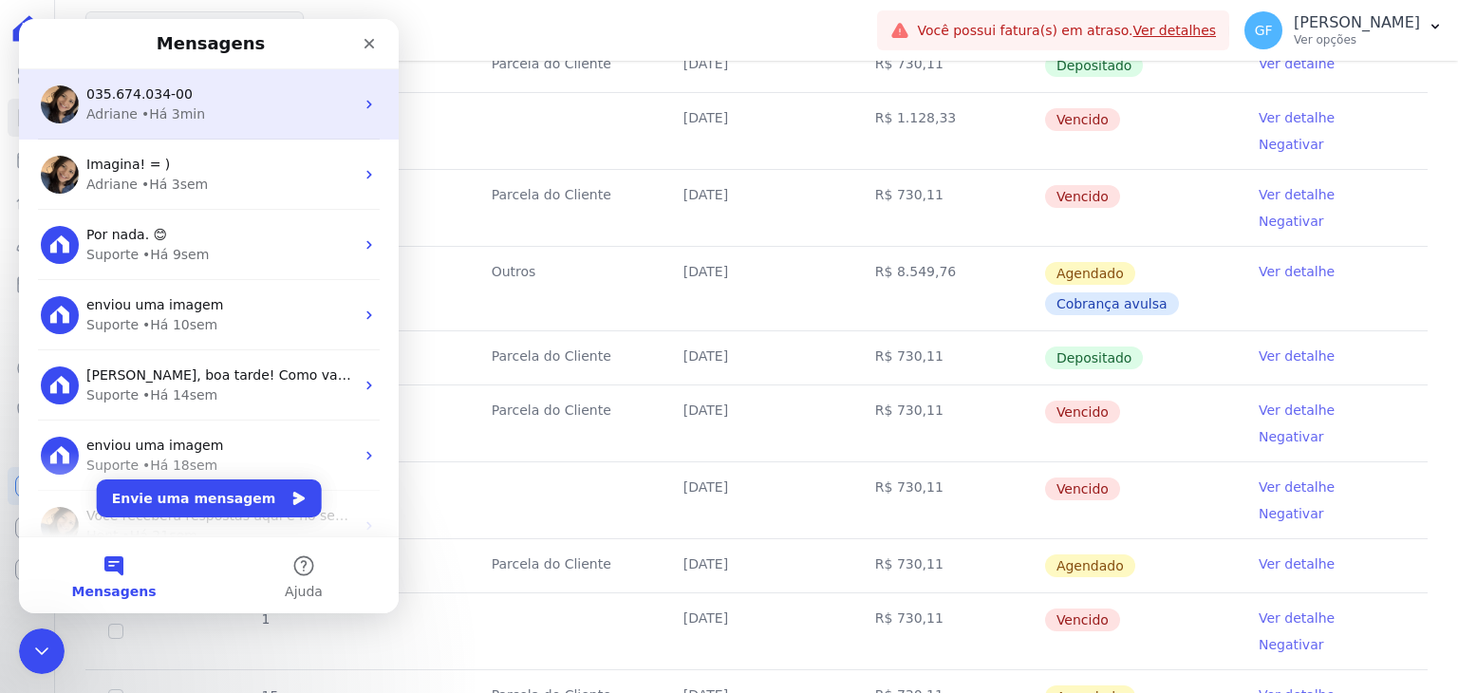
click at [139, 124] on div "035.674.034-00 Adriane • Há 3min" at bounding box center [209, 104] width 380 height 70
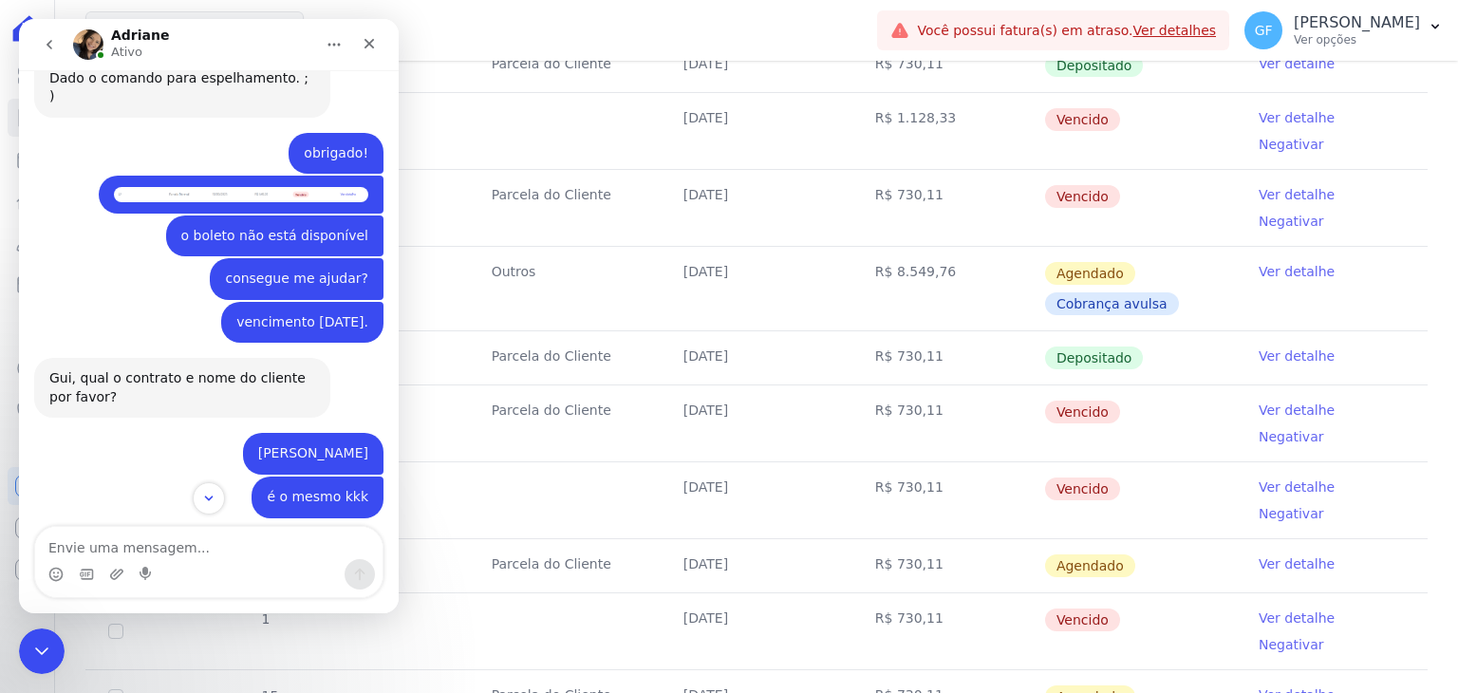
scroll to position [13944, 0]
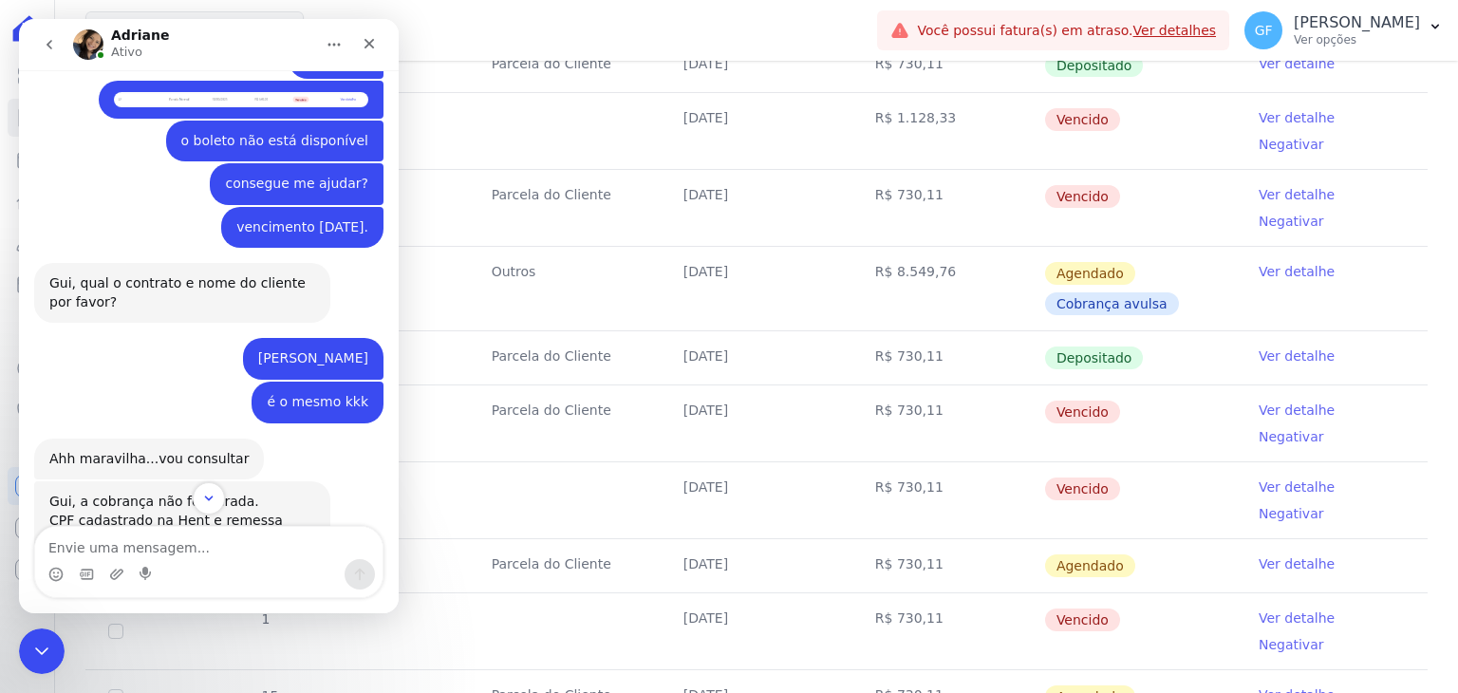
click at [116, 512] on div "CPF cadastrado na Hent e remessa estão diferentes:" at bounding box center [182, 530] width 266 height 37
click at [115, 549] on img "Adriane diz…" at bounding box center [176, 571] width 254 height 45
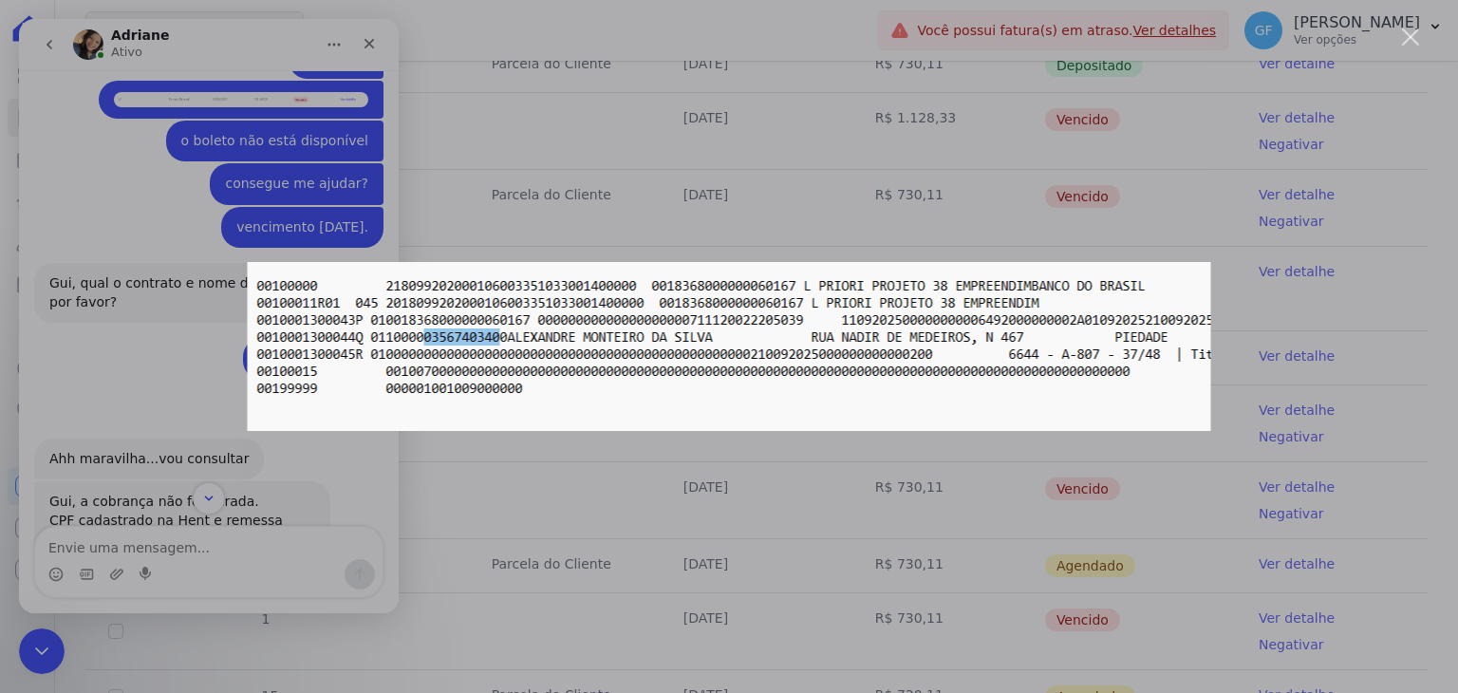
scroll to position [0, 0]
click at [118, 358] on div "Messenger da Intercom" at bounding box center [729, 346] width 1458 height 693
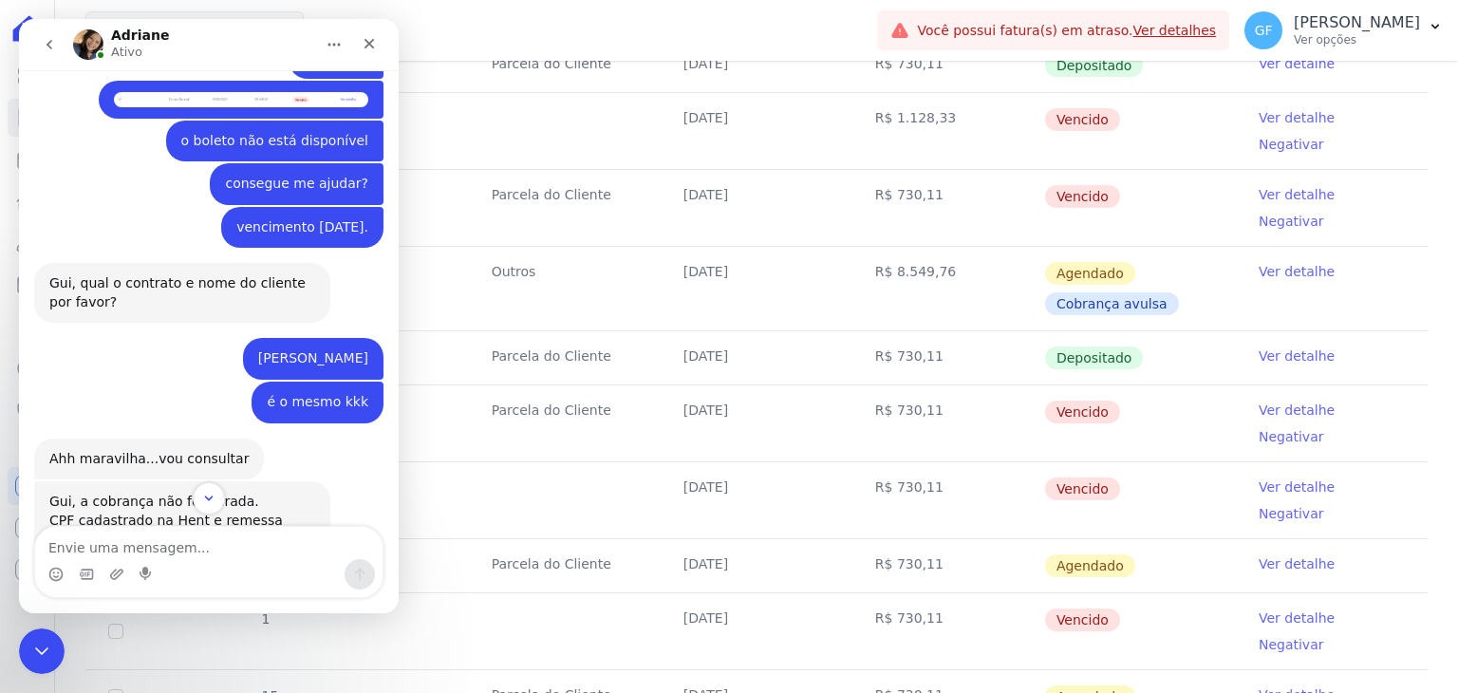
click at [121, 603] on img "Adriane diz…" at bounding box center [176, 694] width 254 height 182
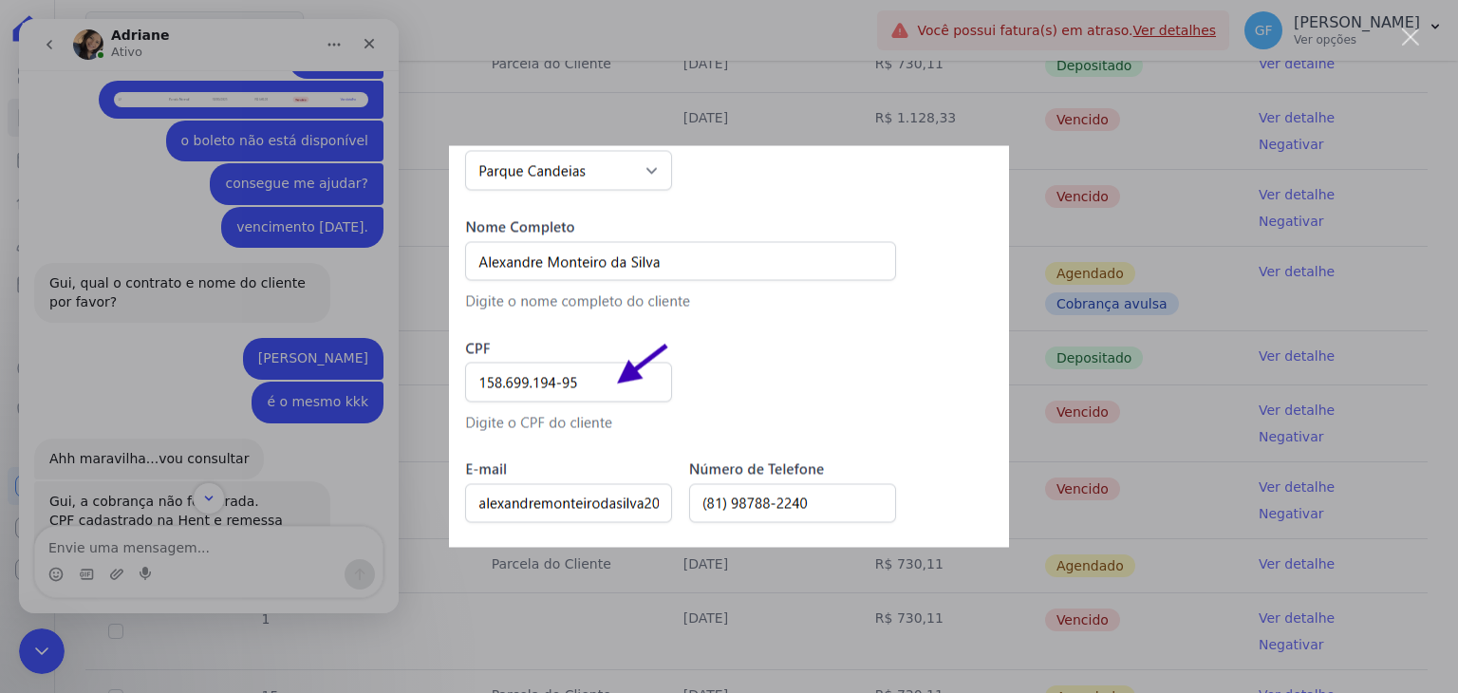
click at [179, 348] on div "Messenger da Intercom" at bounding box center [729, 346] width 1458 height 693
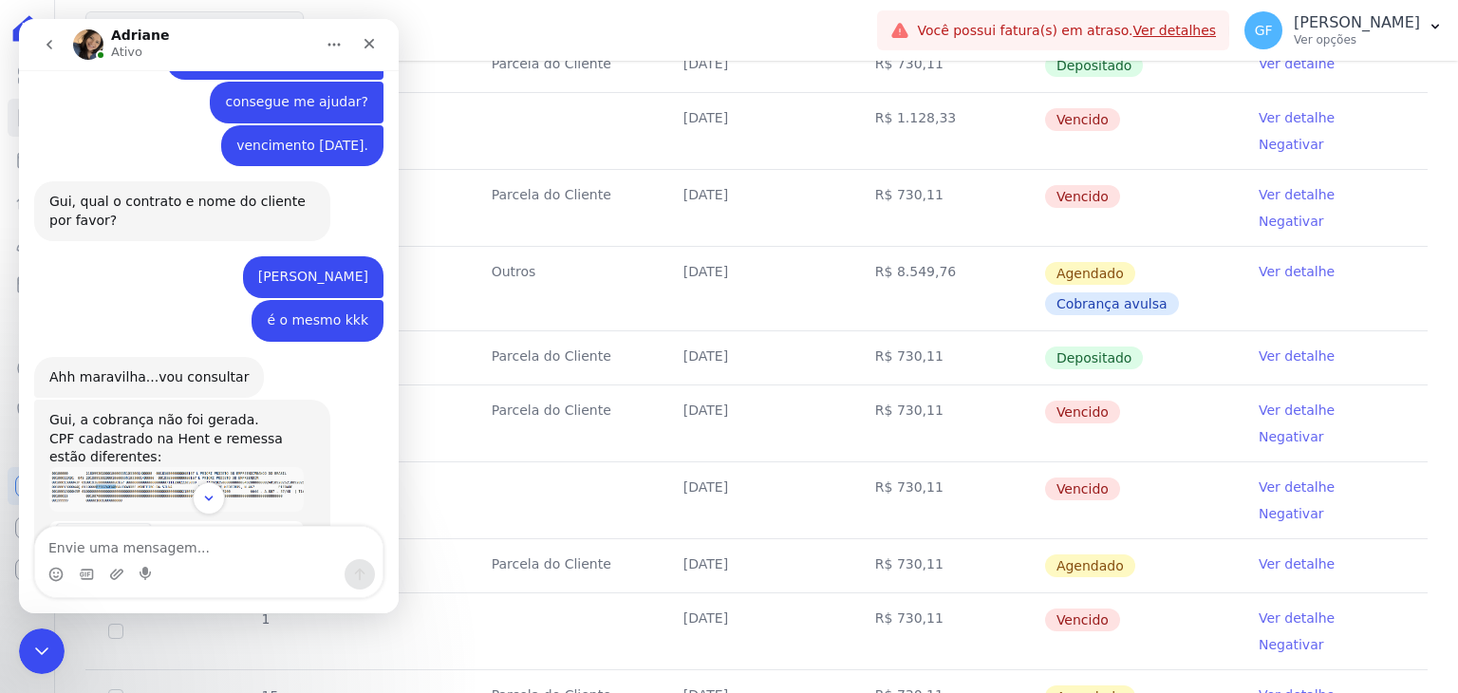
scroll to position [14057, 0]
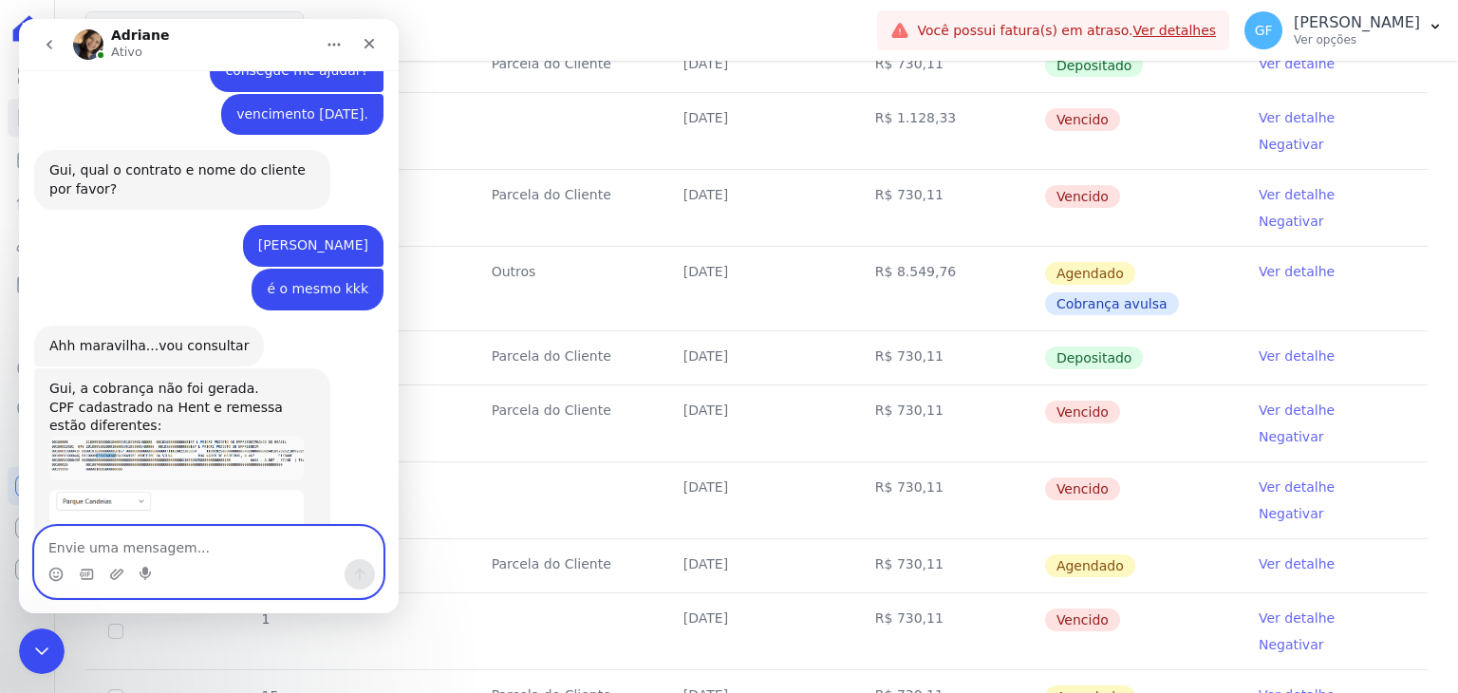
click at [194, 552] on textarea "Envie uma mensagem..." at bounding box center [209, 543] width 348 height 32
type textarea "fico no aguardo."
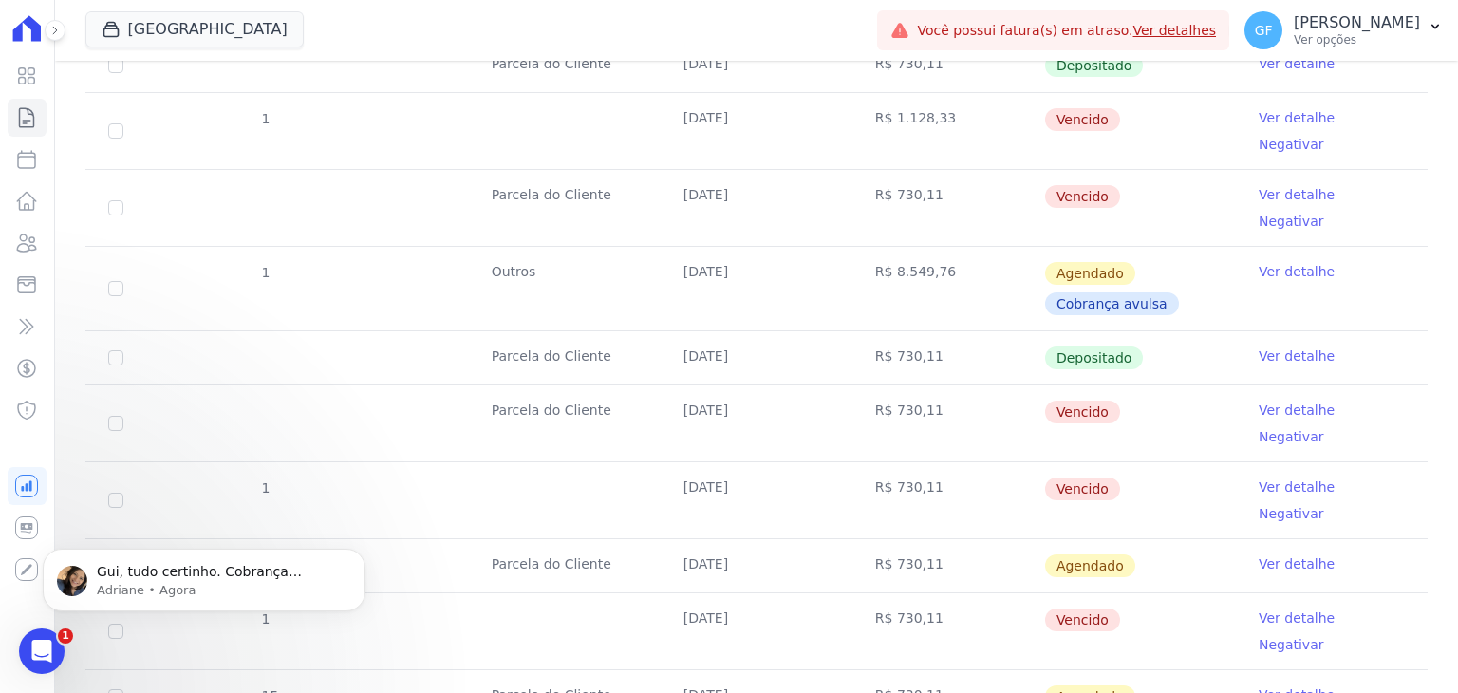
scroll to position [14250, 0]
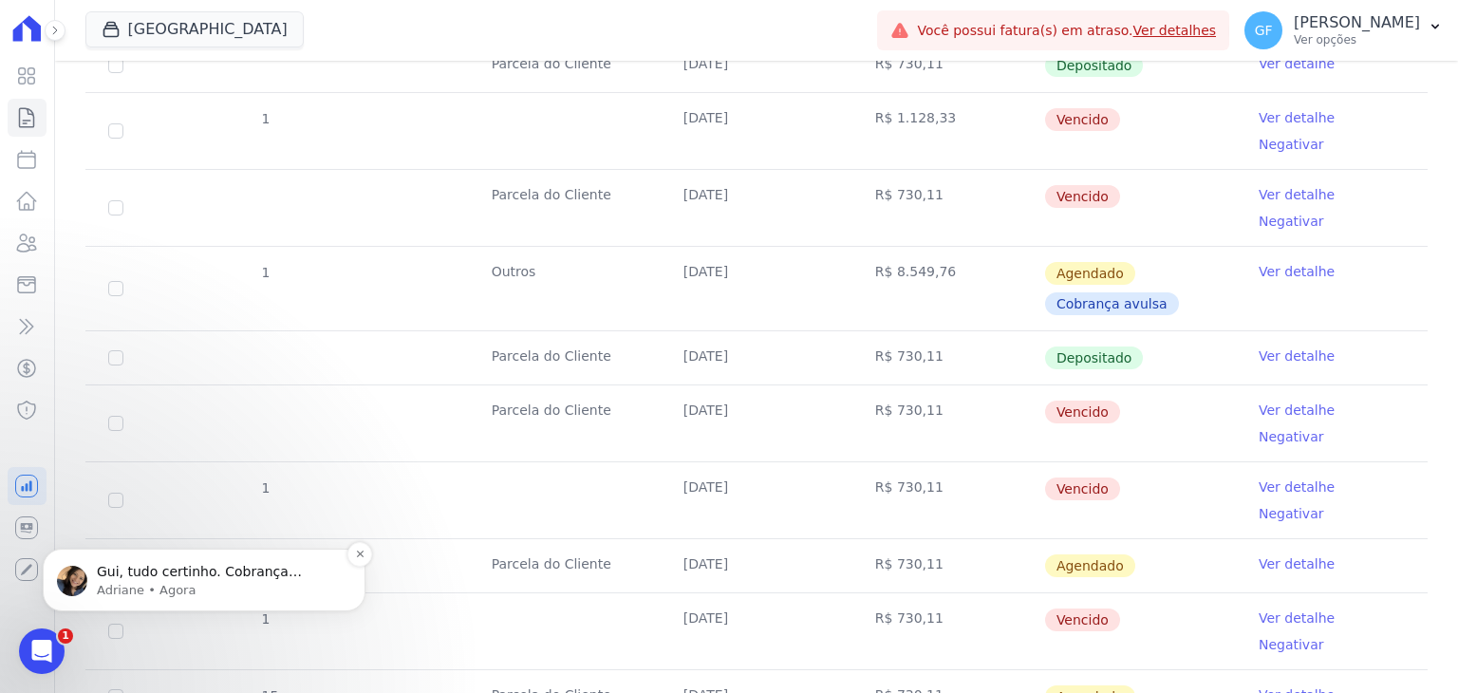
click at [157, 580] on p "Gui, tudo certinho. Cobrança emitida. Precisei alterar a data de vencimento par…" at bounding box center [219, 572] width 245 height 19
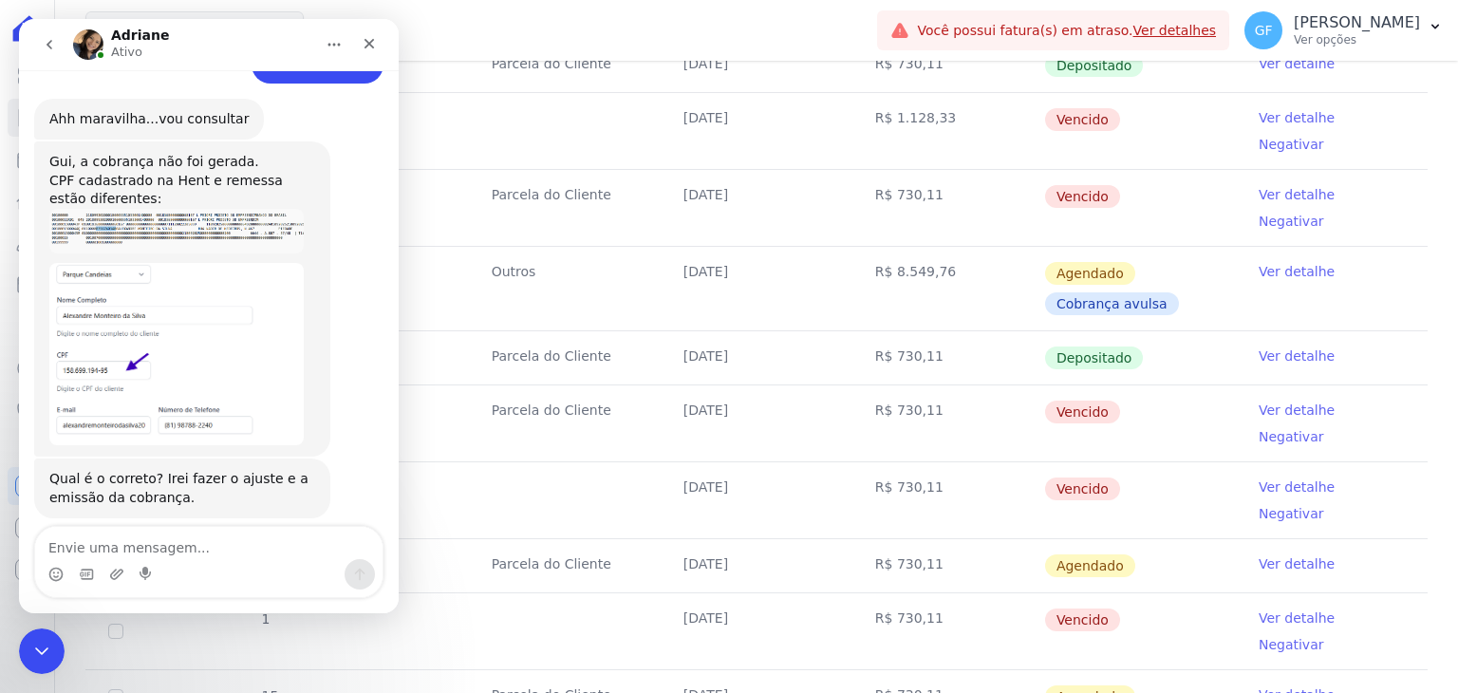
scroll to position [14281, 0]
click at [103, 559] on div "Messenger da Intercom" at bounding box center [209, 574] width 348 height 30
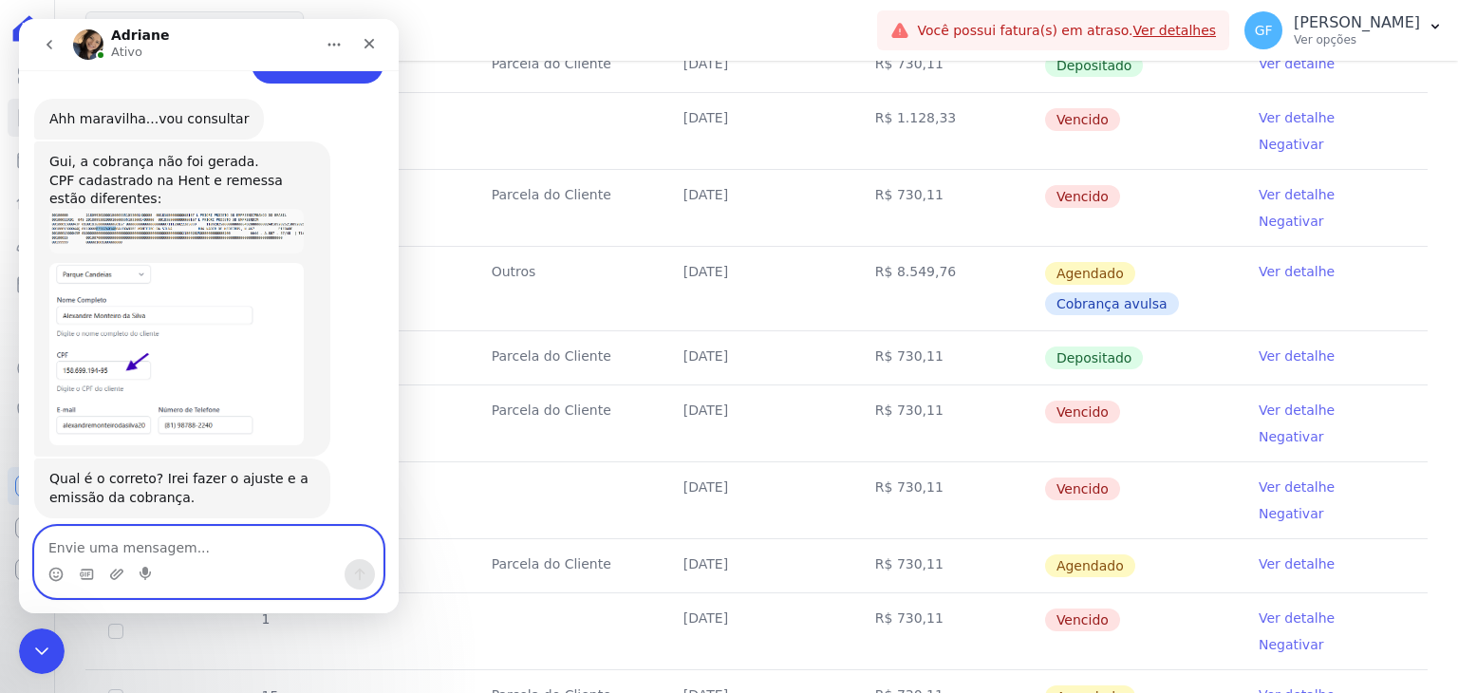
click at [117, 553] on textarea "Envie uma mensagem..." at bounding box center [209, 543] width 348 height 32
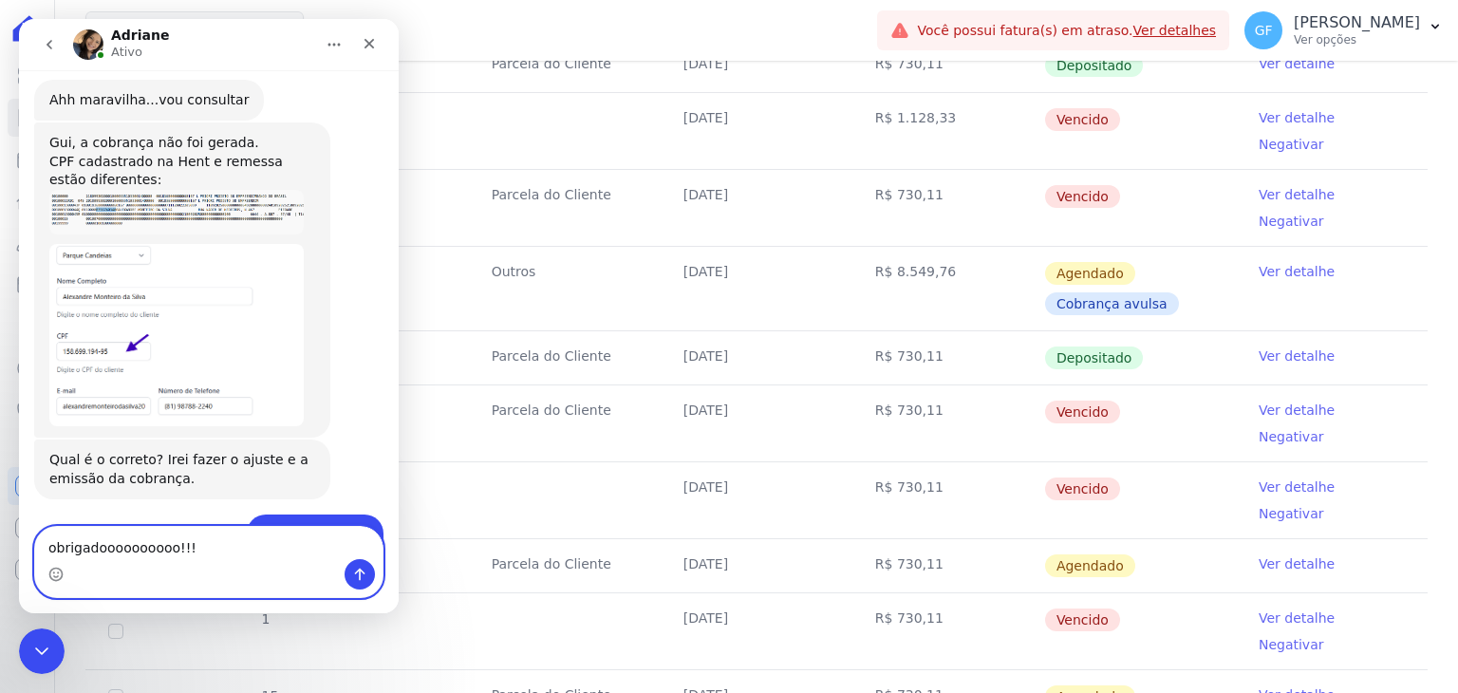
type textarea "obrigadoooooooooo!!!"
drag, startPoint x: 356, startPoint y: 567, endPoint x: 103, endPoint y: 666, distance: 271.2
click at [357, 567] on icon "Enviar uma mensagem" at bounding box center [359, 574] width 15 height 15
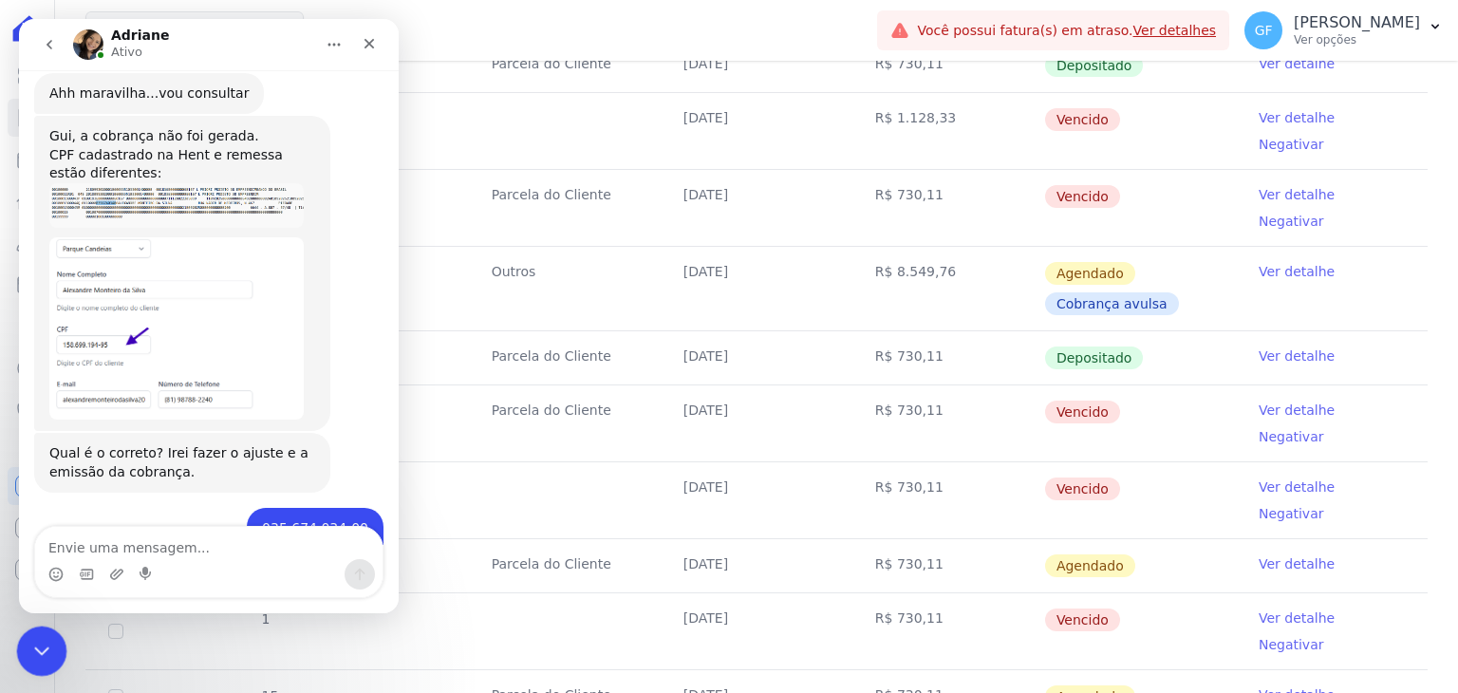
click at [36, 656] on icon "Encerramento do Messenger da Intercom" at bounding box center [39, 648] width 23 height 23
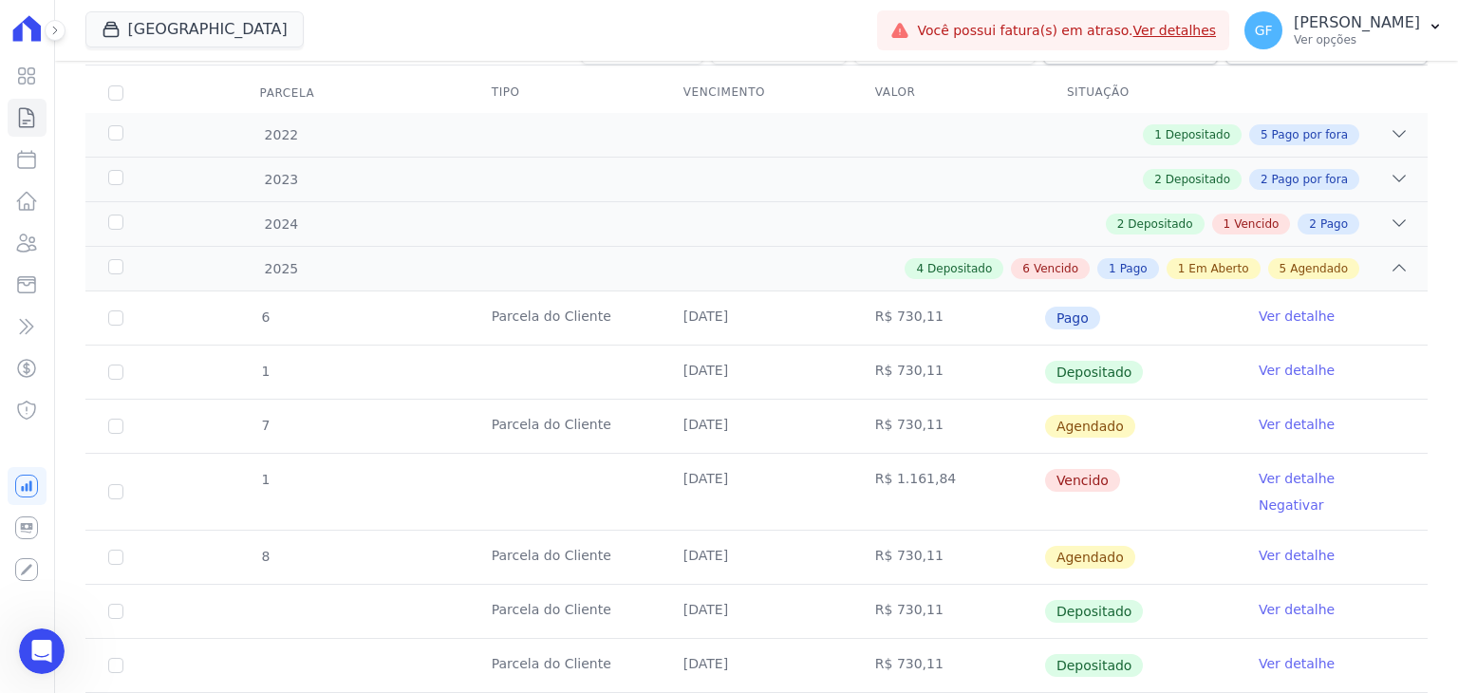
scroll to position [179, 0]
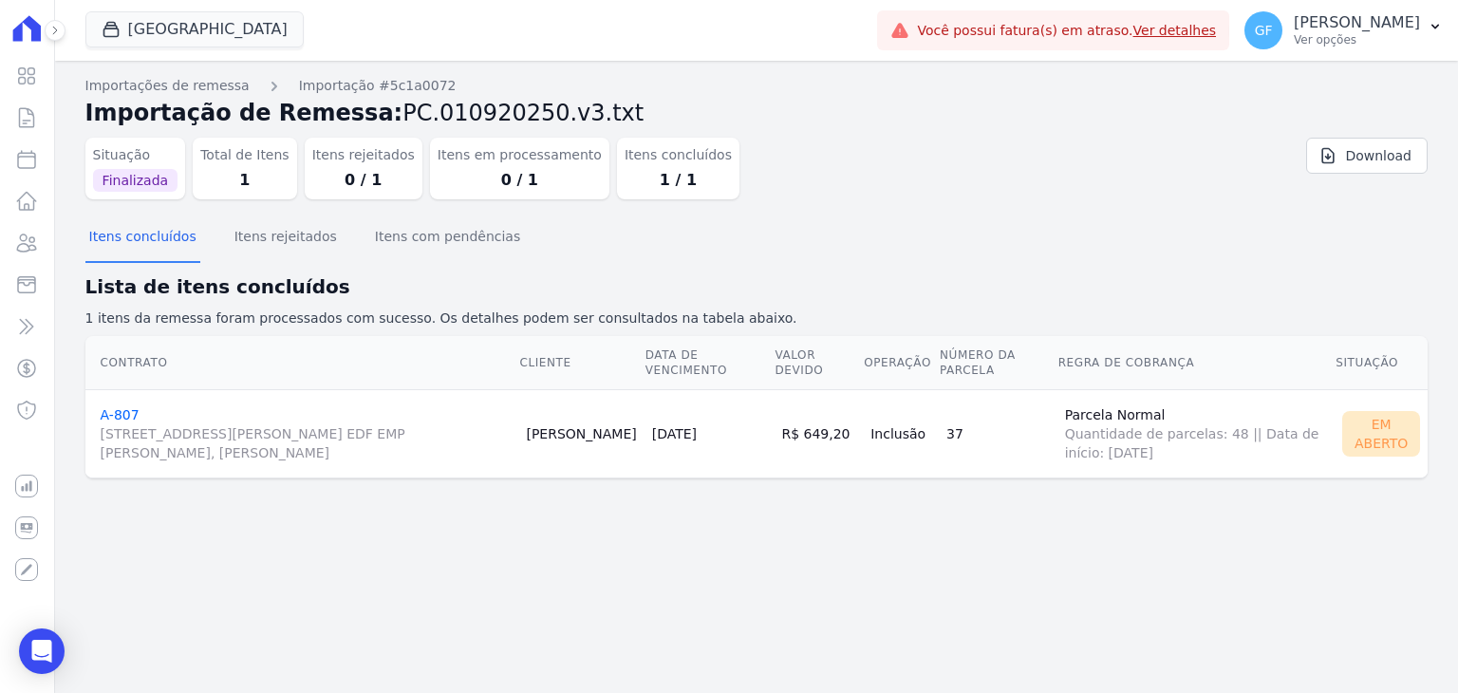
drag, startPoint x: 809, startPoint y: 437, endPoint x: 999, endPoint y: 438, distance: 189.9
click at [999, 438] on tr "A-807 Avenida Engenheiro Domingos Ferreira, 2589, SALA 202 EDF EMP ALEXANDRE CA…" at bounding box center [756, 433] width 1343 height 88
click at [999, 438] on td "37" at bounding box center [998, 433] width 119 height 88
click at [1369, 423] on div "Em Aberto" at bounding box center [1382, 434] width 78 height 46
click at [1371, 158] on link "Download" at bounding box center [1368, 156] width 122 height 36
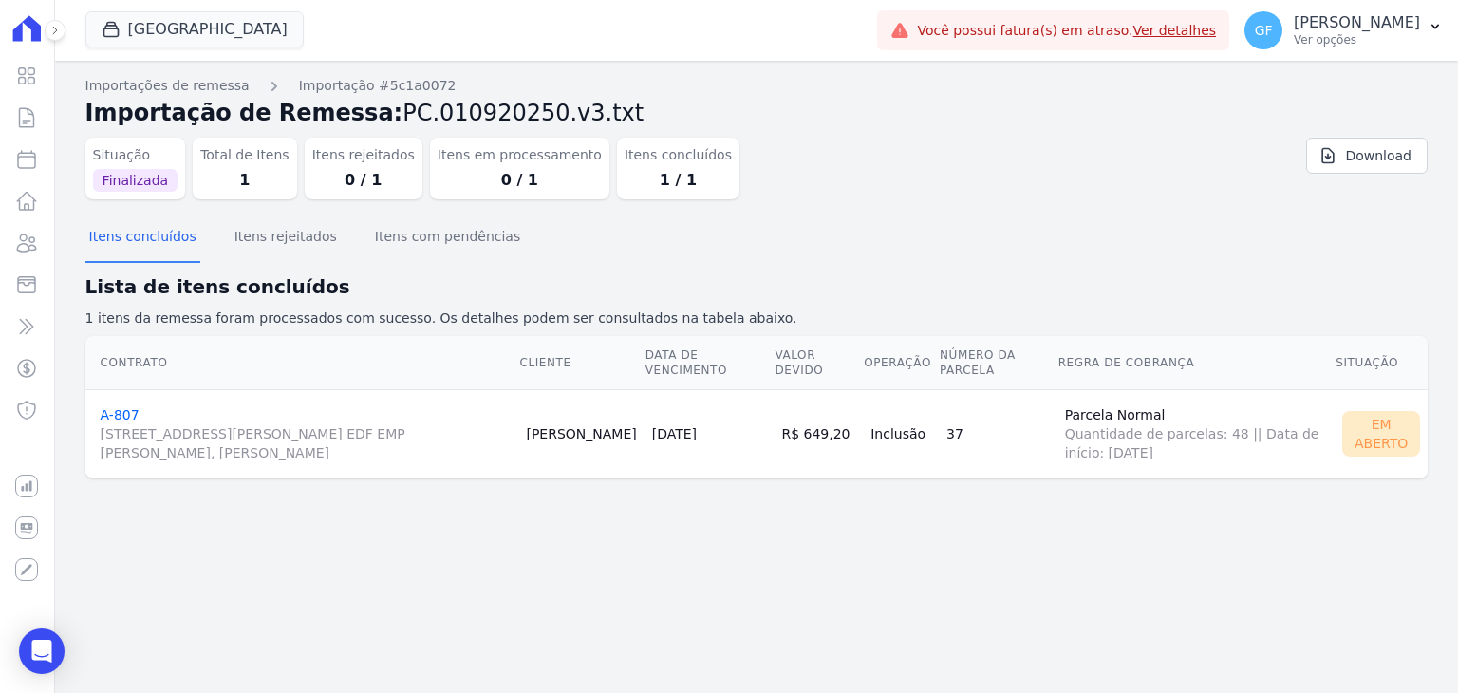
drag, startPoint x: 592, startPoint y: 425, endPoint x: 630, endPoint y: 443, distance: 42.9
click at [630, 443] on td "[PERSON_NAME]" at bounding box center [580, 433] width 125 height 88
copy td "[PERSON_NAME]"
click at [23, 242] on icon at bounding box center [26, 243] width 23 height 23
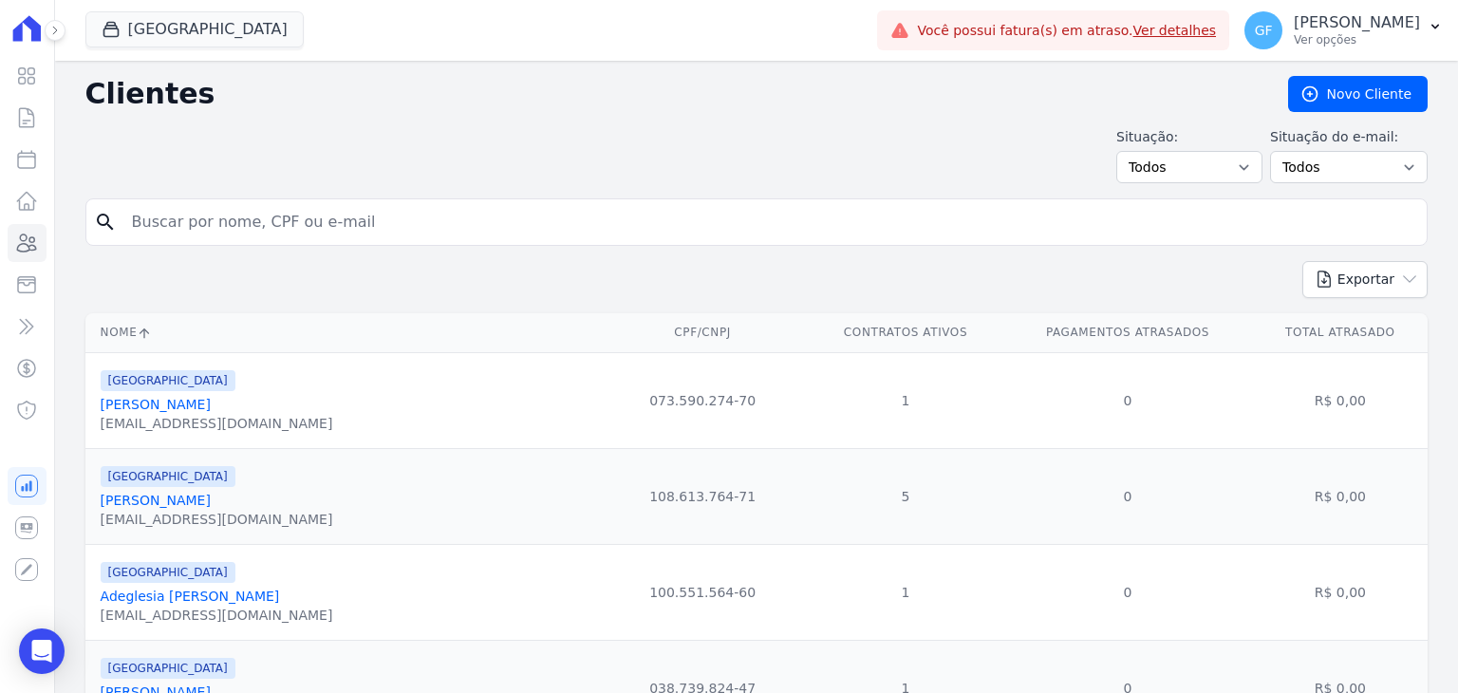
click at [231, 233] on input "search" at bounding box center [770, 222] width 1299 height 38
type input "[PERSON_NAME]"
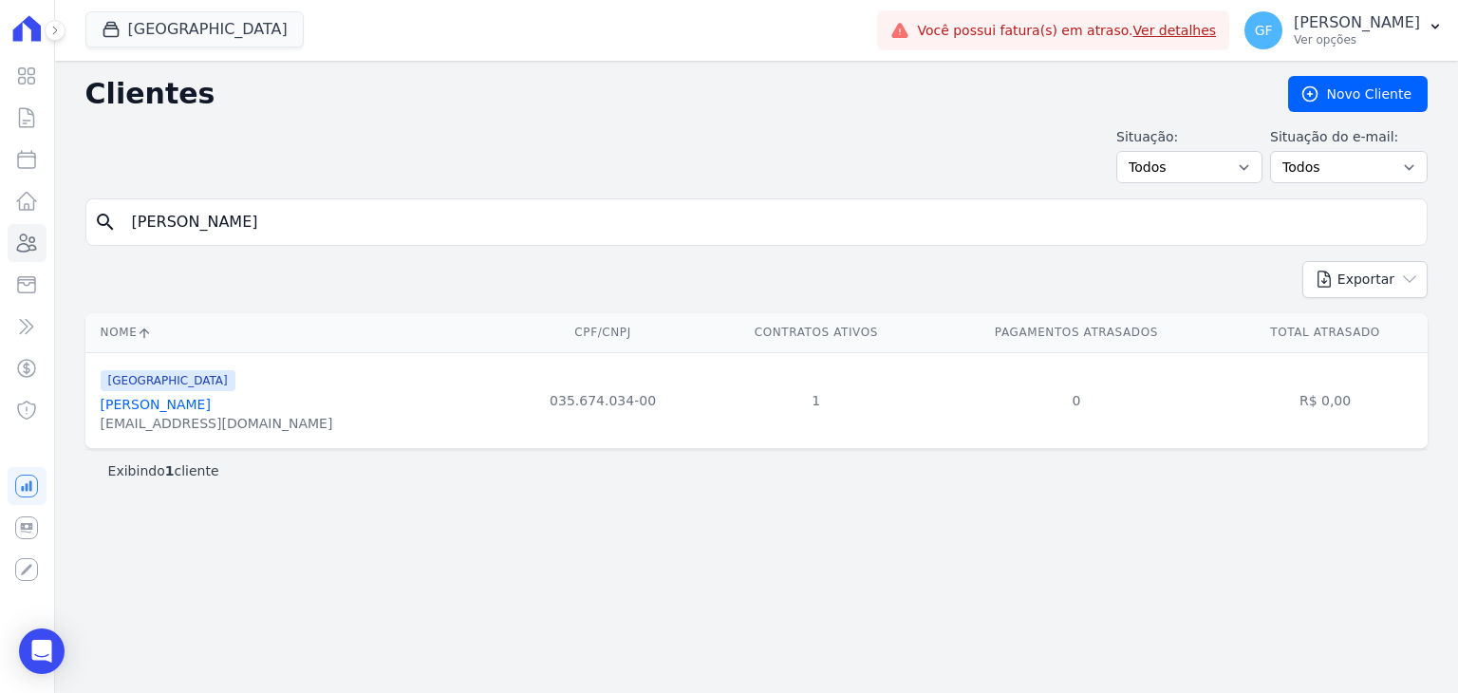
click at [194, 418] on div "[EMAIL_ADDRESS][DOMAIN_NAME]" at bounding box center [217, 423] width 233 height 19
click at [211, 407] on link "[PERSON_NAME]" at bounding box center [156, 404] width 110 height 15
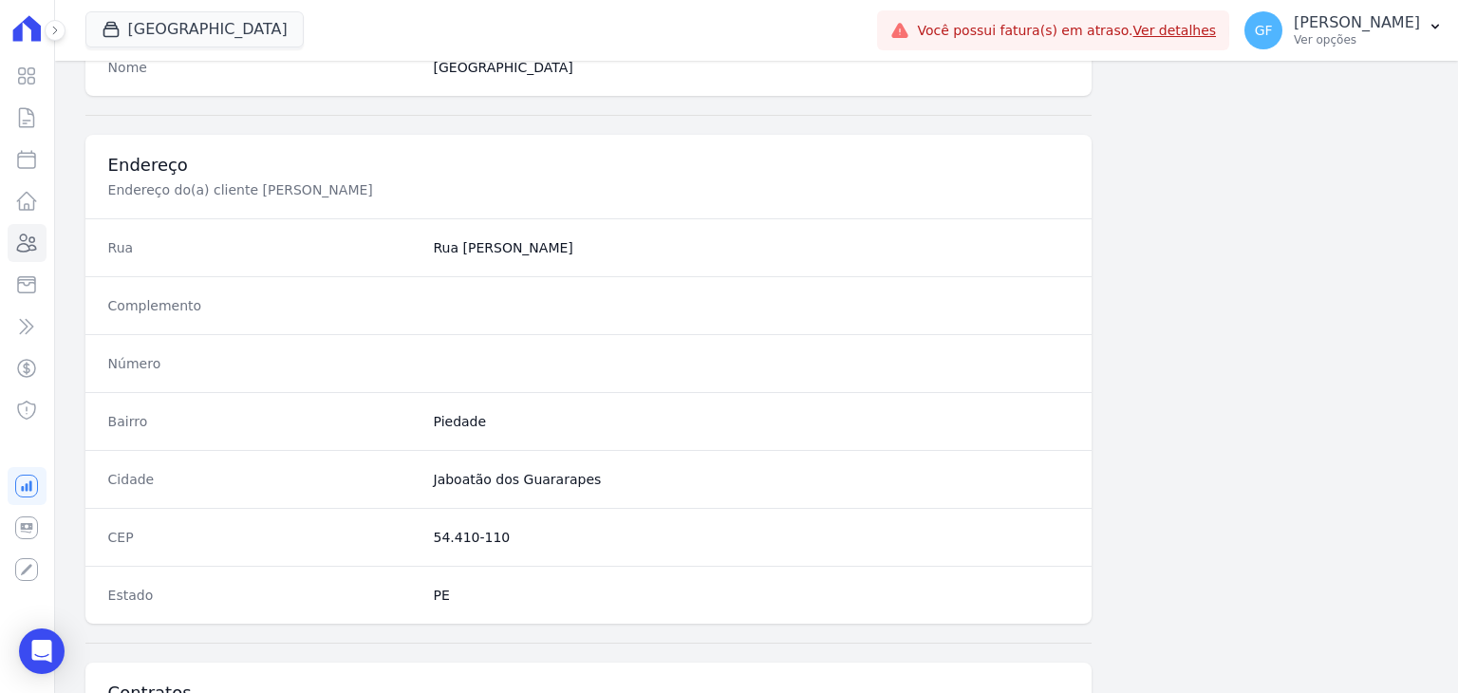
scroll to position [1078, 0]
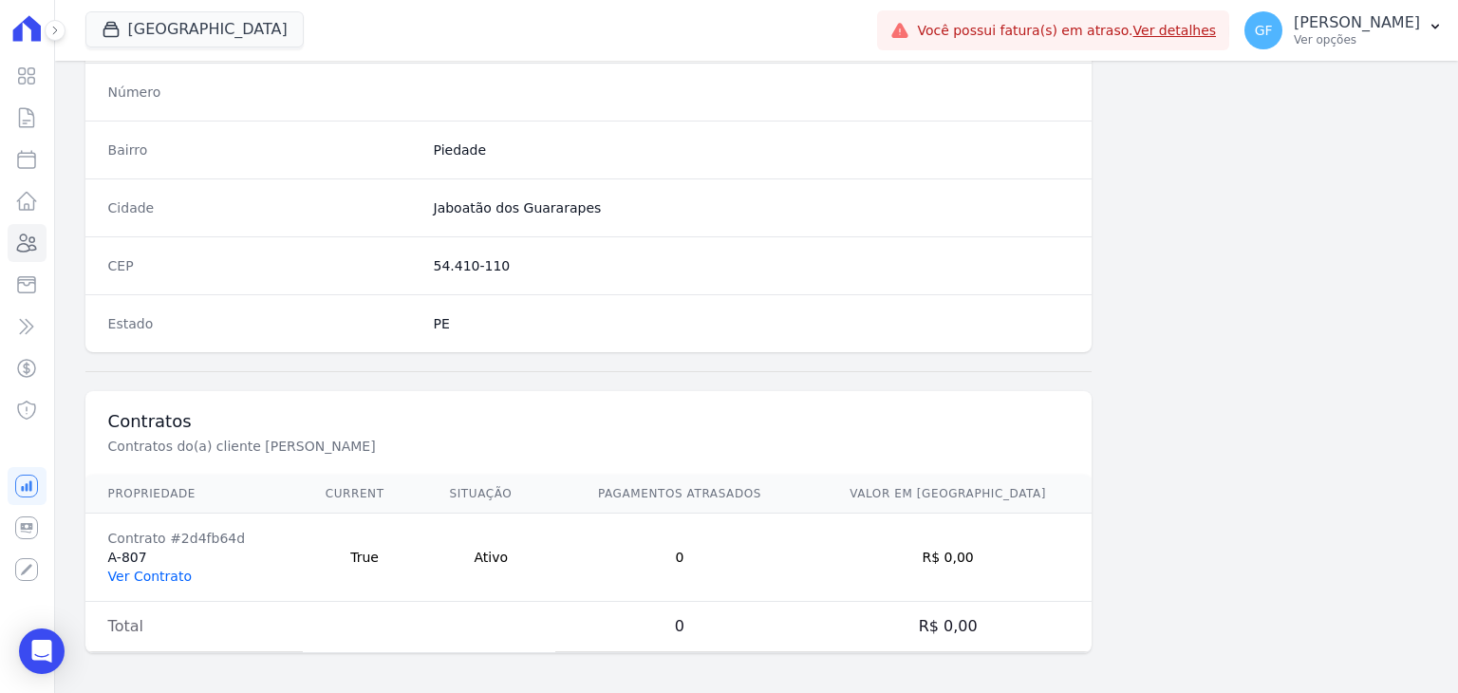
click at [116, 571] on link "Ver Contrato" at bounding box center [150, 576] width 84 height 15
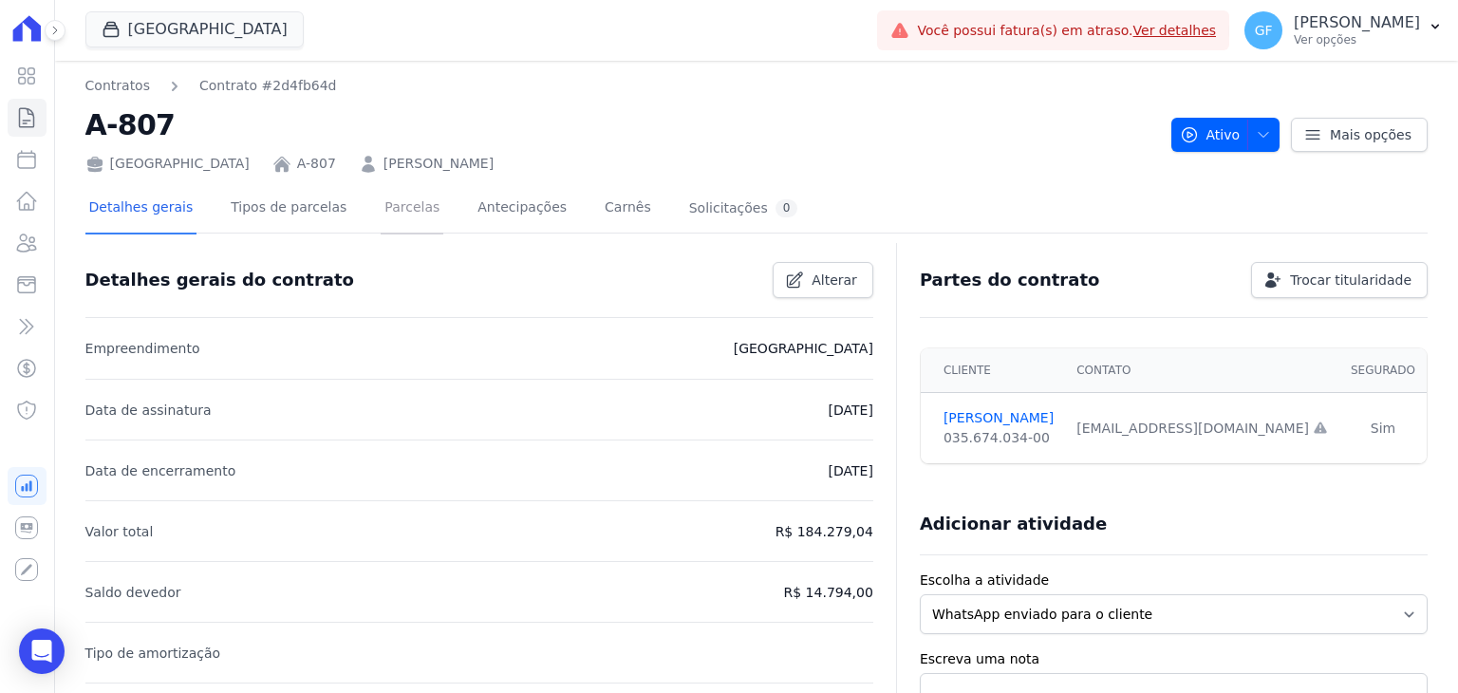
click at [387, 208] on link "Parcelas" at bounding box center [412, 209] width 63 height 50
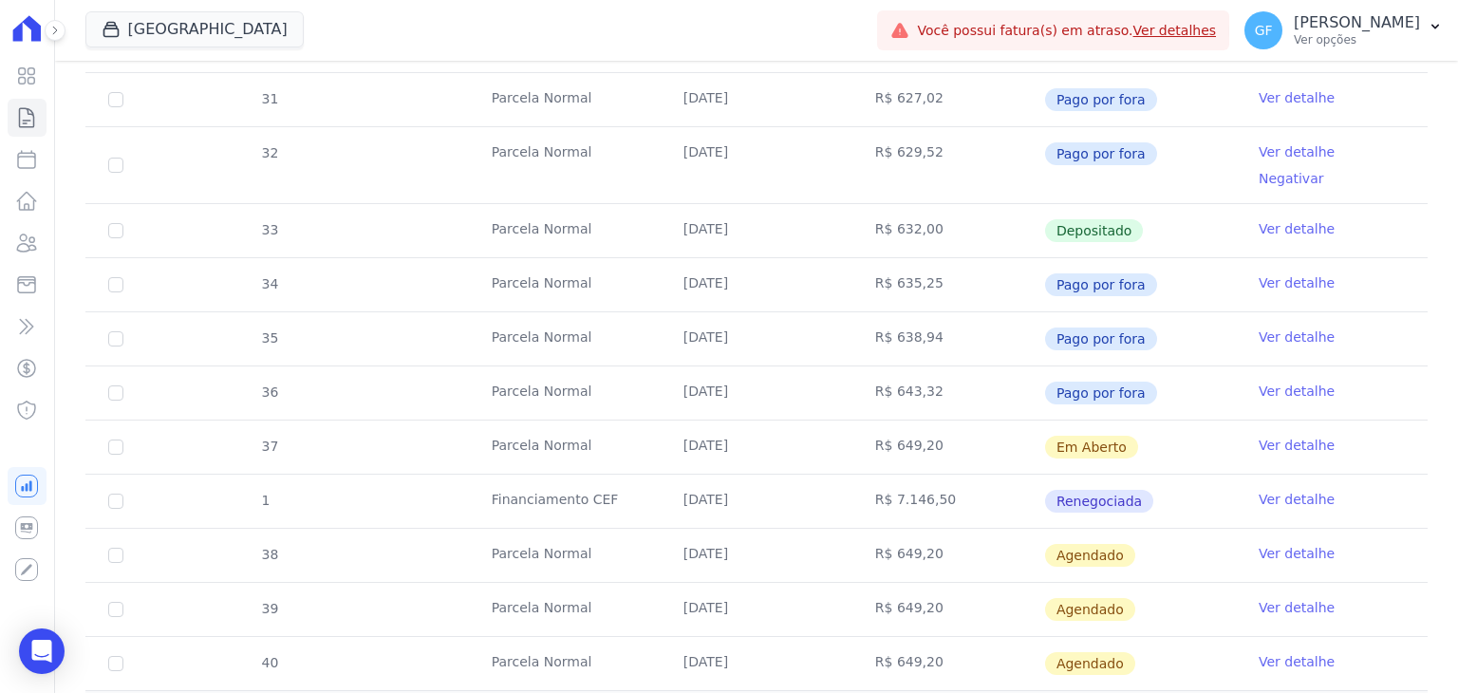
scroll to position [642, 0]
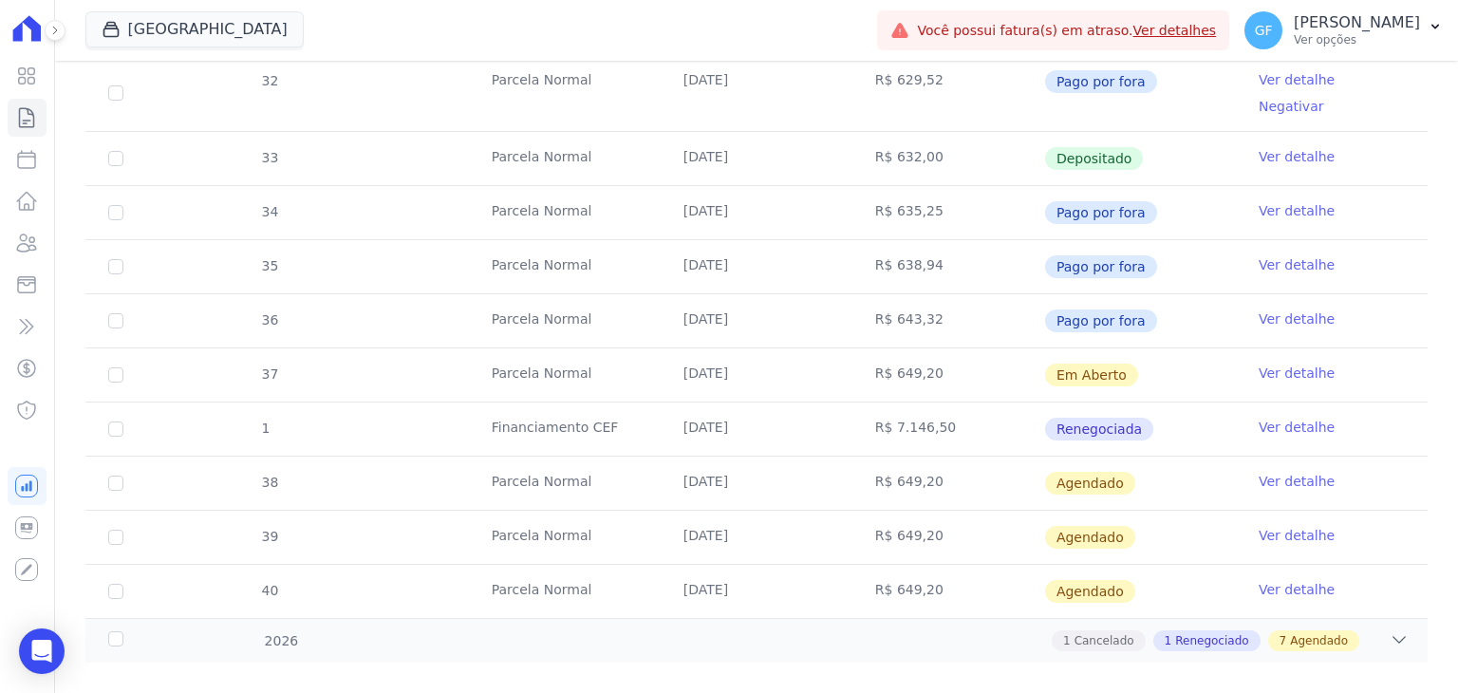
drag, startPoint x: 668, startPoint y: 354, endPoint x: 1144, endPoint y: 357, distance: 475.7
click at [1144, 357] on tr "37 Parcela Normal 11/09/2025 R$ 649,20 Em Aberto Ver detalhe" at bounding box center [756, 375] width 1343 height 54
click at [988, 358] on td "R$ 649,20" at bounding box center [949, 374] width 192 height 53
click at [1244, 348] on td "Ver detalhe" at bounding box center [1332, 374] width 192 height 53
click at [1259, 364] on link "Ver detalhe" at bounding box center [1297, 373] width 76 height 19
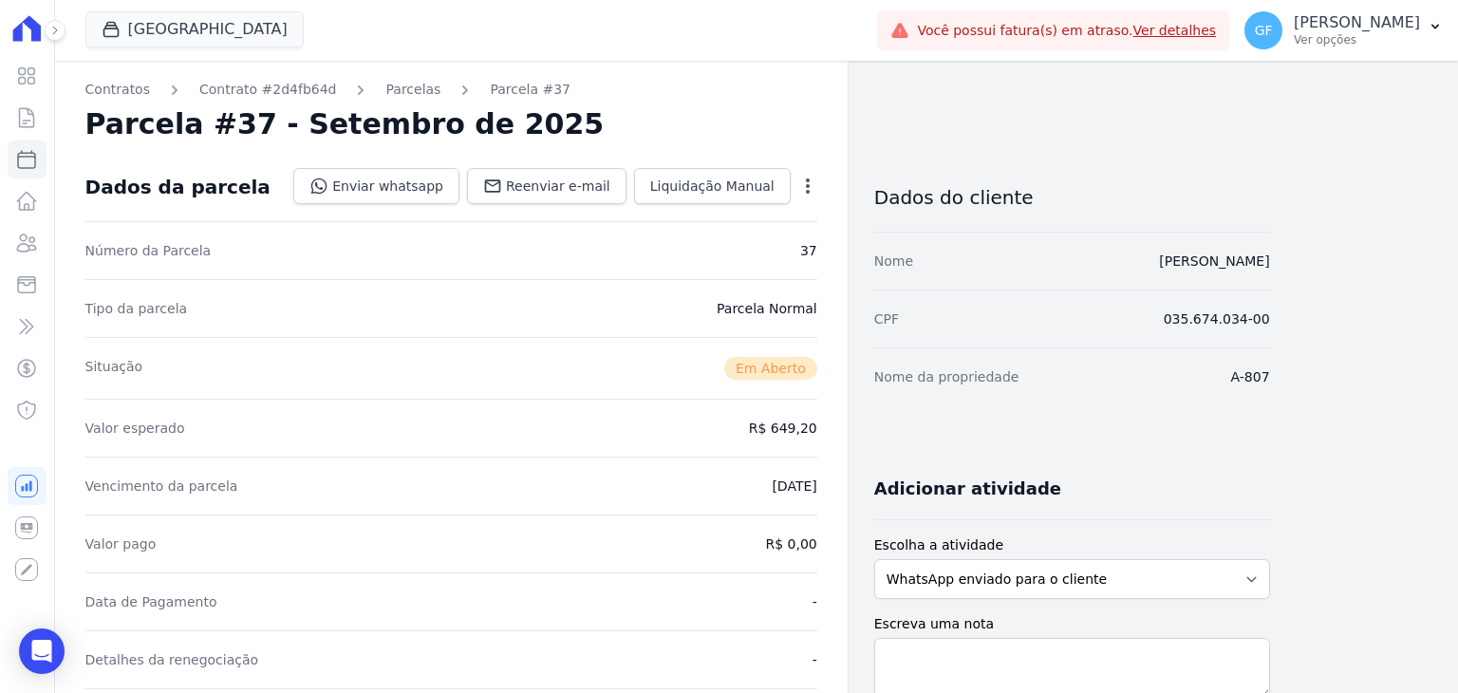
scroll to position [570, 0]
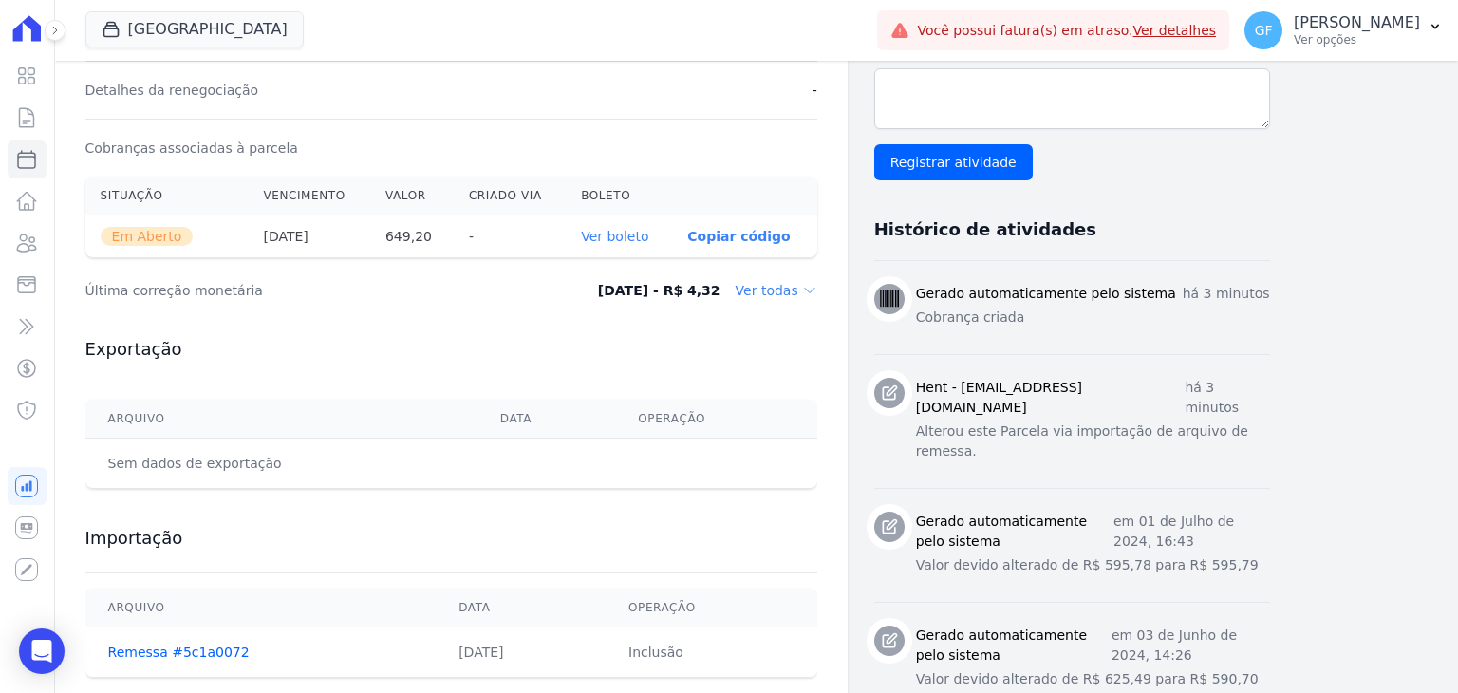
click at [627, 241] on link "Ver boleto" at bounding box center [614, 236] width 67 height 15
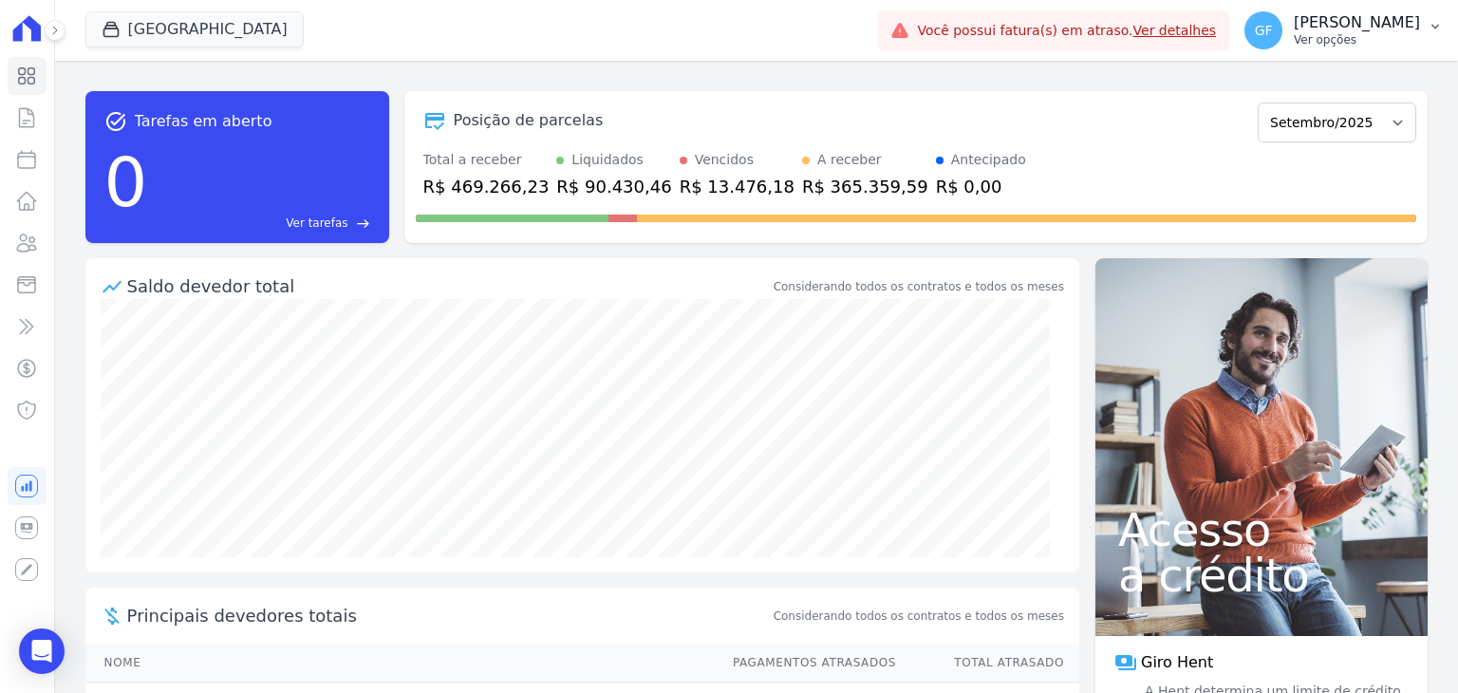
click at [1392, 18] on p "[PERSON_NAME]" at bounding box center [1357, 22] width 126 height 19
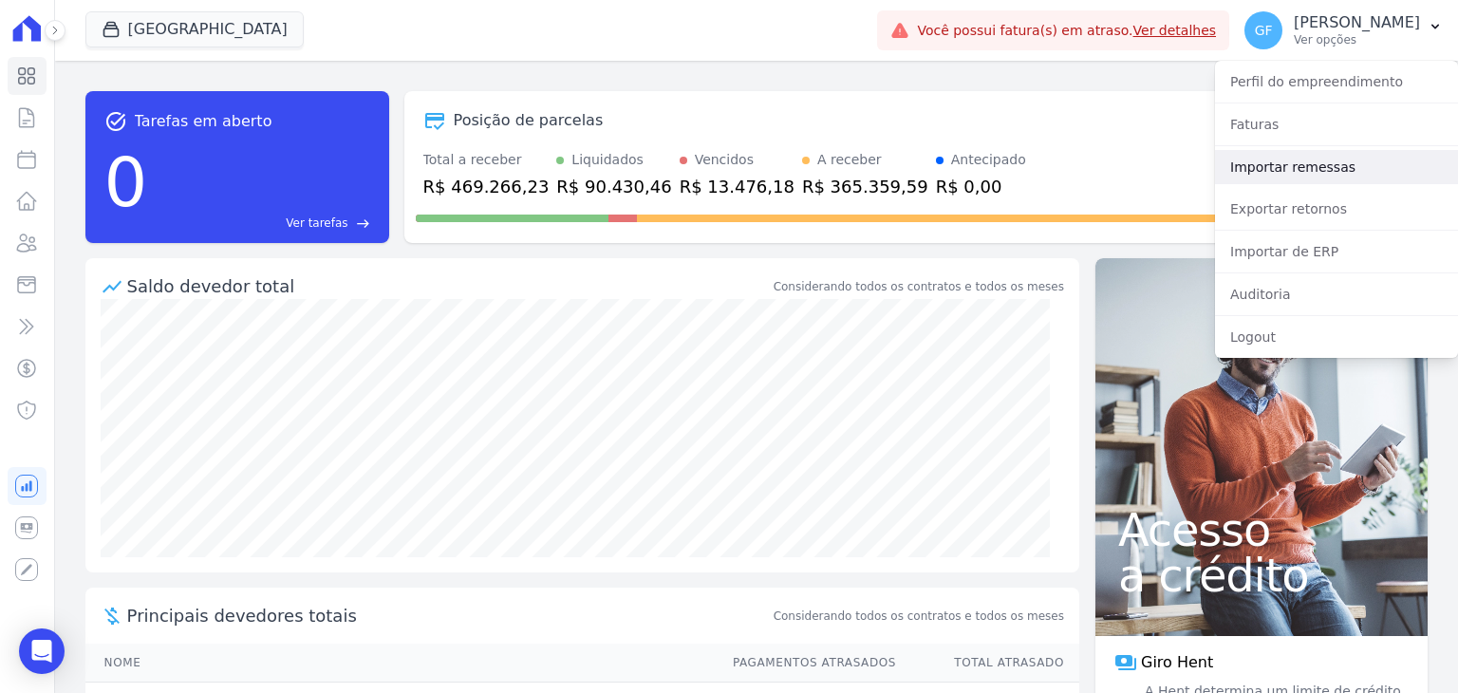
click at [1260, 177] on link "Importar remessas" at bounding box center [1336, 167] width 243 height 34
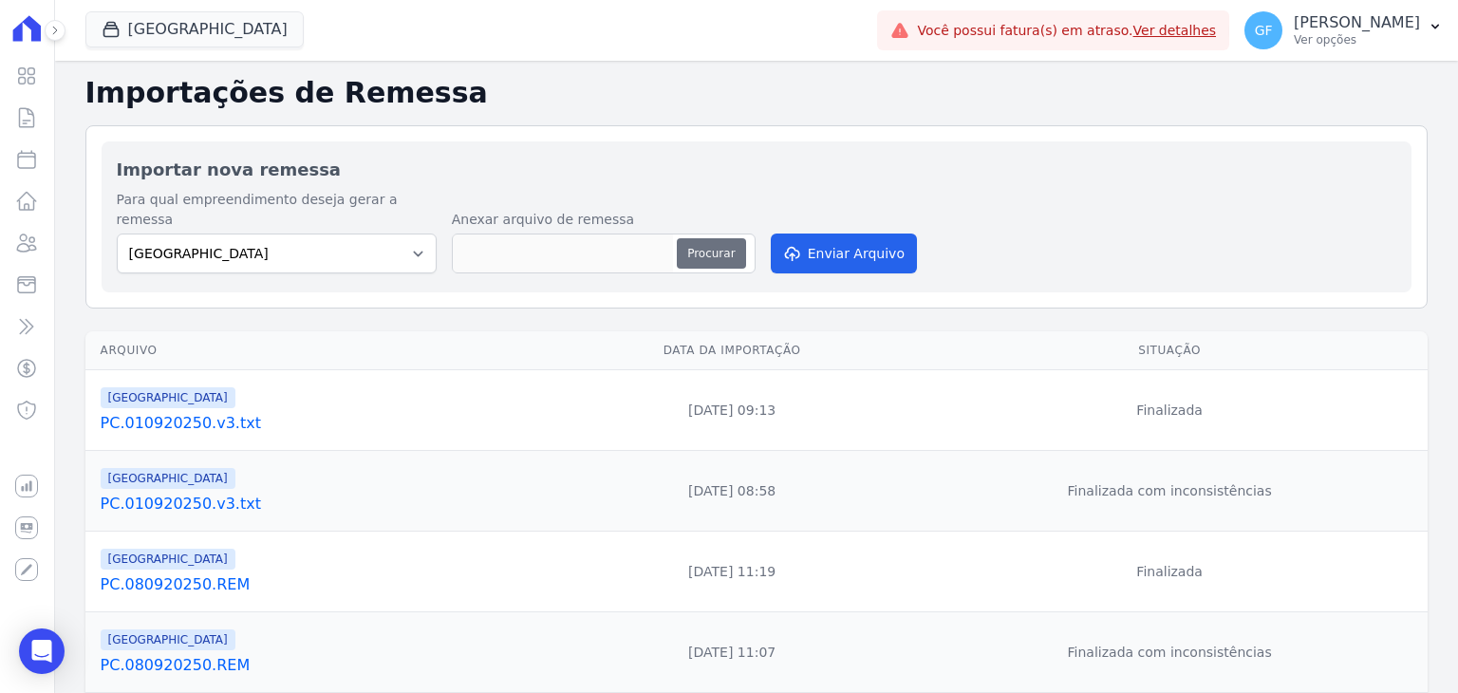
click at [724, 238] on button "Procurar" at bounding box center [711, 253] width 68 height 30
type input "PC.110920250.REM"
click at [882, 241] on button "Enviar Arquivo" at bounding box center [844, 254] width 146 height 40
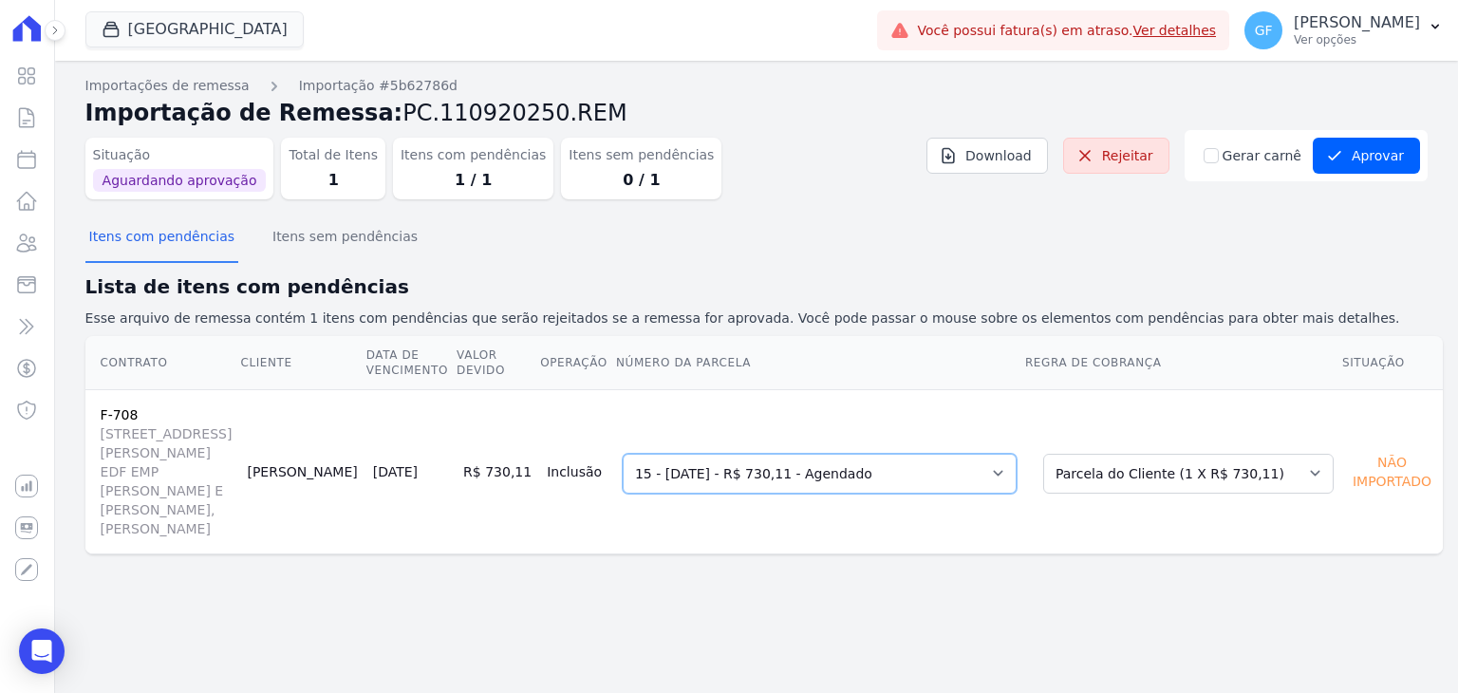
click at [917, 454] on select "Selecione uma 5 - 30/12/2024 - R$ 1.098,21 - Vencido 7 - 21/02/2025 - R$ 730,11…" at bounding box center [820, 474] width 394 height 40
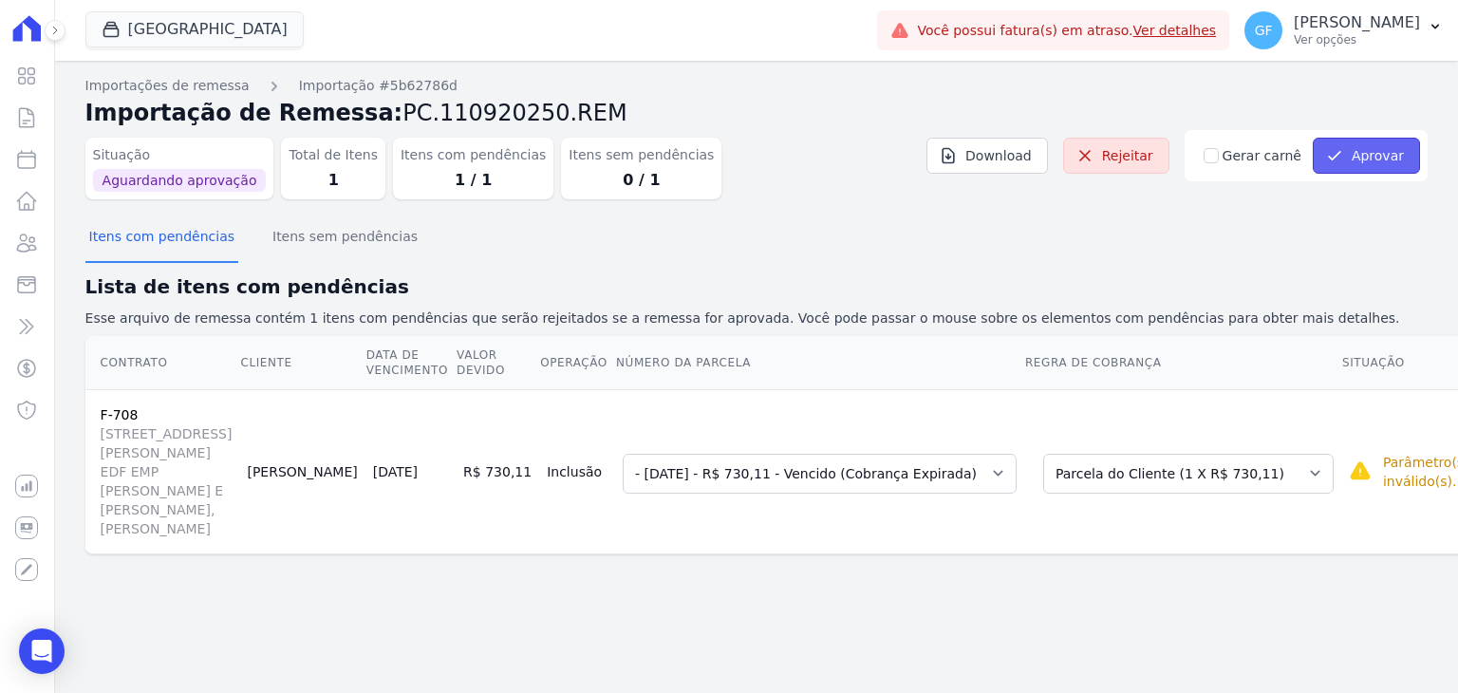
click at [1343, 149] on icon "submit" at bounding box center [1335, 155] width 19 height 19
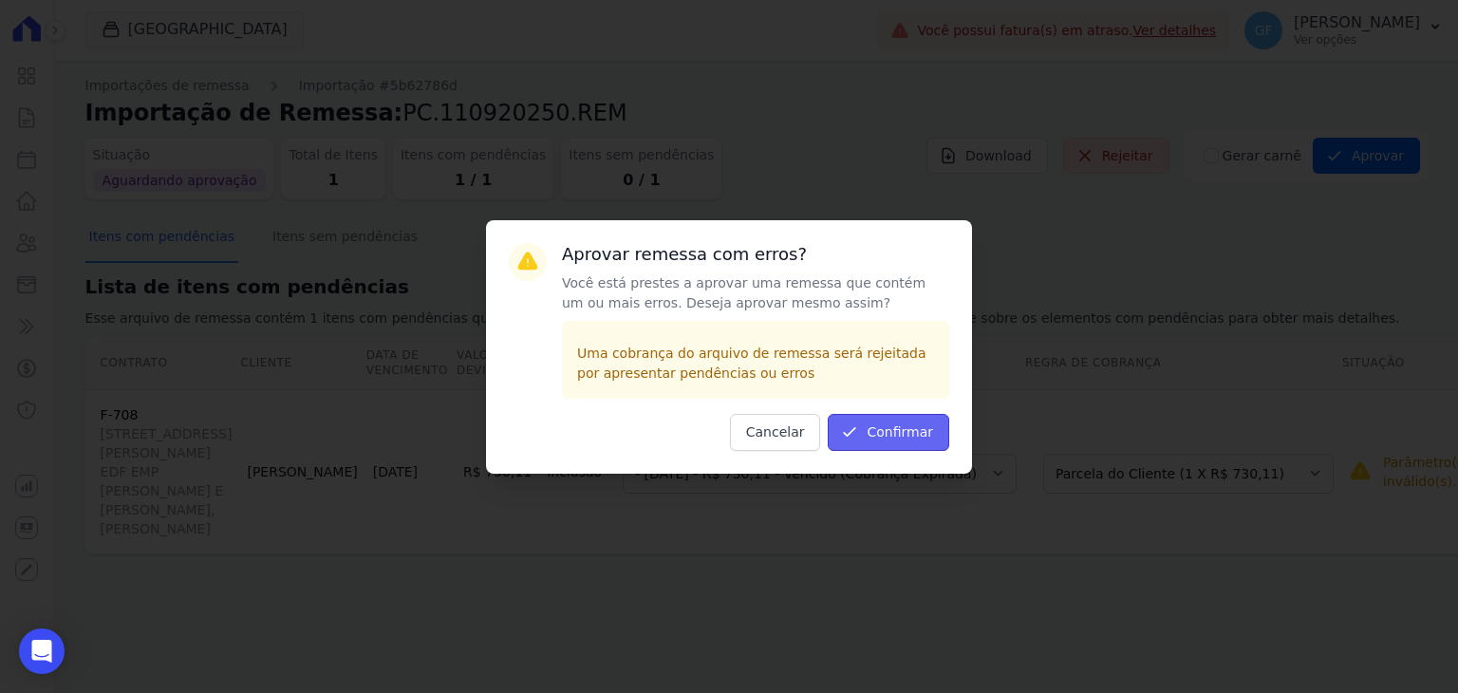
click at [896, 420] on button "Confirmar" at bounding box center [889, 432] width 122 height 37
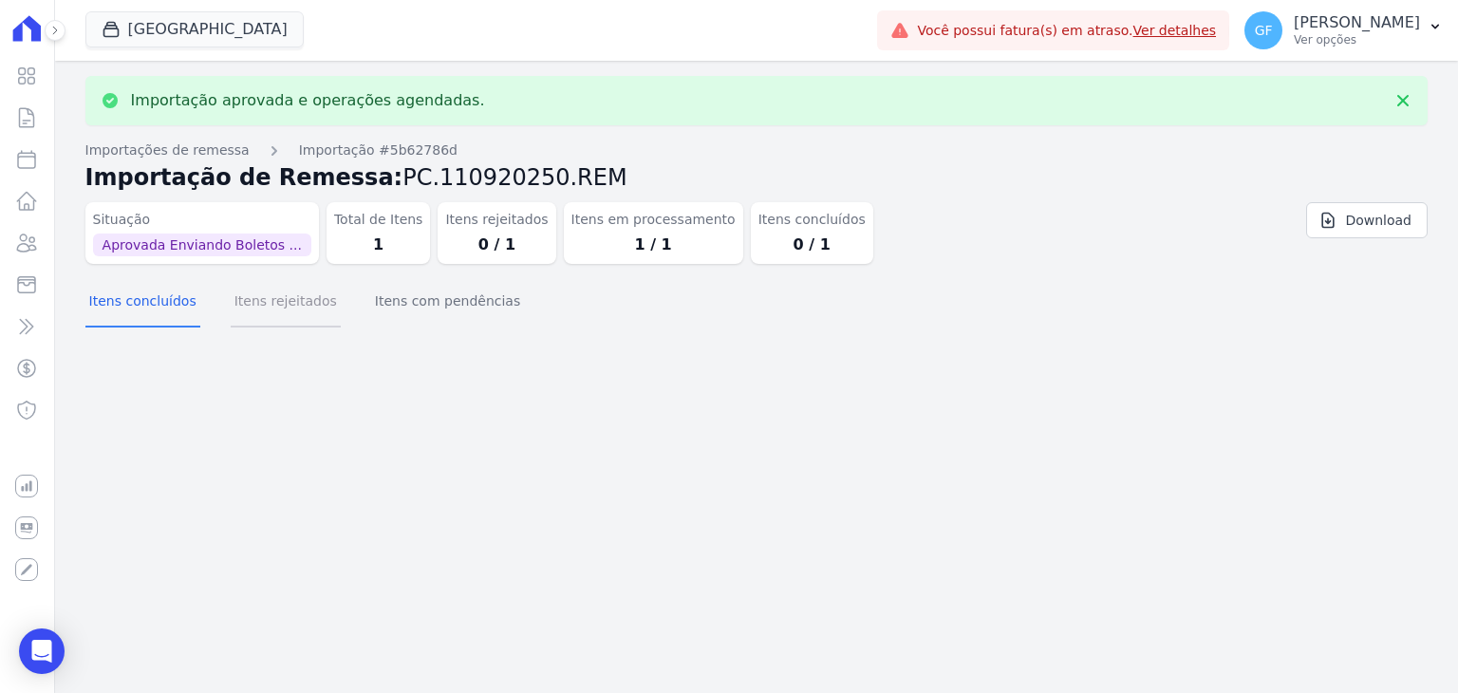
click at [288, 305] on button "Itens rejeitados" at bounding box center [286, 302] width 110 height 49
click at [393, 308] on button "Itens com pendências" at bounding box center [447, 302] width 153 height 49
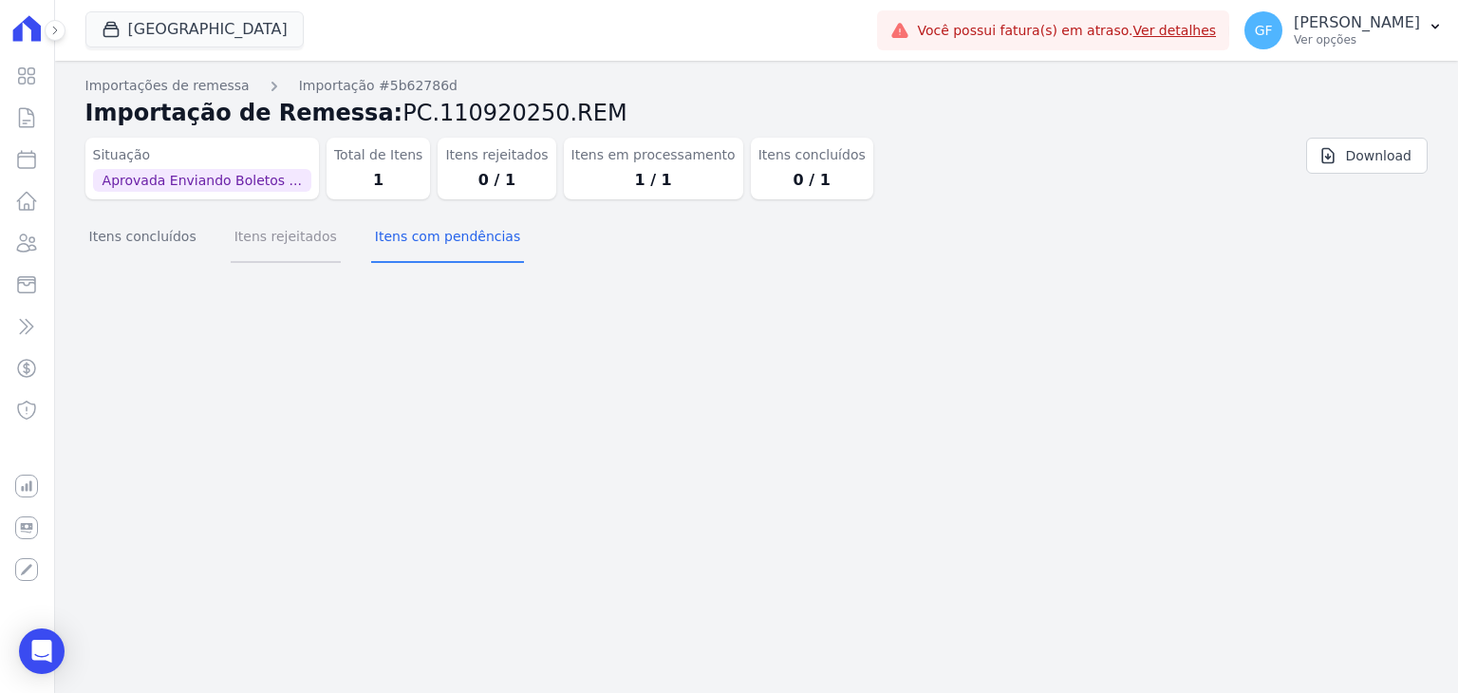
click at [297, 226] on button "Itens rejeitados" at bounding box center [286, 238] width 110 height 49
click at [114, 224] on button "Itens concluídos" at bounding box center [142, 238] width 115 height 49
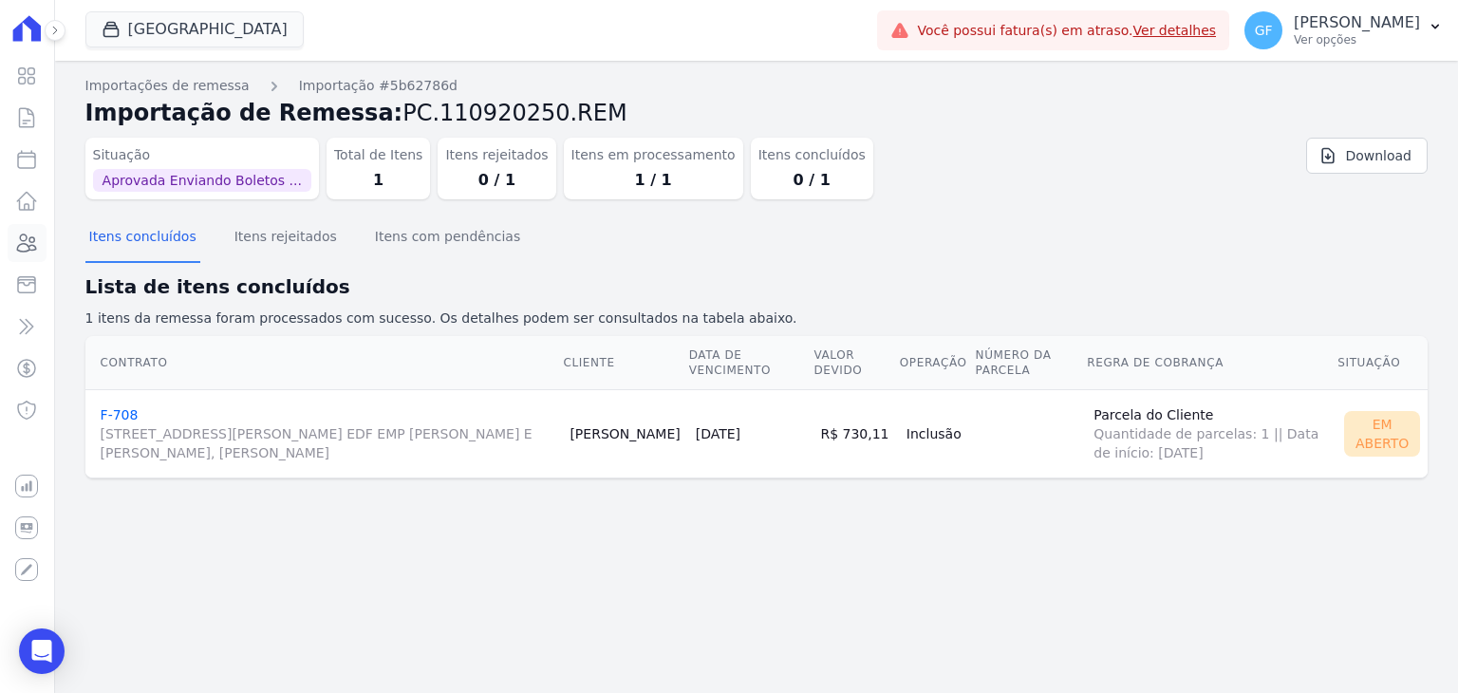
click at [32, 255] on link "Clientes" at bounding box center [27, 243] width 39 height 38
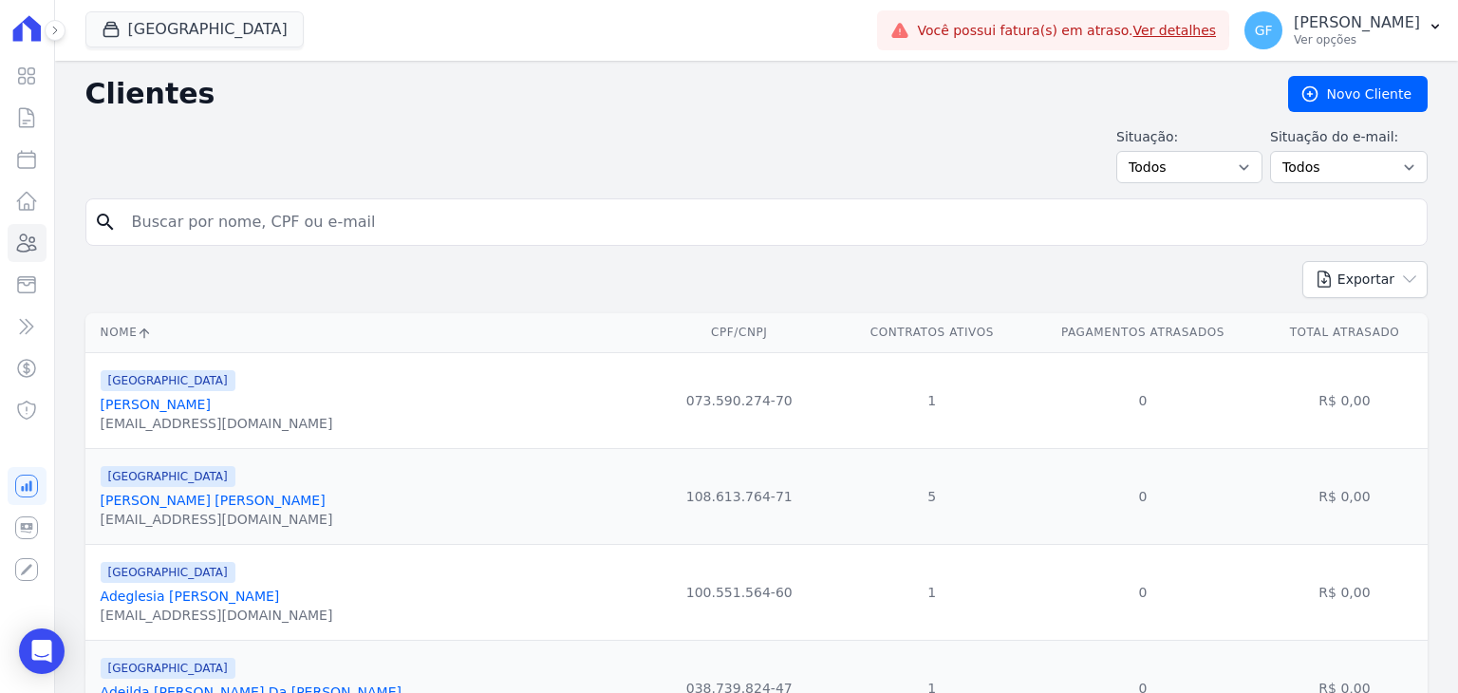
click at [216, 229] on input "search" at bounding box center [770, 222] width 1299 height 38
type input "v"
paste input "ALEXANDRE JOSE DA SILVA("
type input "ALEXANDRE JOSE DA SILVA("
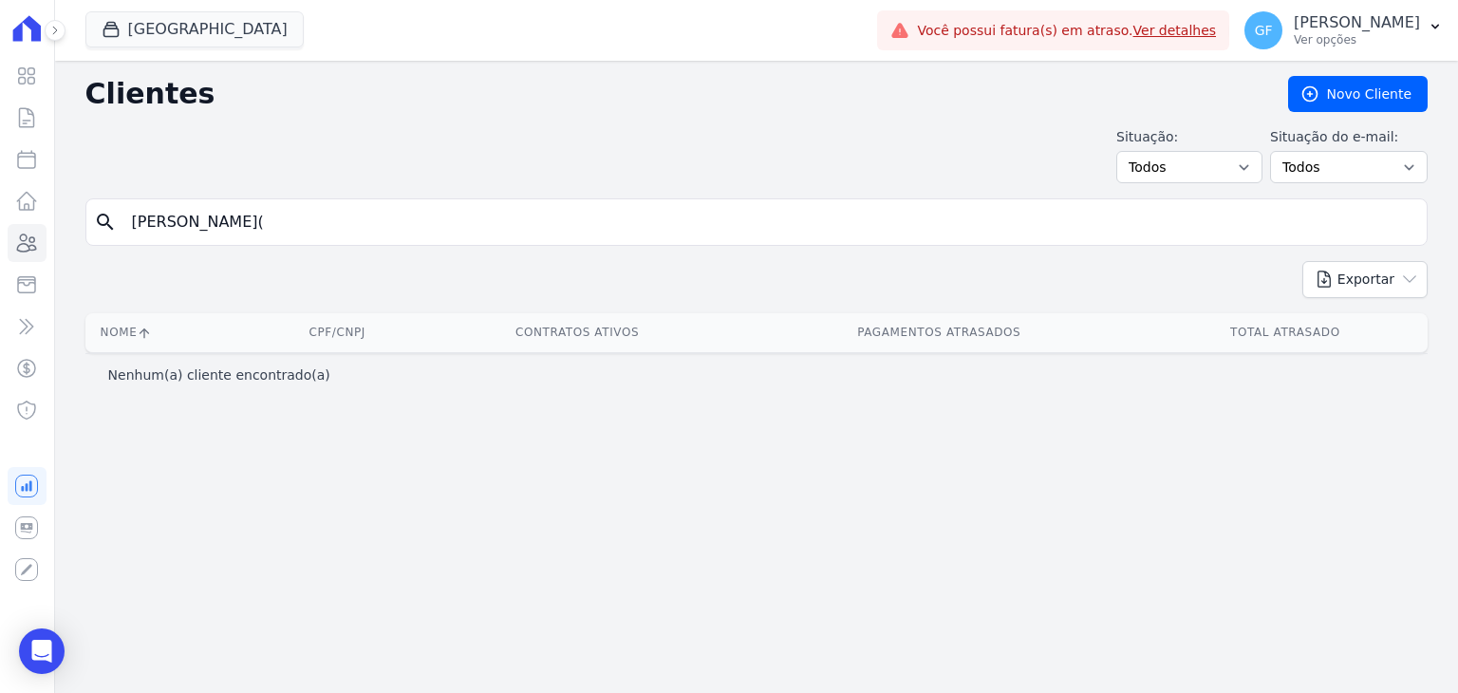
click at [344, 221] on input "ALEXANDRE JOSE DA SILVA(" at bounding box center [770, 222] width 1299 height 38
type input "[PERSON_NAME]"
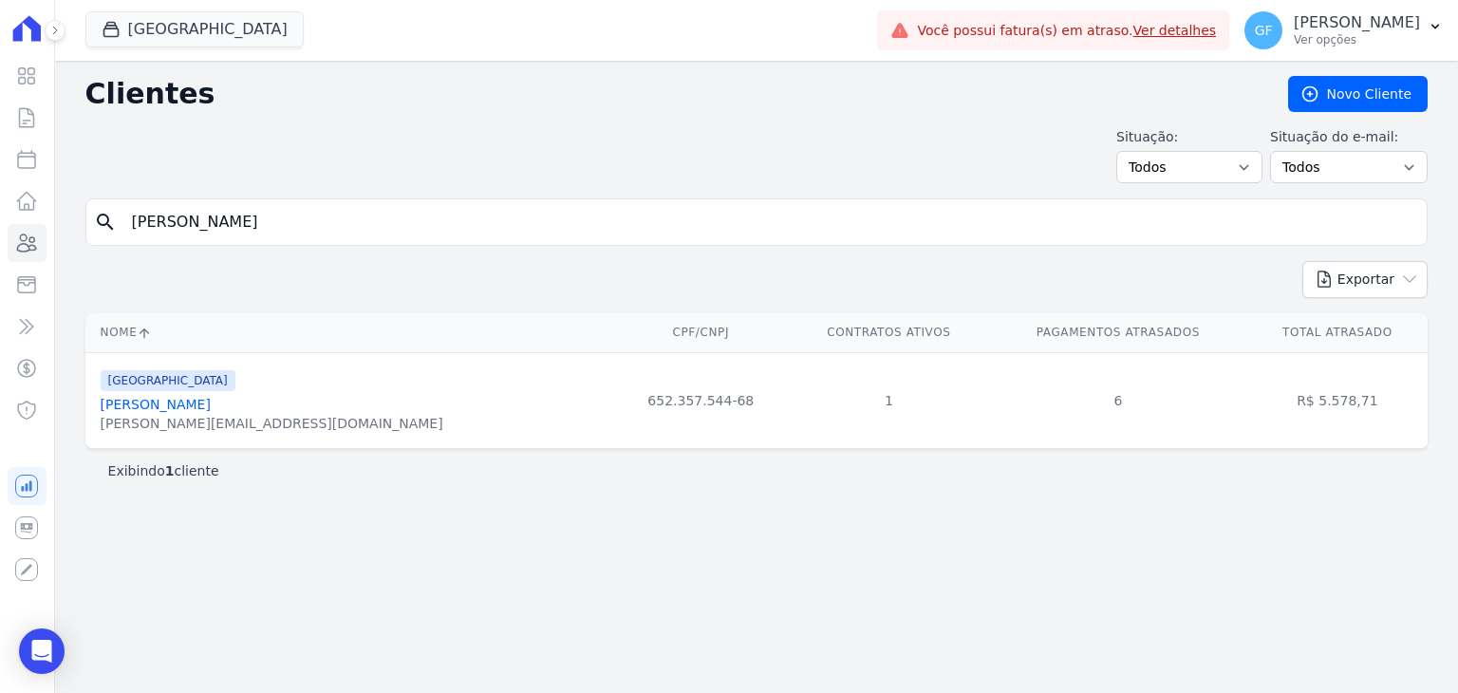
click at [190, 405] on link "[PERSON_NAME]" at bounding box center [156, 404] width 110 height 15
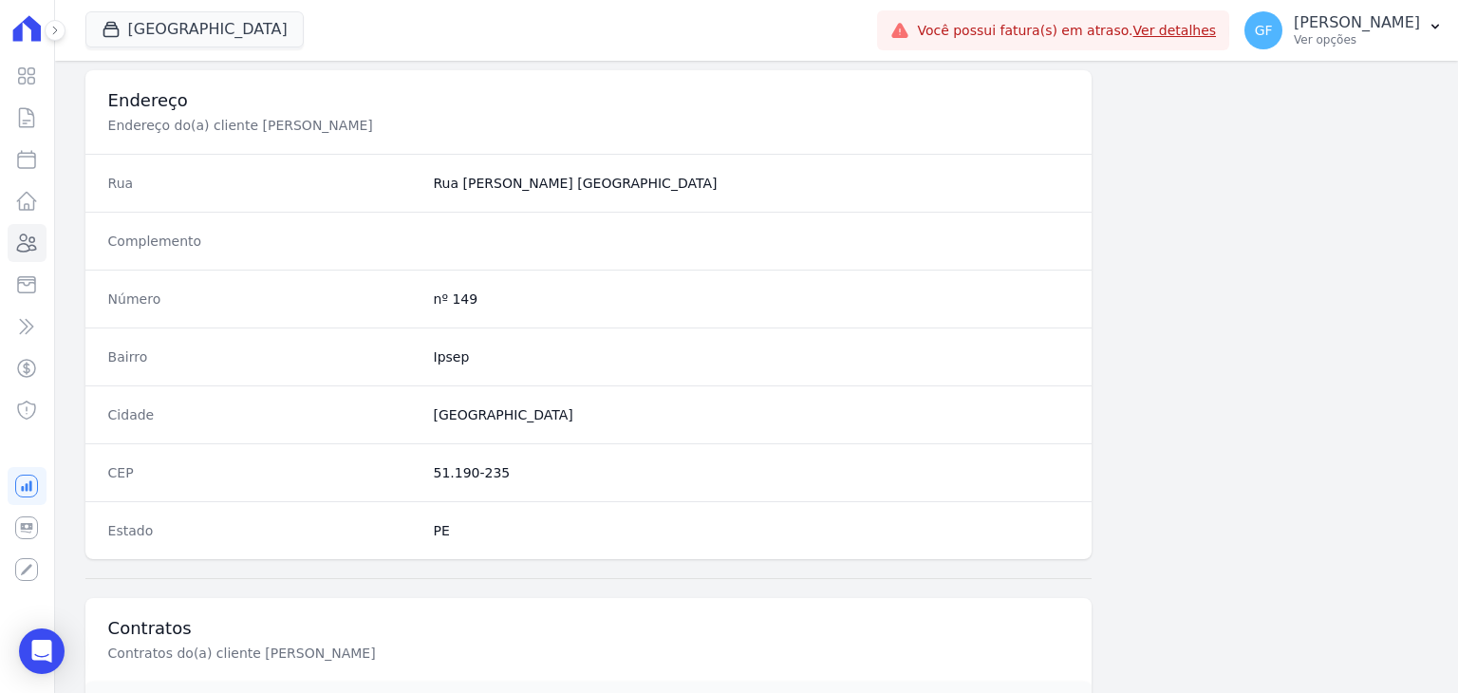
scroll to position [1078, 0]
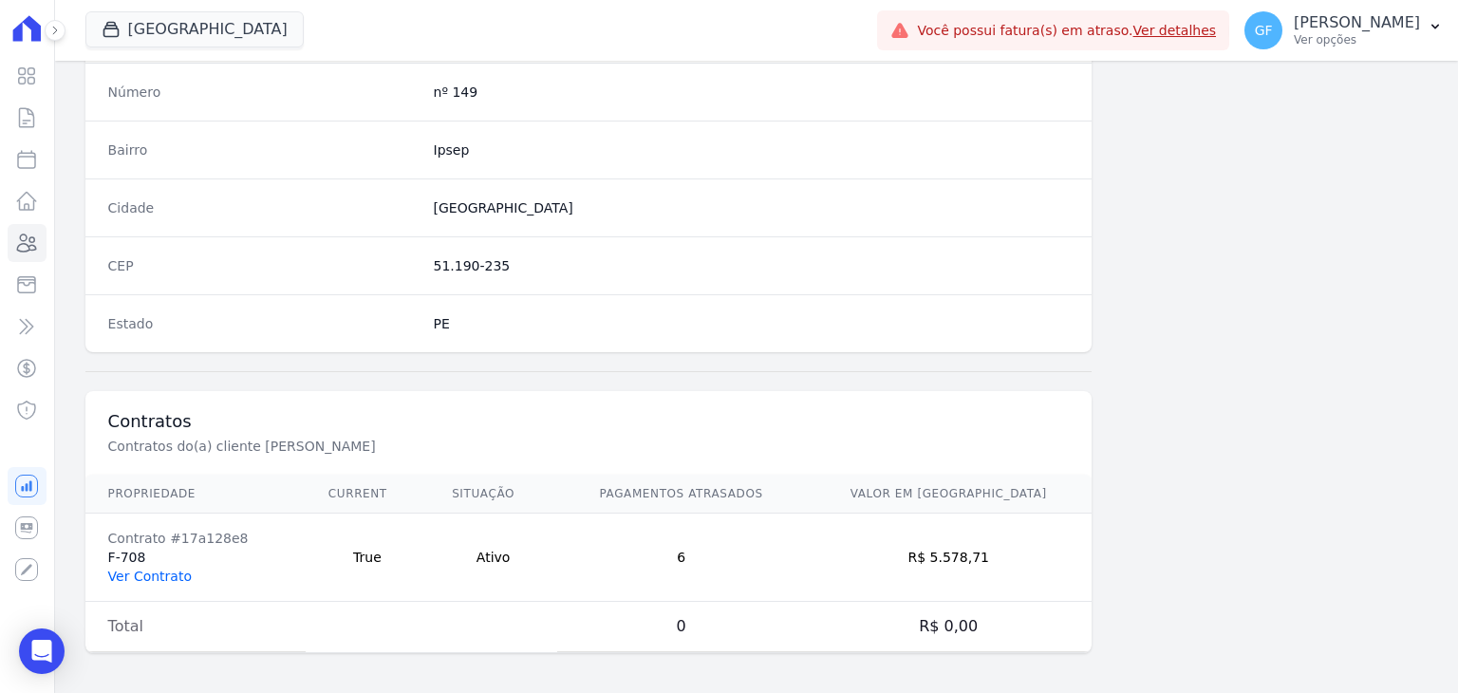
click at [154, 574] on link "Ver Contrato" at bounding box center [150, 576] width 84 height 15
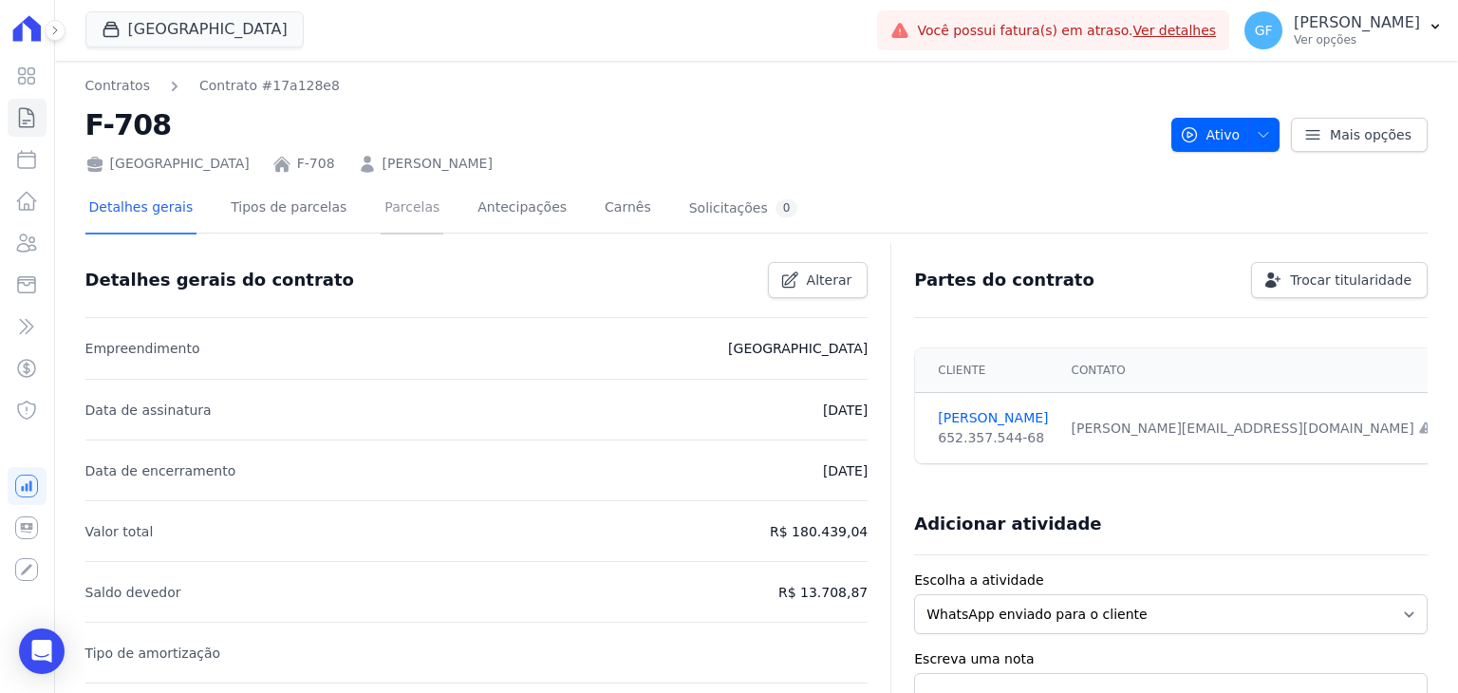
click at [408, 210] on link "Parcelas" at bounding box center [412, 209] width 63 height 50
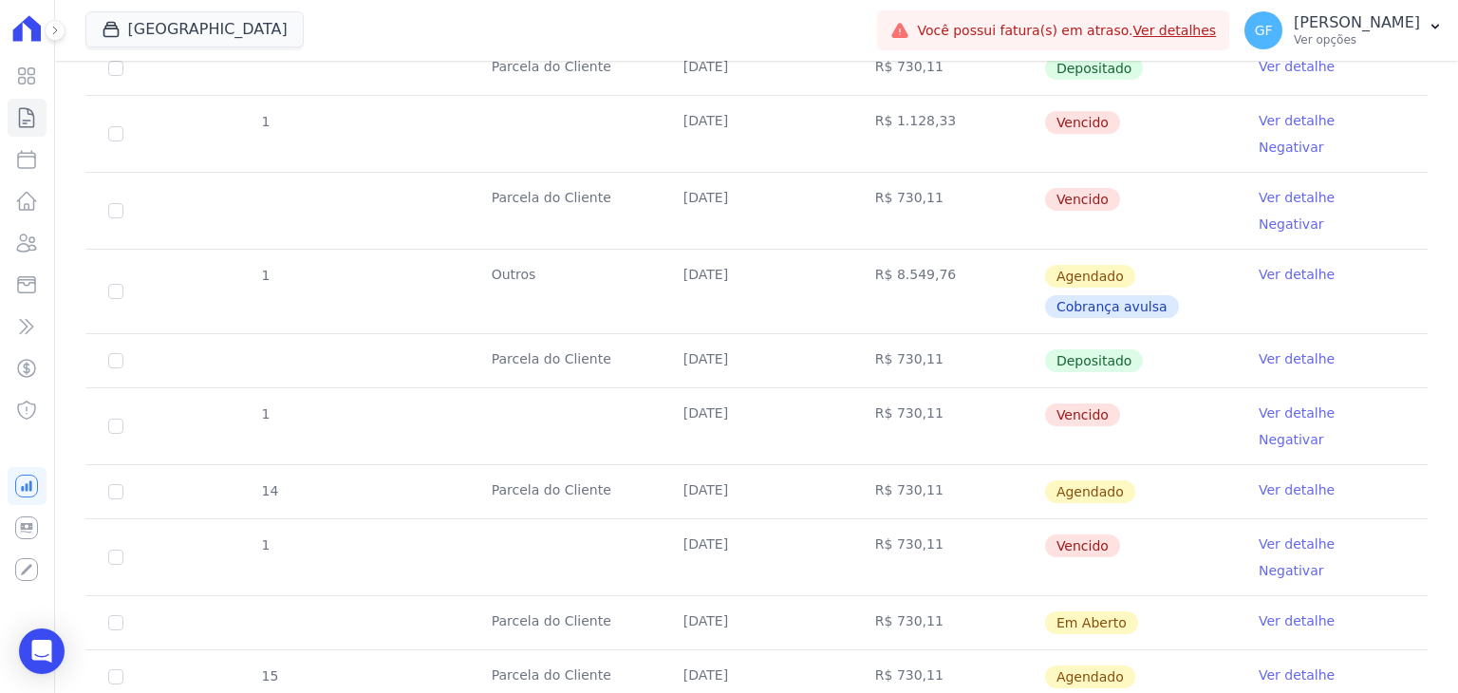
scroll to position [843, 0]
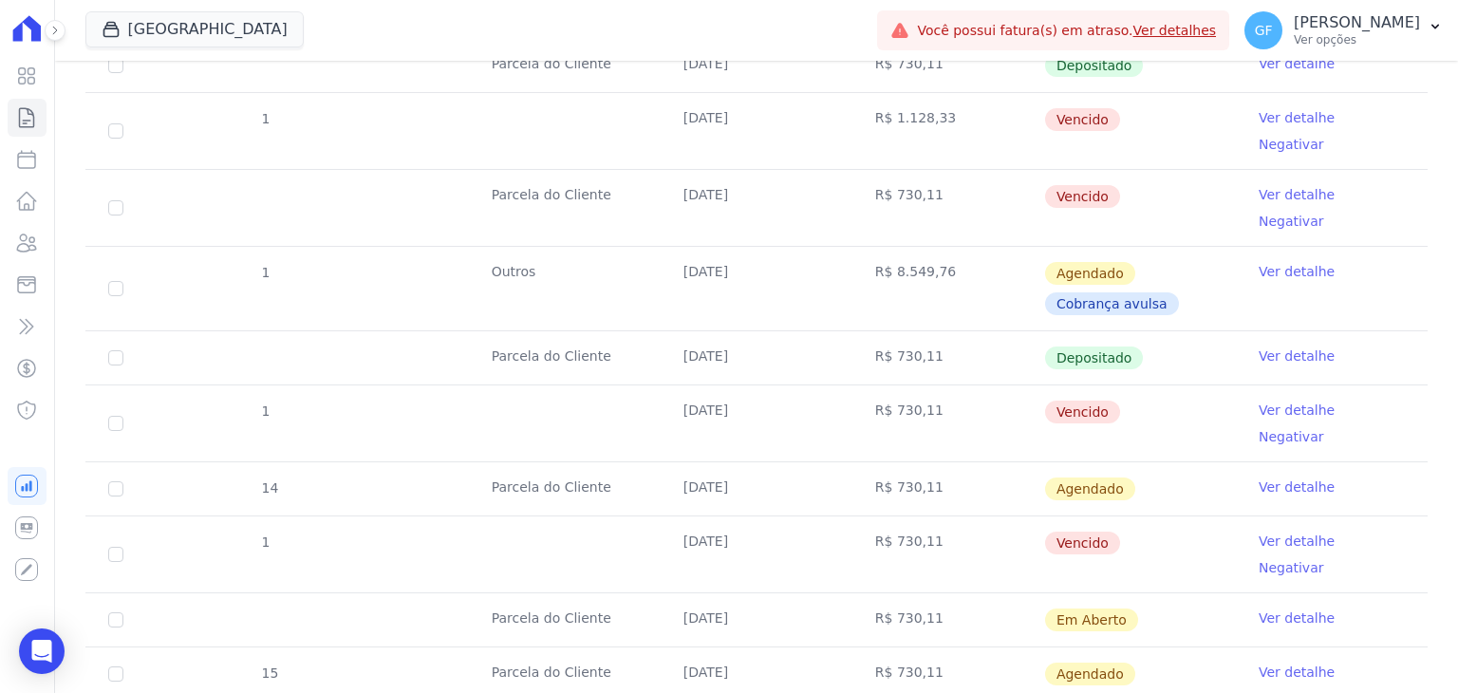
drag, startPoint x: 674, startPoint y: 445, endPoint x: 1110, endPoint y: 449, distance: 435.8
click at [1110, 516] on tr "1 21/08/2025 R$ 730,11 Vencido Ver detalhe Negativar" at bounding box center [756, 554] width 1343 height 77
drag, startPoint x: 675, startPoint y: 290, endPoint x: 1148, endPoint y: 307, distance: 473.2
click at [1148, 330] on tr "Parcela do Cliente 14/07/2025 R$ 730,11 Depositado Ver detalhe" at bounding box center [756, 357] width 1343 height 54
drag, startPoint x: 673, startPoint y: 331, endPoint x: 1111, endPoint y: 348, distance: 438.0
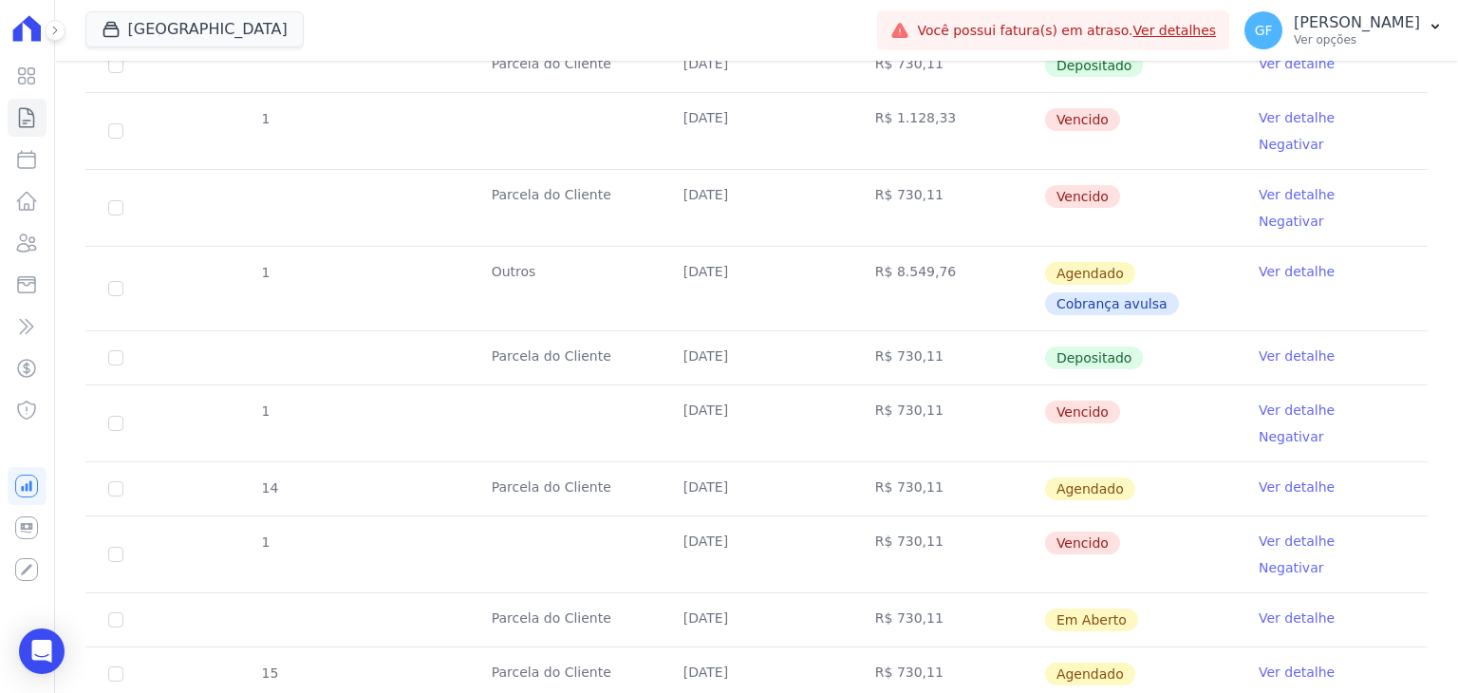
click at [1111, 385] on tr "1 [DATE] R$ 730,11 [GEOGRAPHIC_DATA] Ver detalhe Negativar" at bounding box center [756, 423] width 1343 height 77
drag, startPoint x: 663, startPoint y: 494, endPoint x: 1124, endPoint y: 489, distance: 461.5
click at [1056, 592] on tr "Parcela do Cliente 12/09/2025 R$ 730,11 Em Aberto Ver detalhe" at bounding box center [756, 619] width 1343 height 54
click at [1162, 593] on td "Em Aberto" at bounding box center [1140, 619] width 192 height 53
click at [1295, 609] on link "Ver detalhe" at bounding box center [1297, 618] width 76 height 19
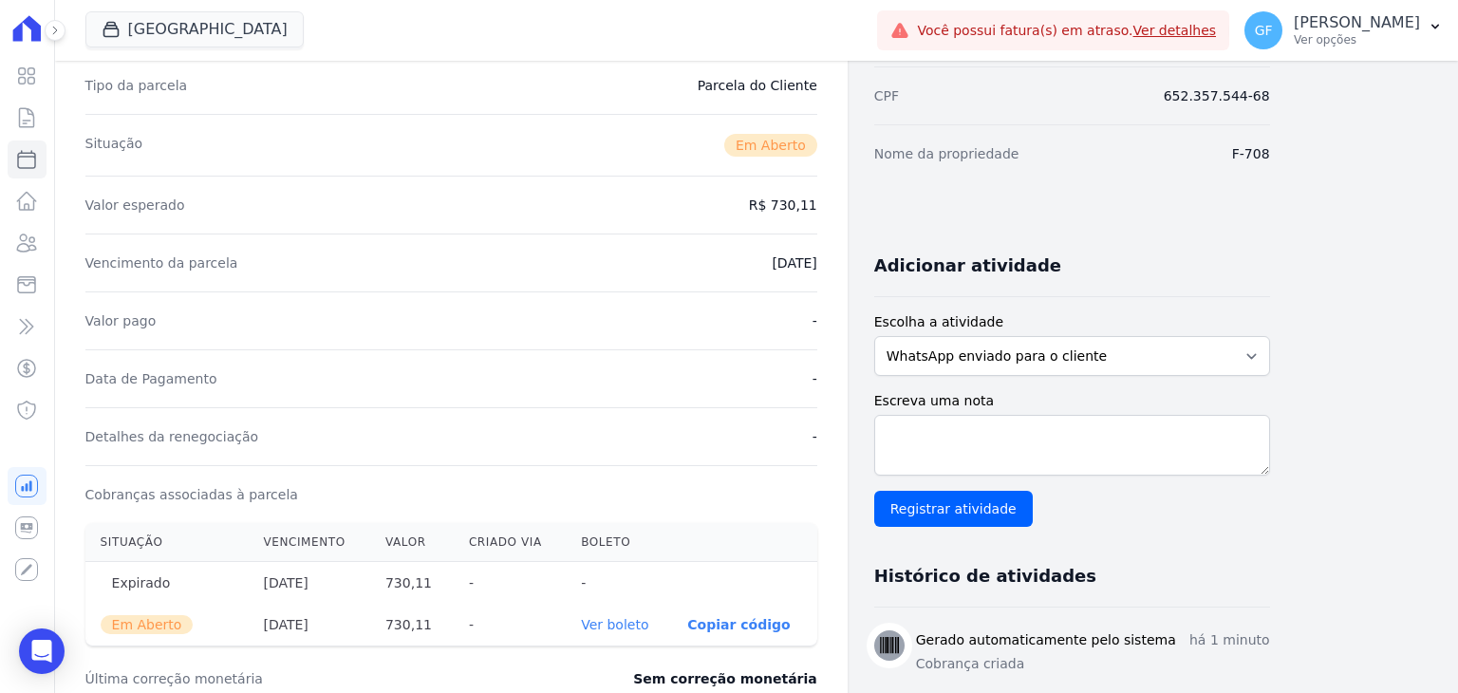
scroll to position [475, 0]
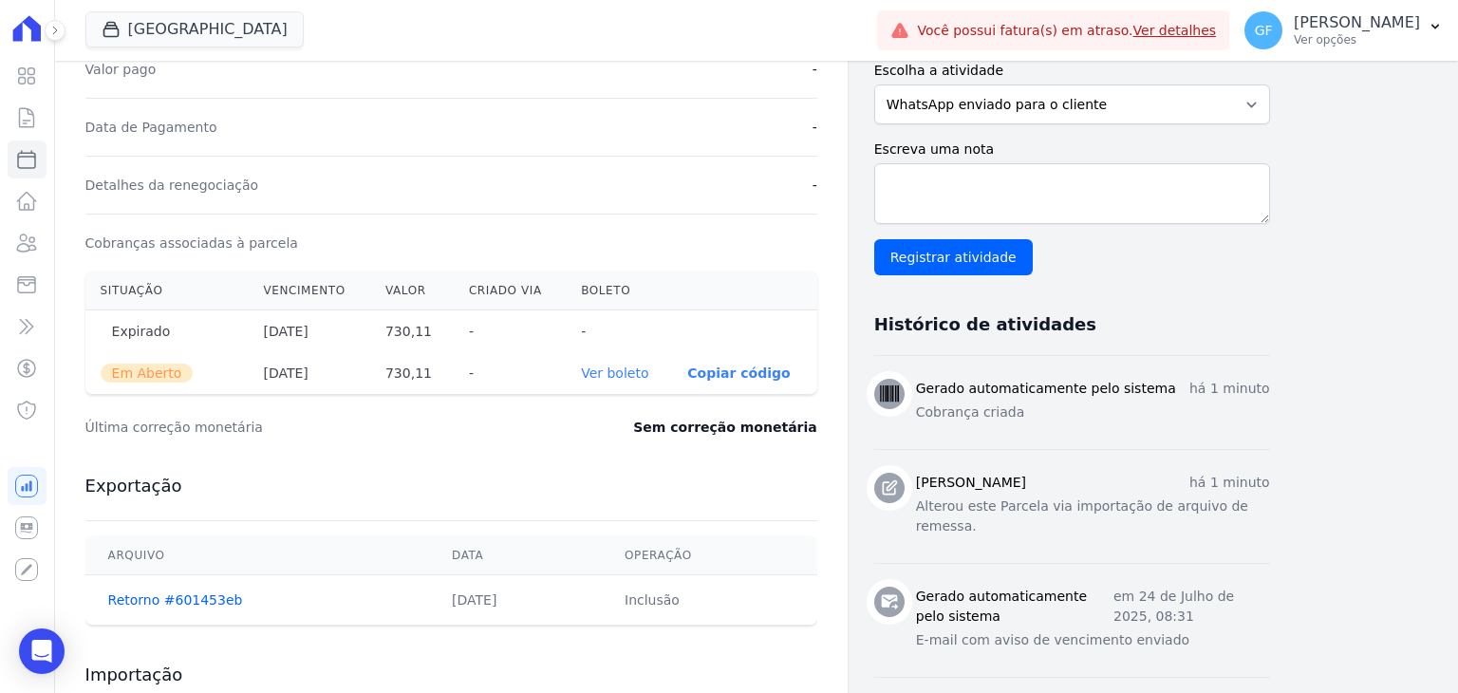
click at [618, 377] on link "Ver boleto" at bounding box center [614, 373] width 67 height 15
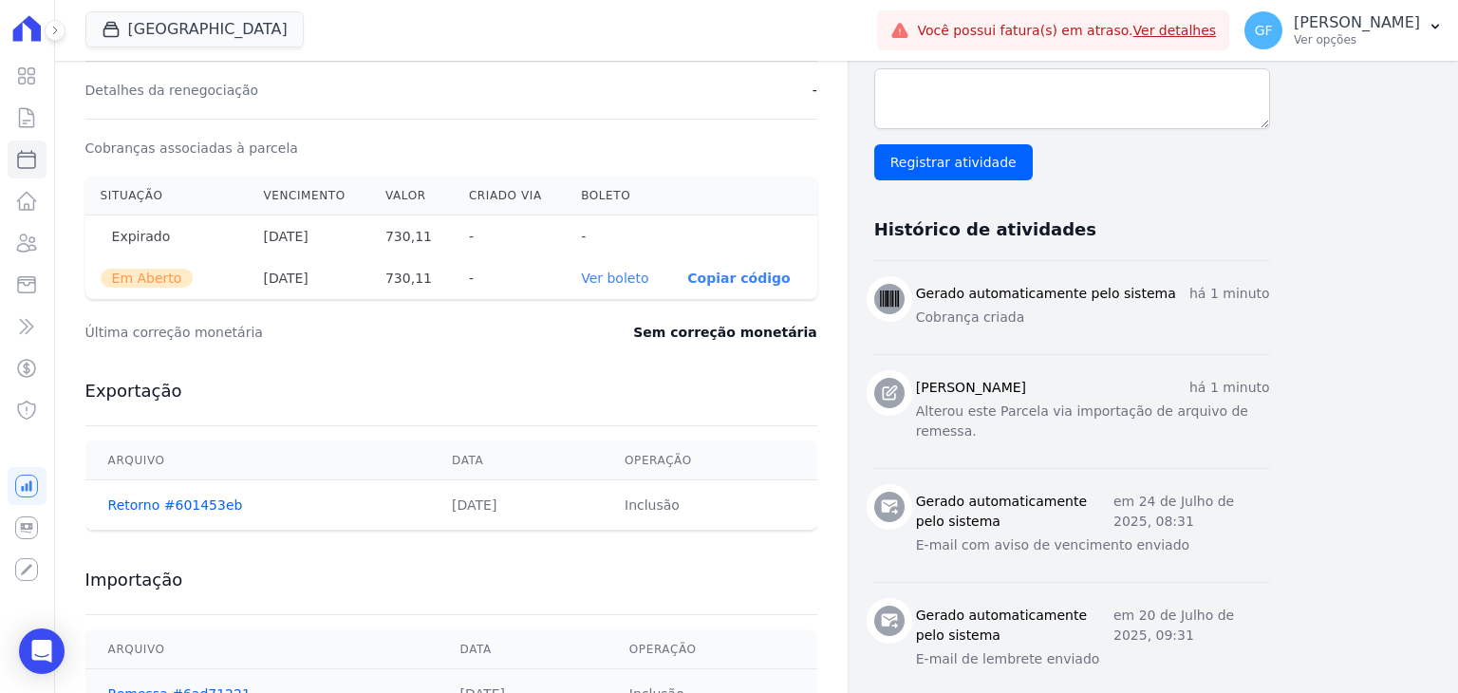
scroll to position [0, 0]
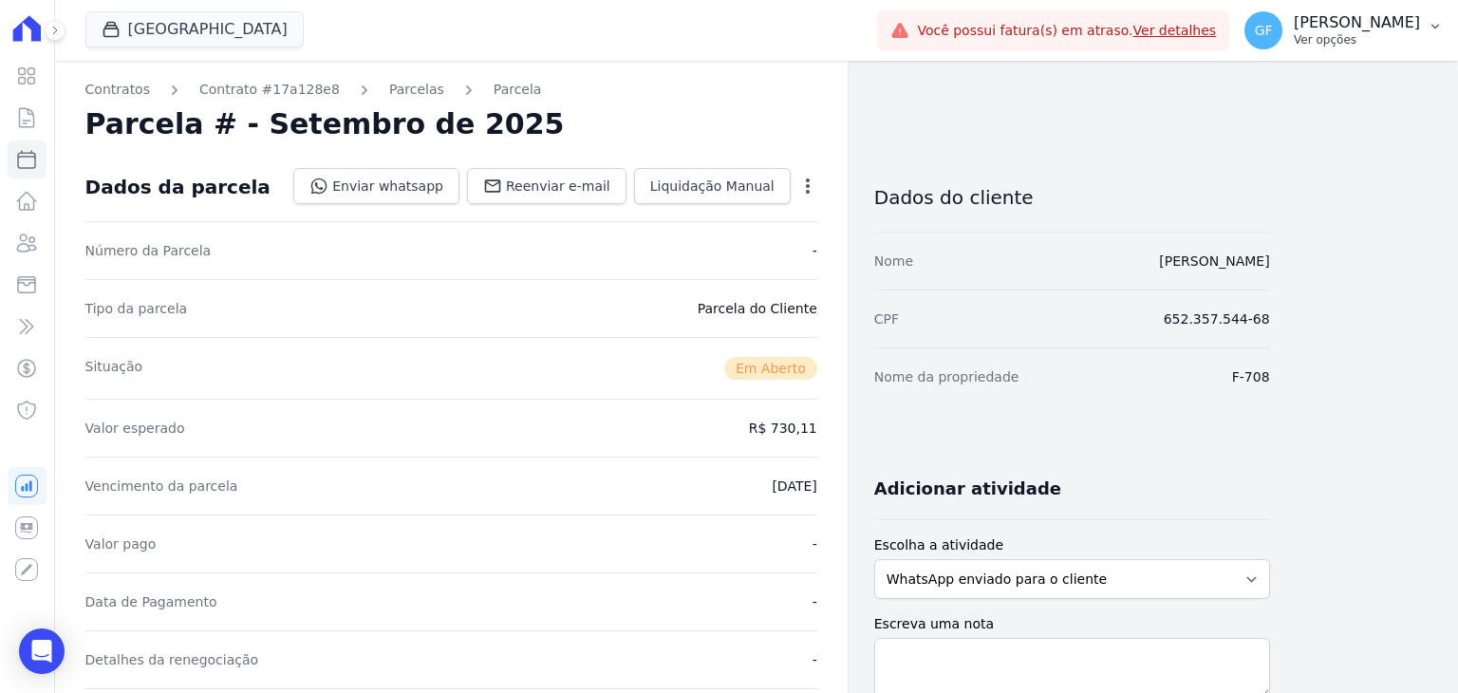
click at [1358, 37] on p "Ver opções" at bounding box center [1357, 39] width 126 height 15
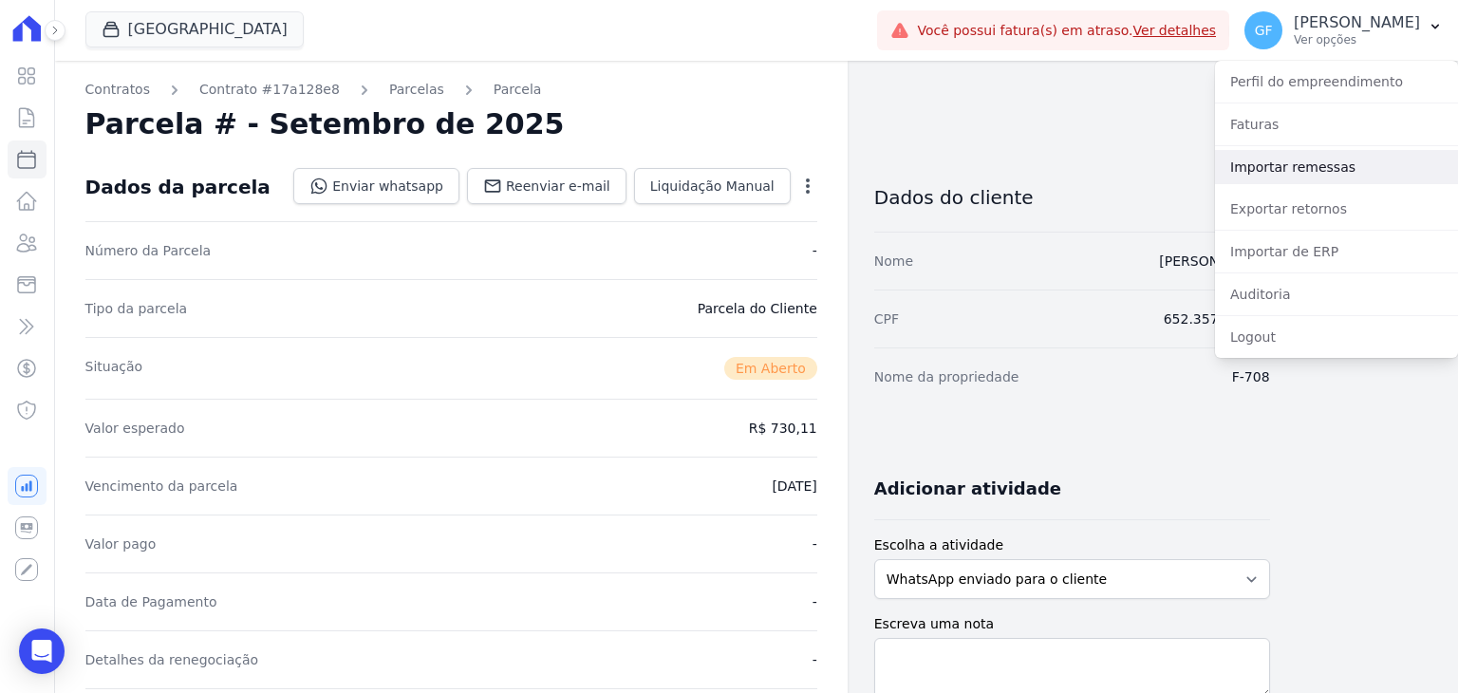
click at [1274, 160] on link "Importar remessas" at bounding box center [1336, 167] width 243 height 34
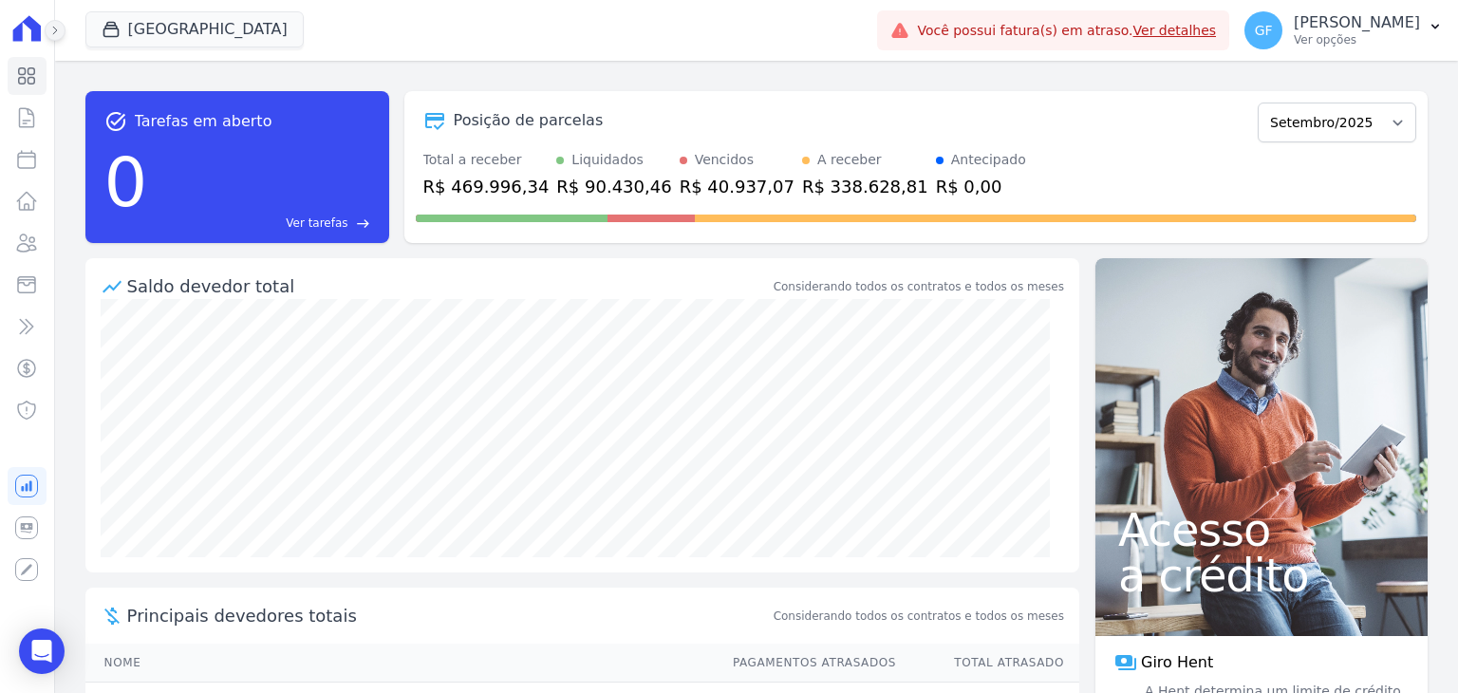
click at [55, 25] on icon at bounding box center [54, 30] width 11 height 11
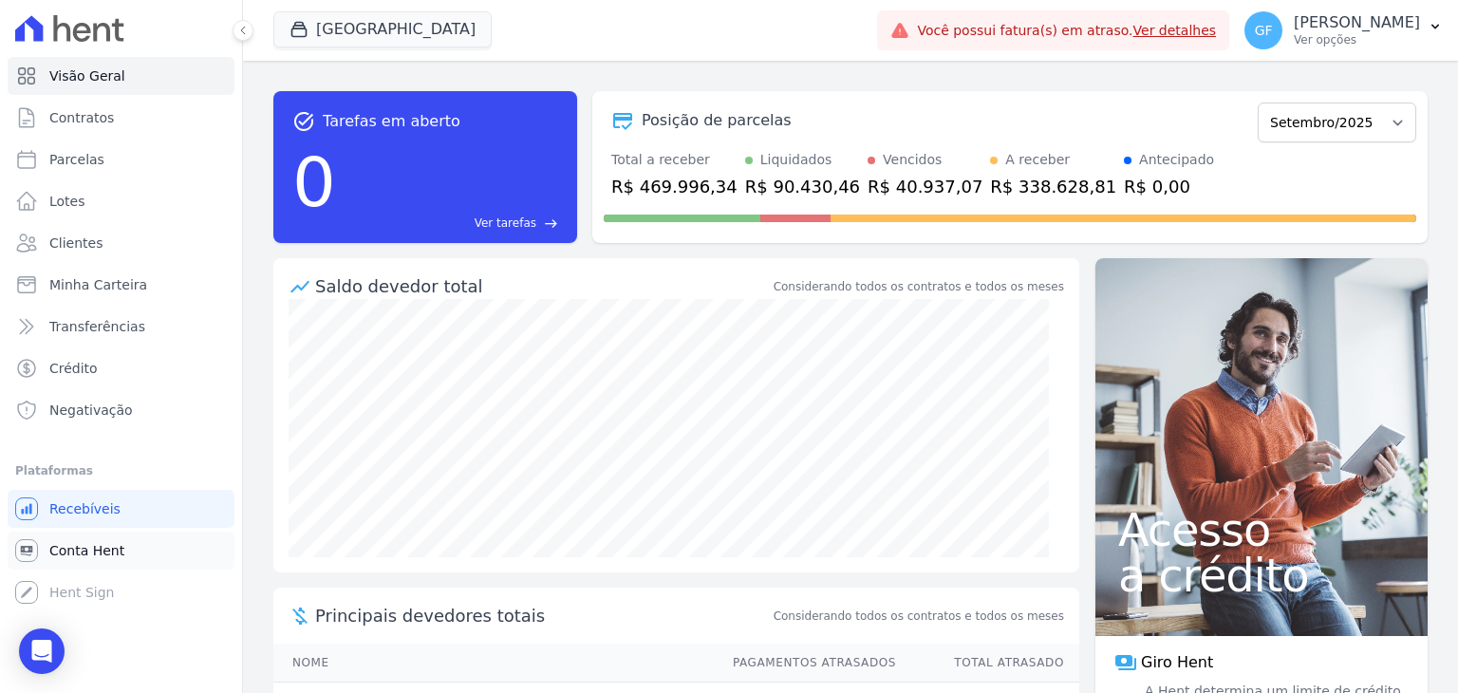
click at [80, 569] on link "Conta Hent" at bounding box center [121, 551] width 227 height 38
click at [84, 550] on span "Conta Hent" at bounding box center [86, 550] width 75 height 19
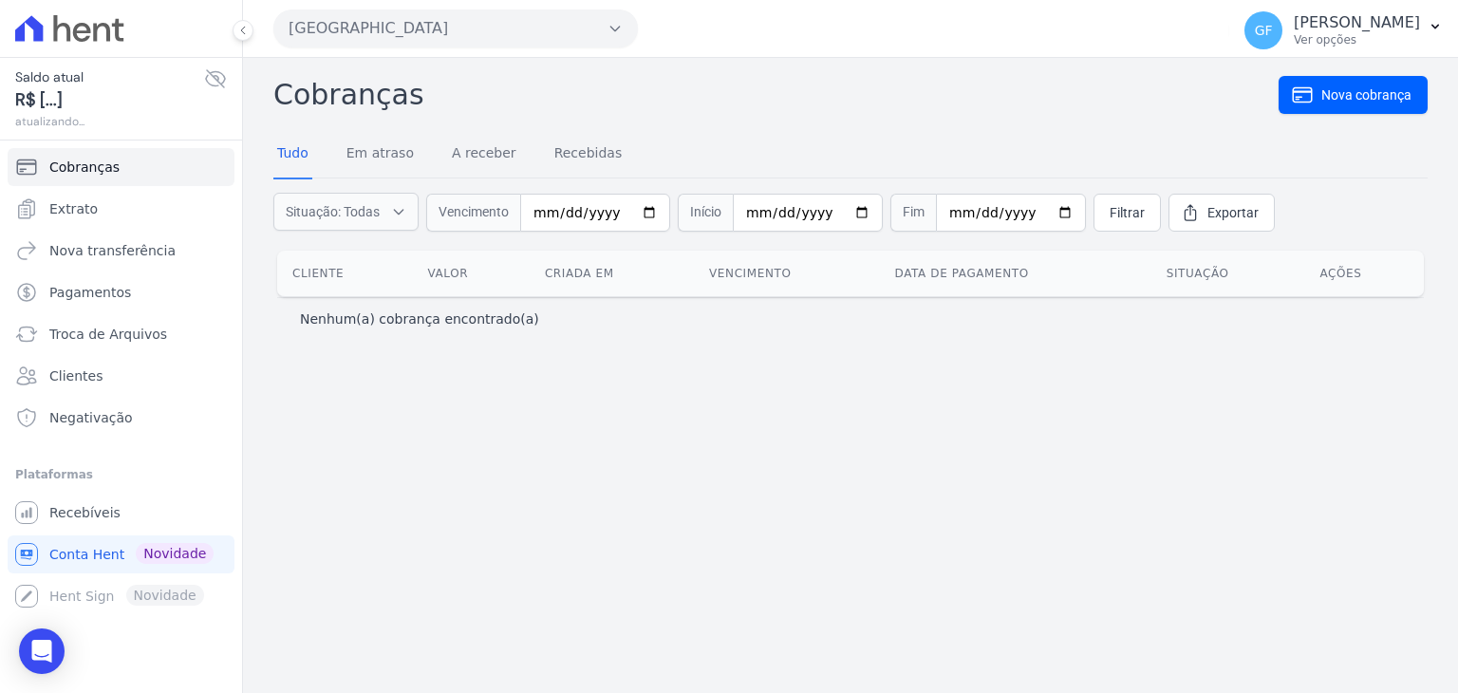
click at [217, 79] on icon at bounding box center [215, 78] width 19 height 17
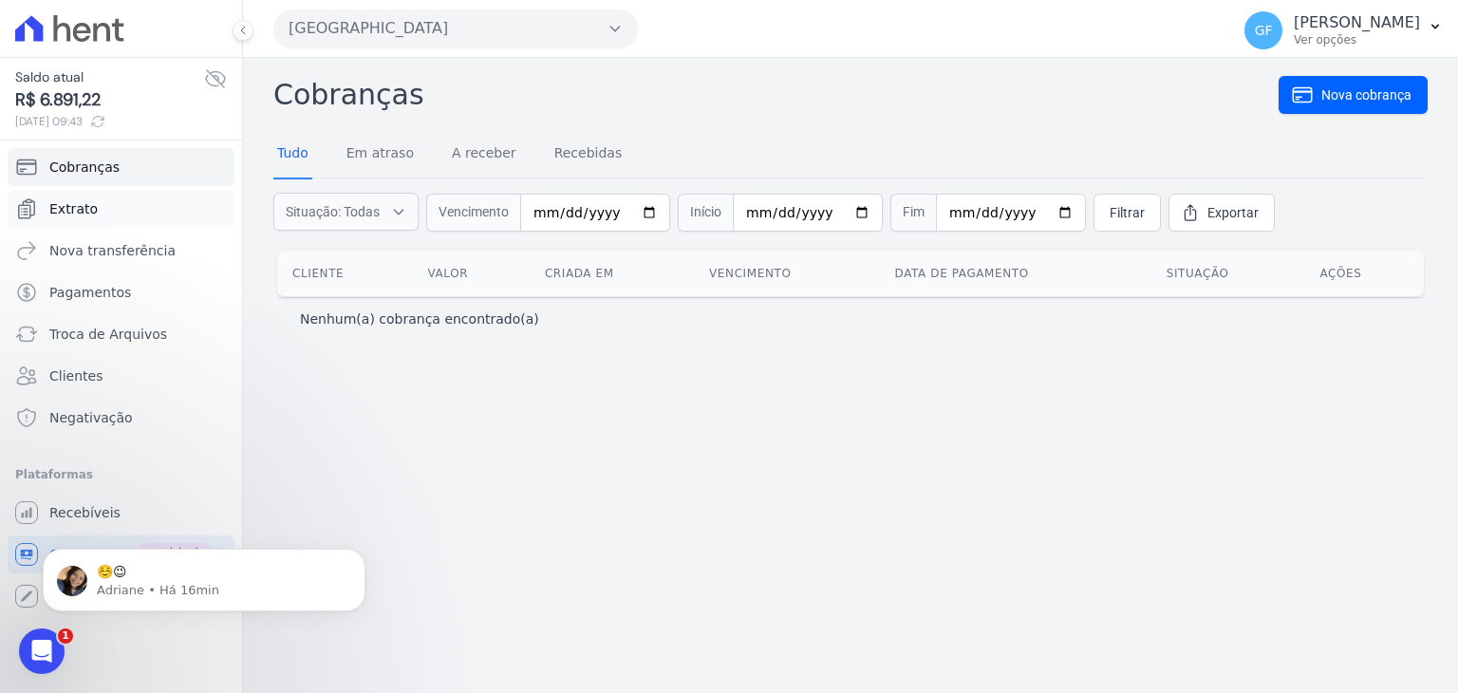
click at [82, 211] on span "Extrato" at bounding box center [73, 208] width 48 height 19
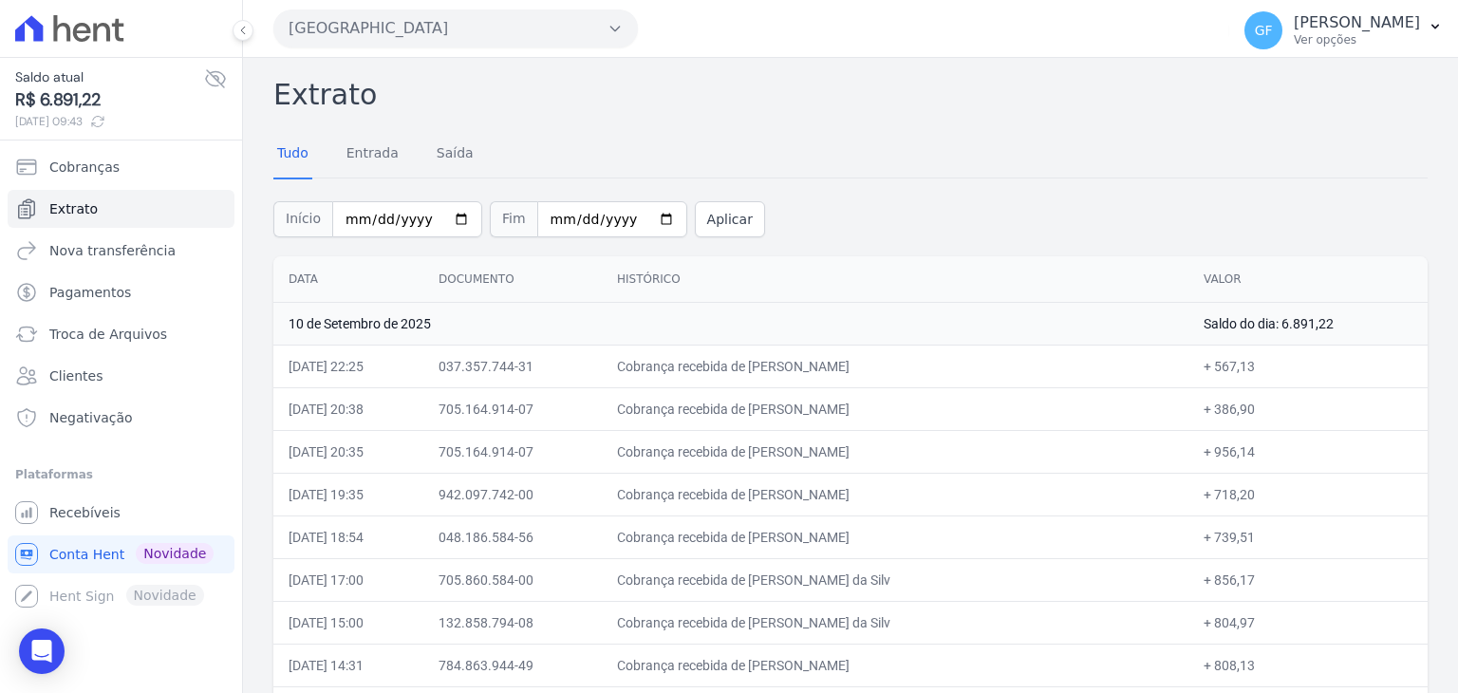
drag, startPoint x: 640, startPoint y: 360, endPoint x: 1242, endPoint y: 442, distance: 607.5
click at [38, 660] on icon "Open Intercom Messenger" at bounding box center [41, 651] width 25 height 25
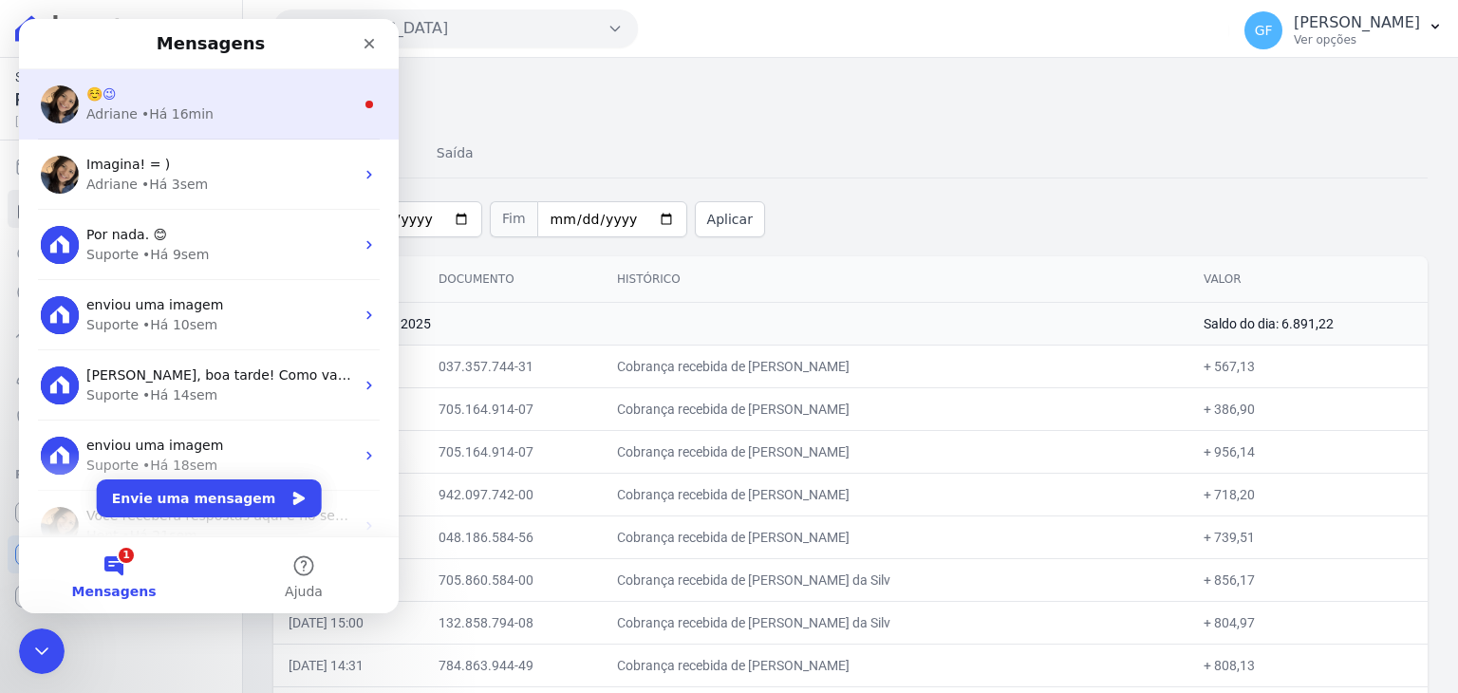
click at [238, 137] on div "☺️😉 [PERSON_NAME] • Há 16min" at bounding box center [209, 104] width 380 height 70
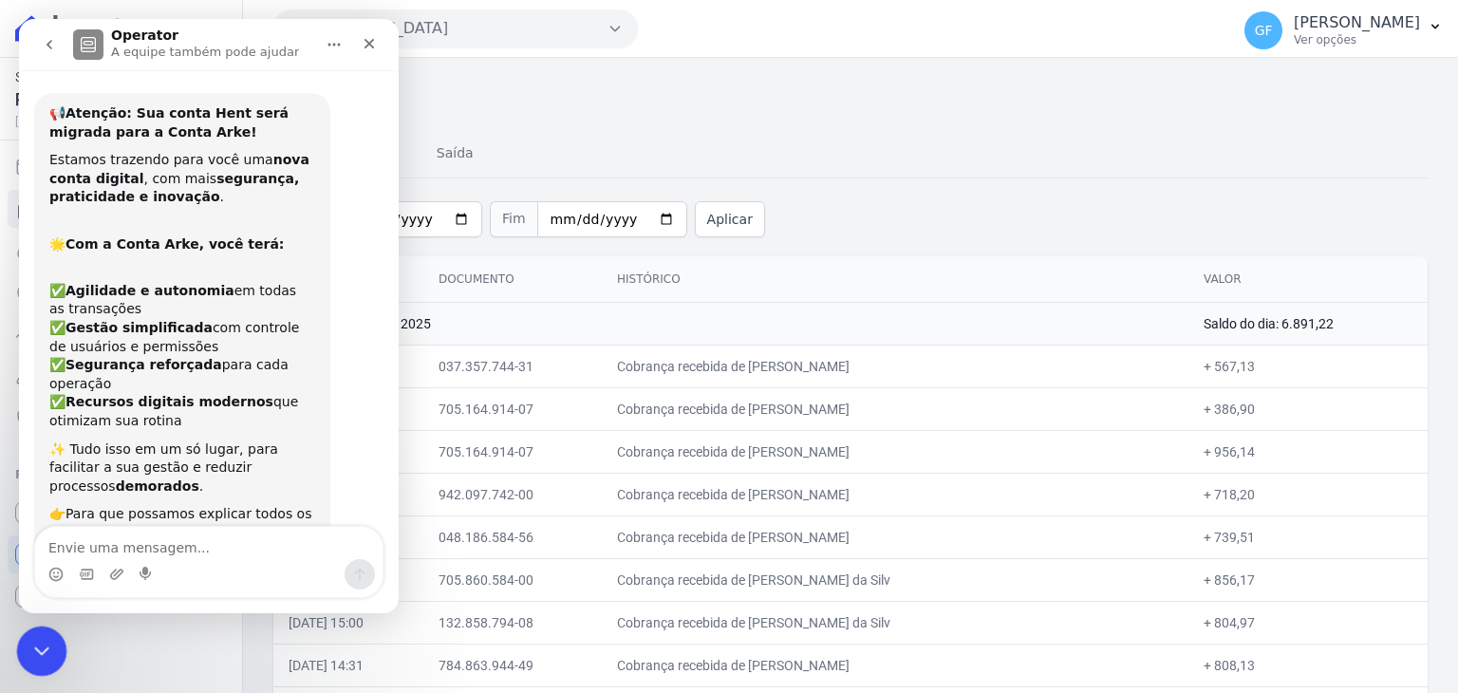
scroll to position [17, 0]
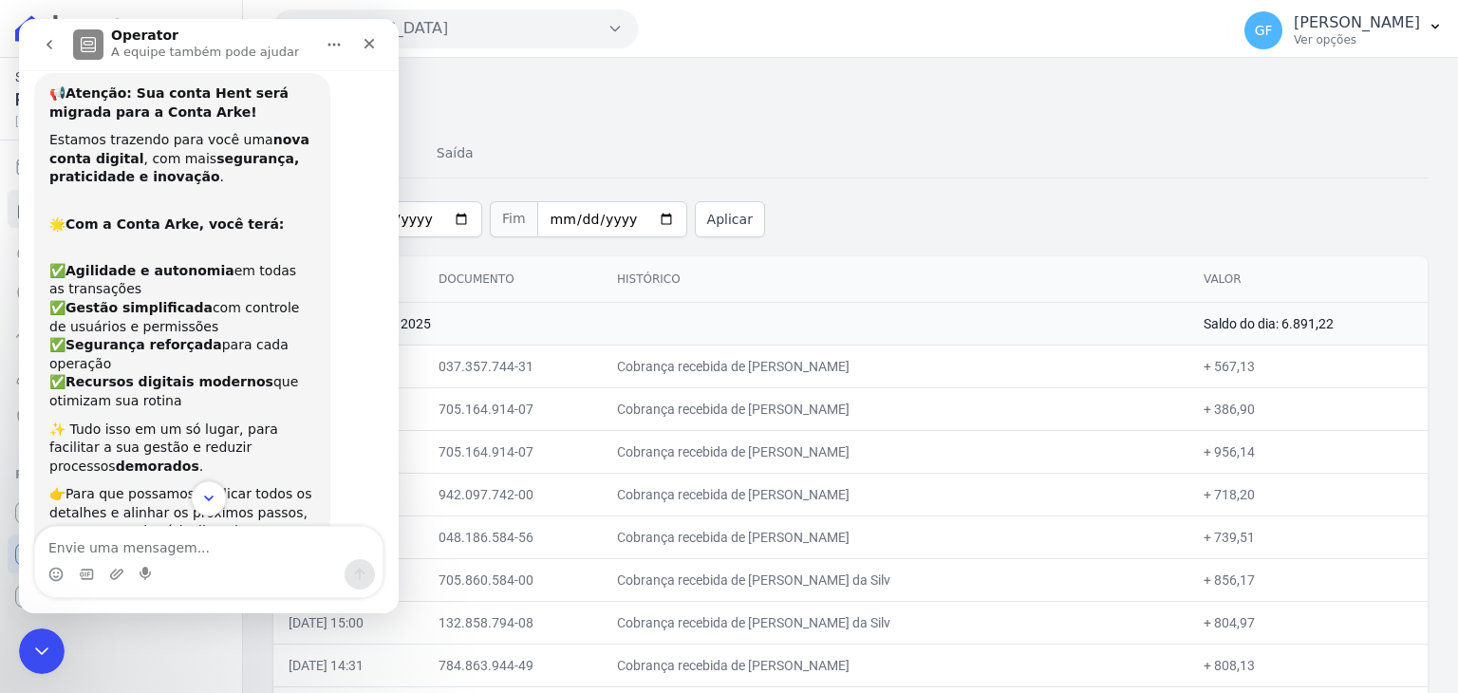
click at [204, 493] on icon "Scroll to bottom" at bounding box center [208, 498] width 17 height 17
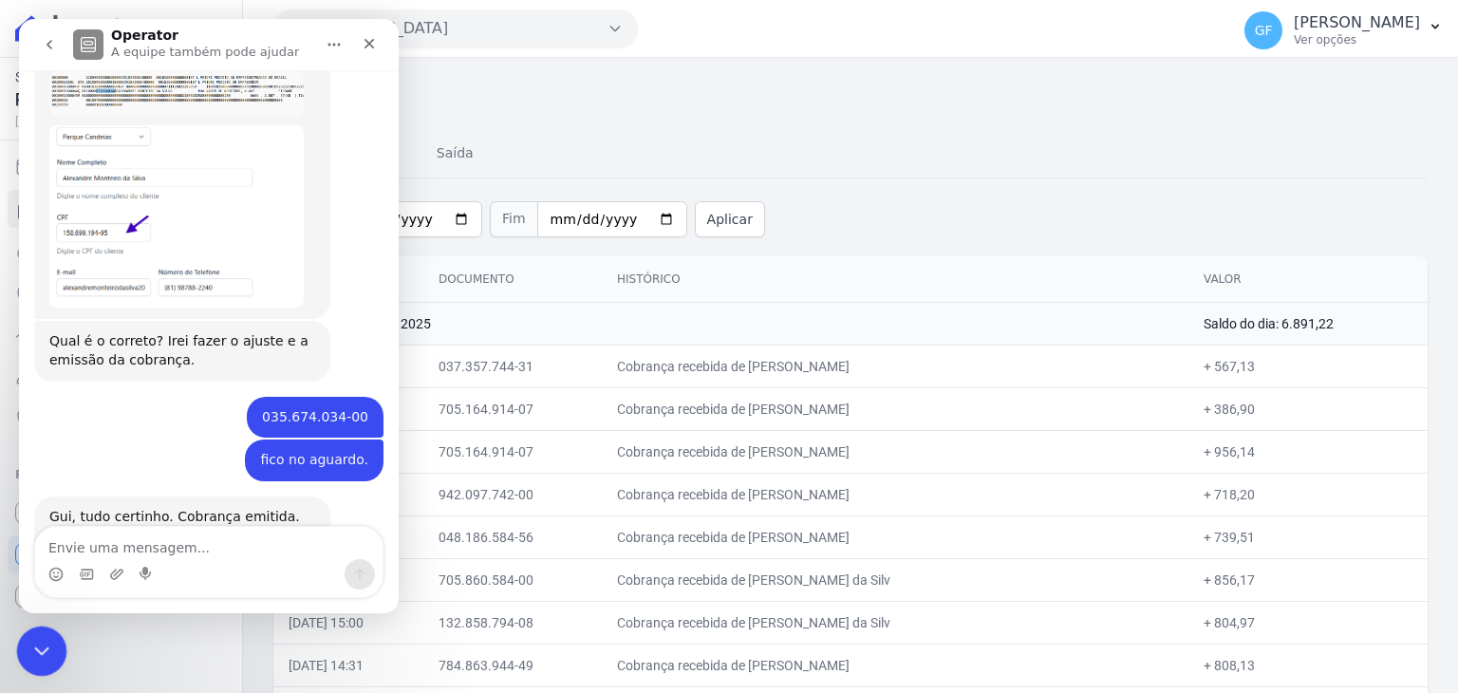
scroll to position [13927, 0]
click at [46, 653] on icon "Encerramento do Messenger da Intercom" at bounding box center [39, 648] width 23 height 23
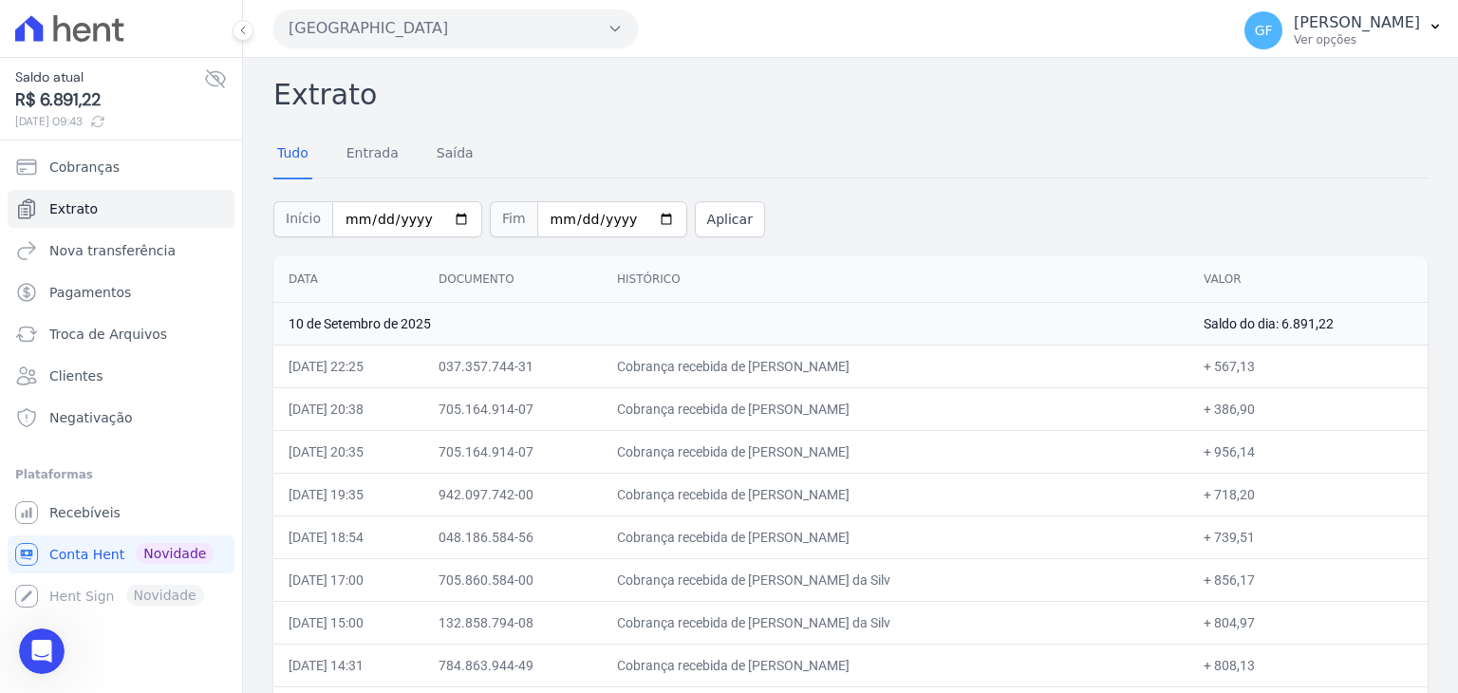
scroll to position [13704, 0]
